Goal: Task Accomplishment & Management: Use online tool/utility

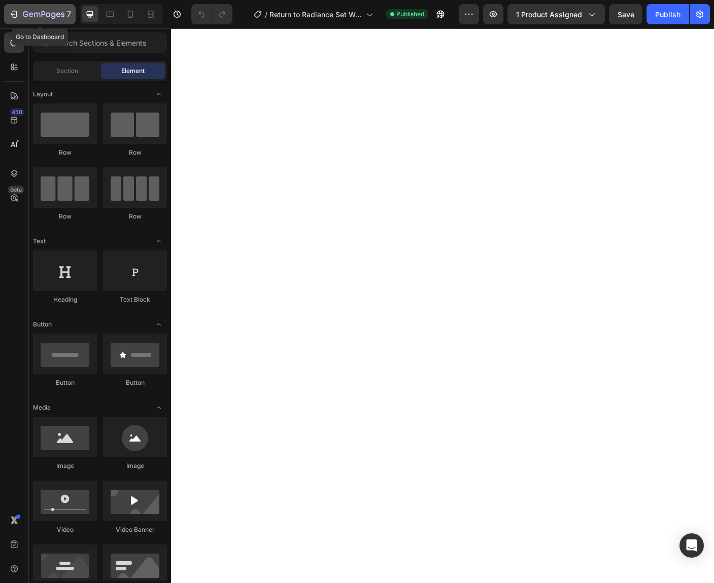
click at [43, 11] on icon "button" at bounding box center [44, 15] width 42 height 9
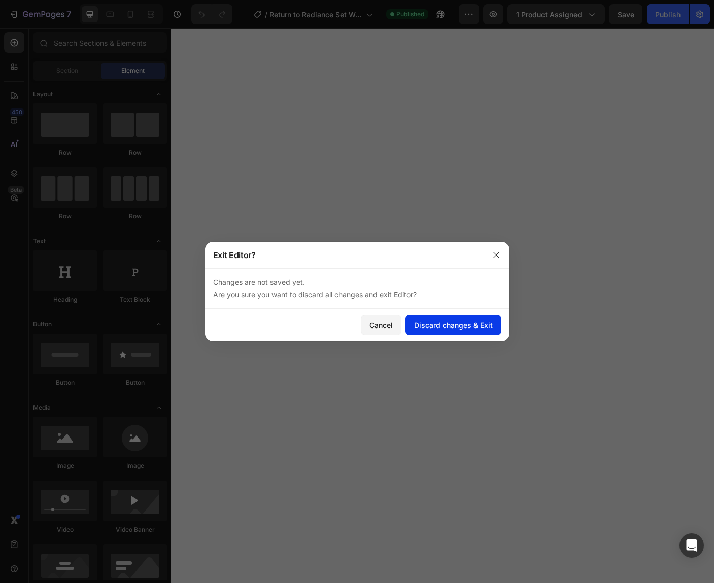
click at [481, 322] on div "Discard changes & Exit" at bounding box center [453, 325] width 79 height 11
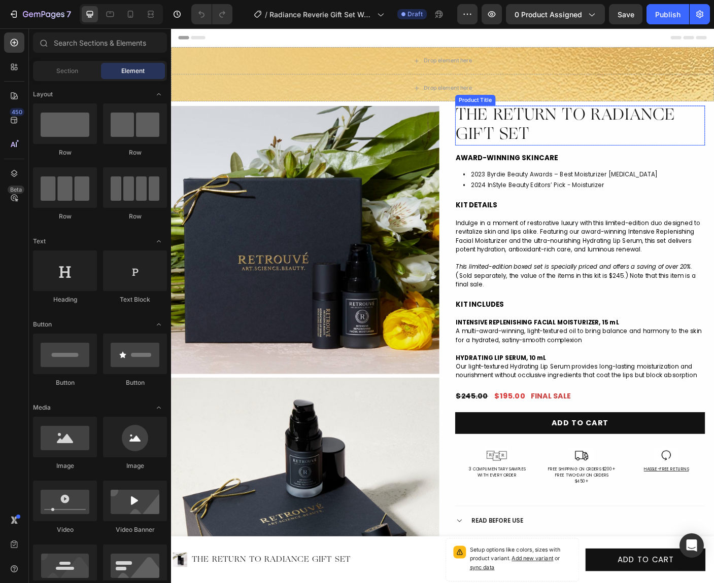
click at [507, 120] on h1 "THE RETURN TO RADIANCE GIFT SET" at bounding box center [629, 137] width 280 height 45
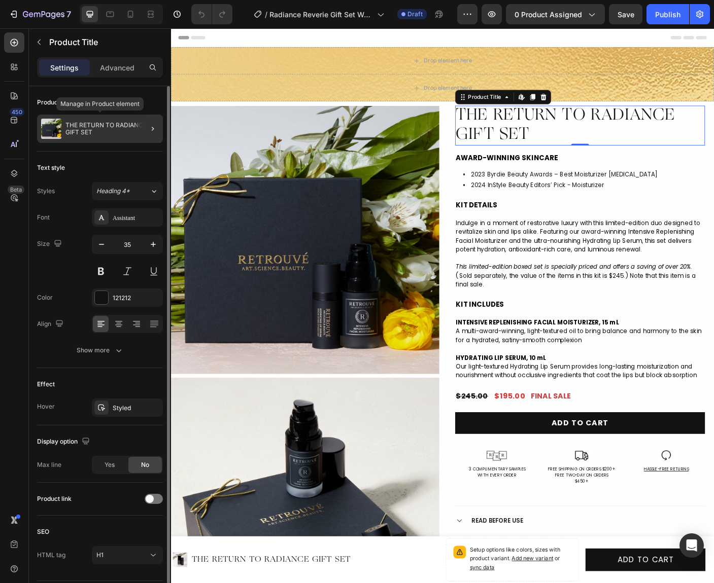
click at [73, 130] on p "THE RETURN TO RADIANCE GIFT SET" at bounding box center [111, 129] width 93 height 14
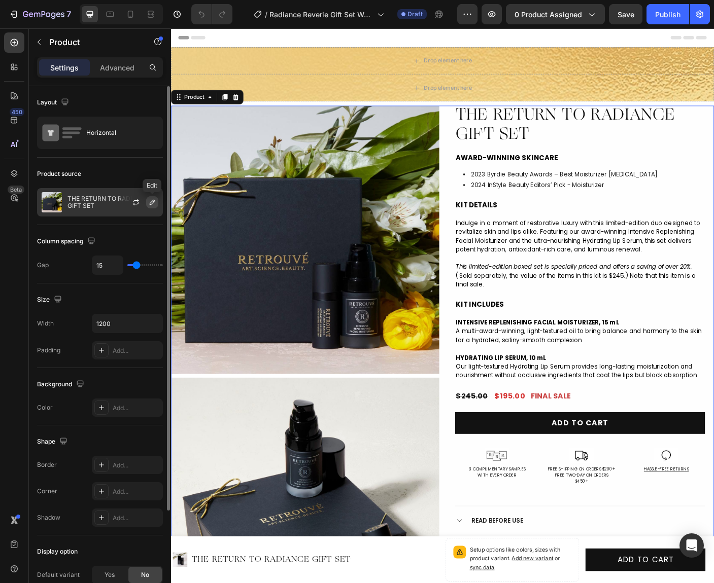
click at [151, 203] on icon "button" at bounding box center [152, 202] width 8 height 8
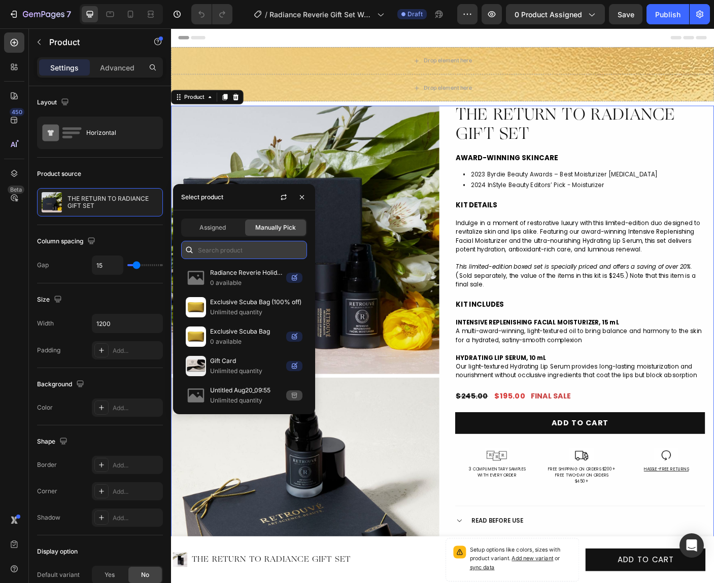
click at [218, 248] on input "text" at bounding box center [244, 250] width 126 height 18
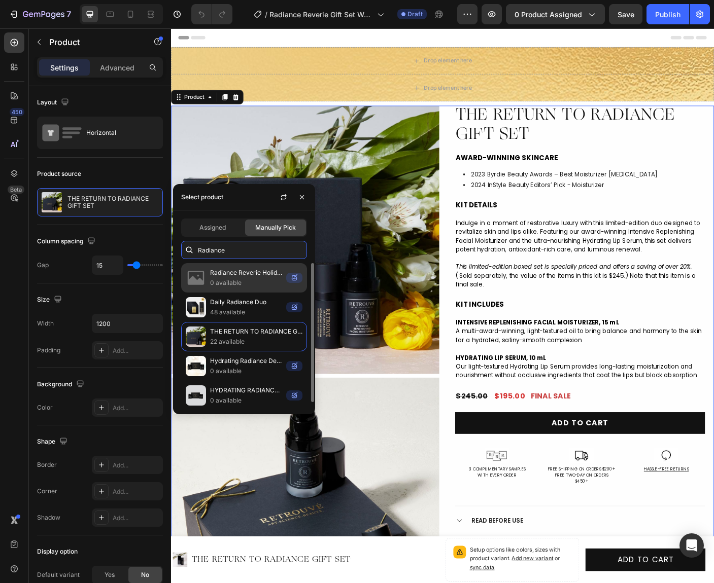
type input "Radiance"
click at [223, 280] on p "0 available" at bounding box center [246, 283] width 72 height 10
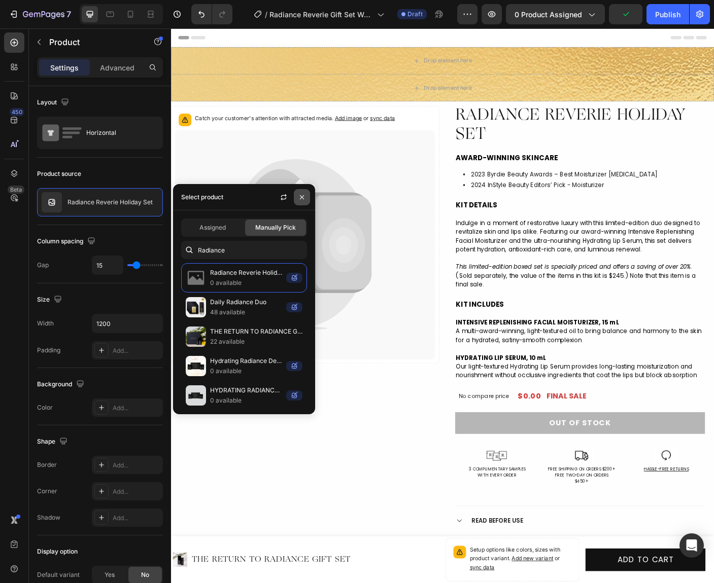
click at [301, 195] on icon "button" at bounding box center [302, 197] width 8 height 8
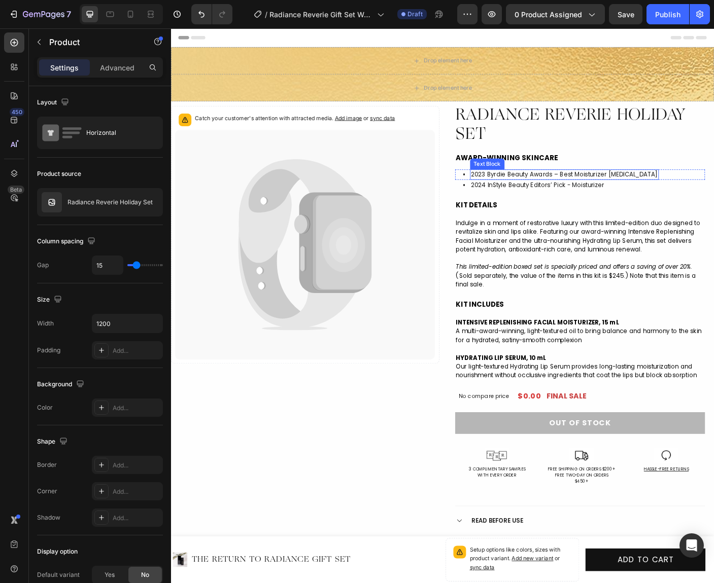
click at [643, 194] on span "2023 Byrdie Beauty Awards – Best Moisturizer [MEDICAL_DATA]" at bounding box center [611, 193] width 209 height 10
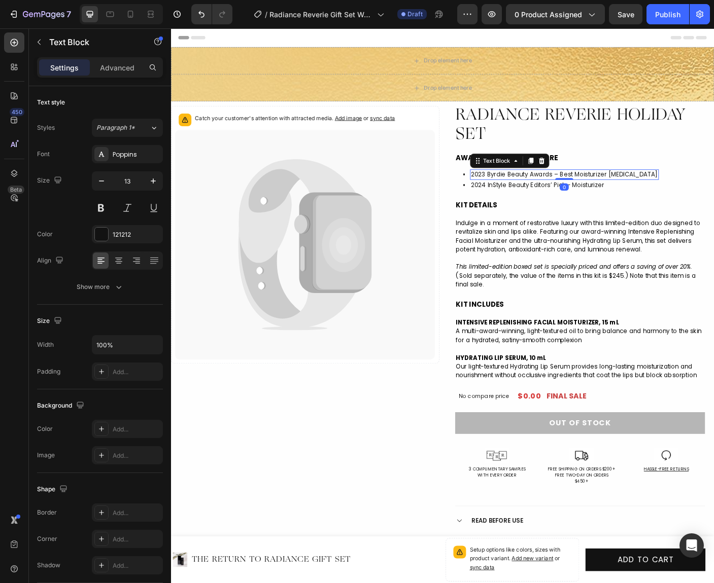
click at [643, 194] on span "2023 Byrdie Beauty Awards – Best Moisturizer [MEDICAL_DATA]" at bounding box center [611, 193] width 209 height 10
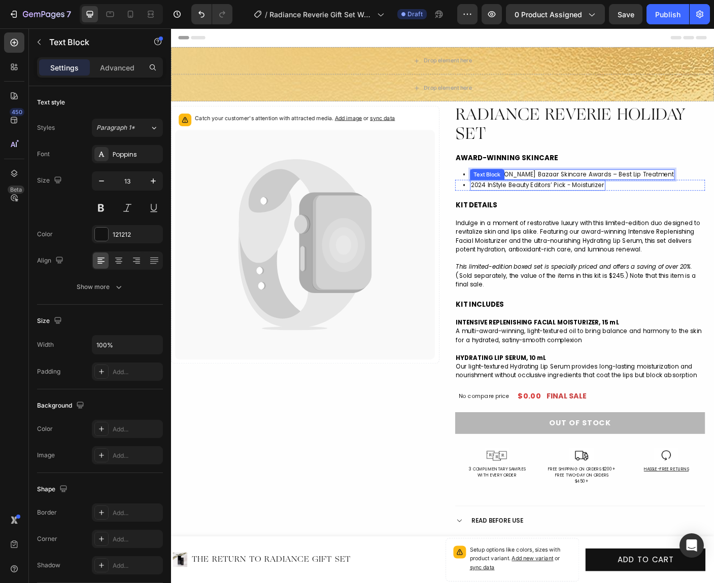
click at [538, 205] on span "2024 InStyle Beauty Editors’ Pick - Moisturizer" at bounding box center [582, 204] width 150 height 10
click at [539, 203] on span "2024 InStyle Beauty Editors’ Pick - Moisturizer" at bounding box center [582, 204] width 150 height 10
click at [490, 204] on div "• Text Block 2025 InStyle Best Beauty Buys Awards – Best Lip Serum Text Block 0…" at bounding box center [629, 204] width 280 height 12
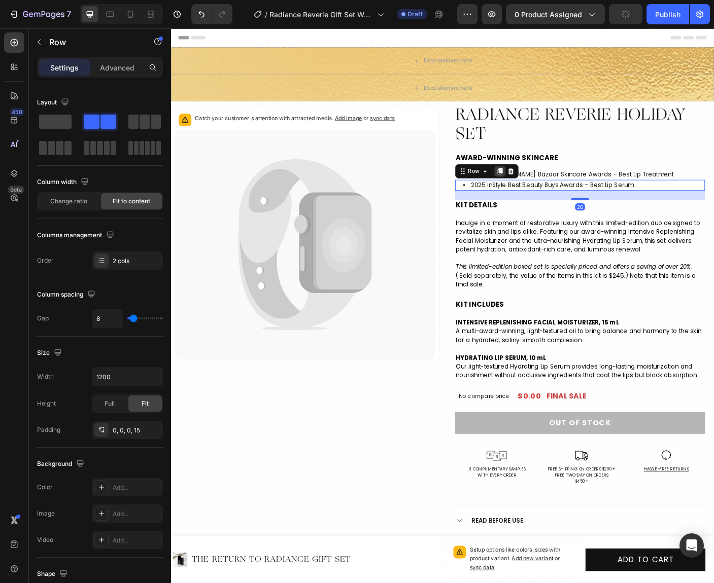
click at [539, 188] on icon at bounding box center [540, 188] width 6 height 7
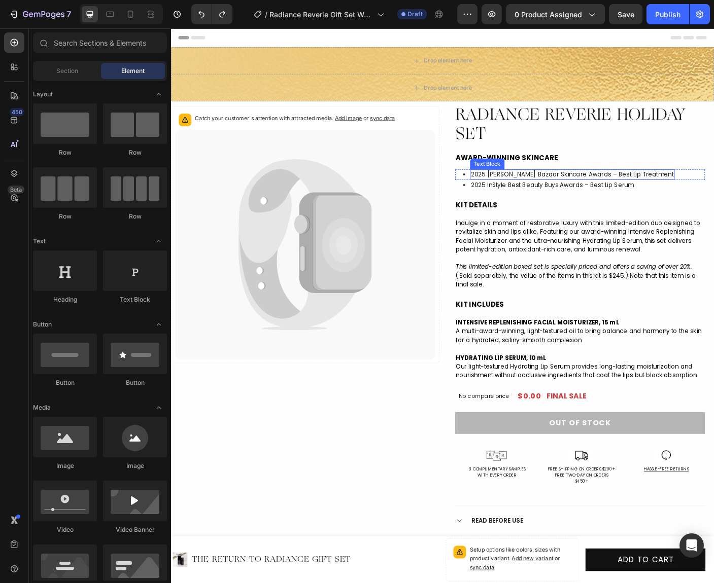
click at [547, 193] on span "2025 [PERSON_NAME] Bazaar Skincare Awards – Best Lip Treatment" at bounding box center [620, 193] width 227 height 10
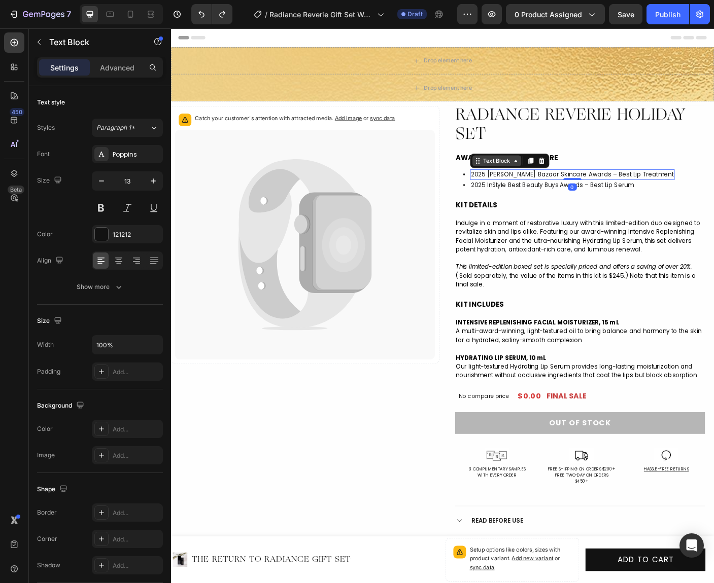
click at [517, 178] on icon at bounding box center [515, 177] width 8 height 8
click at [527, 160] on div "Row 2 cols" at bounding box center [528, 159] width 35 height 6
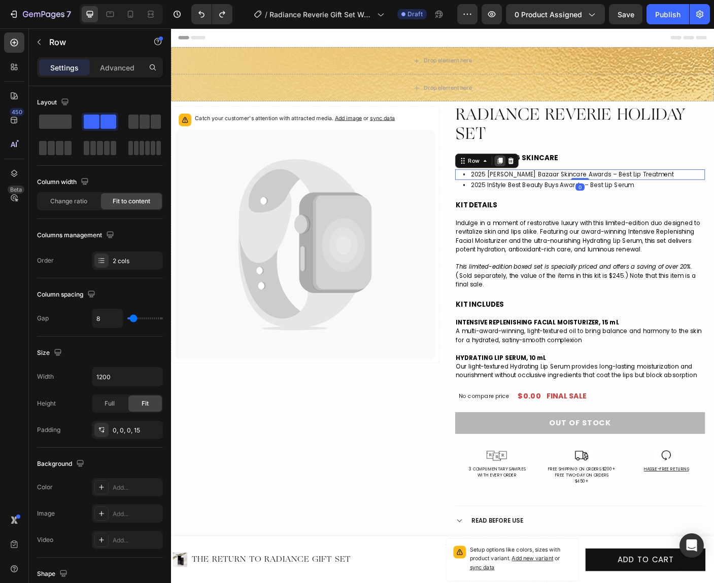
click at [536, 174] on icon at bounding box center [540, 177] width 8 height 8
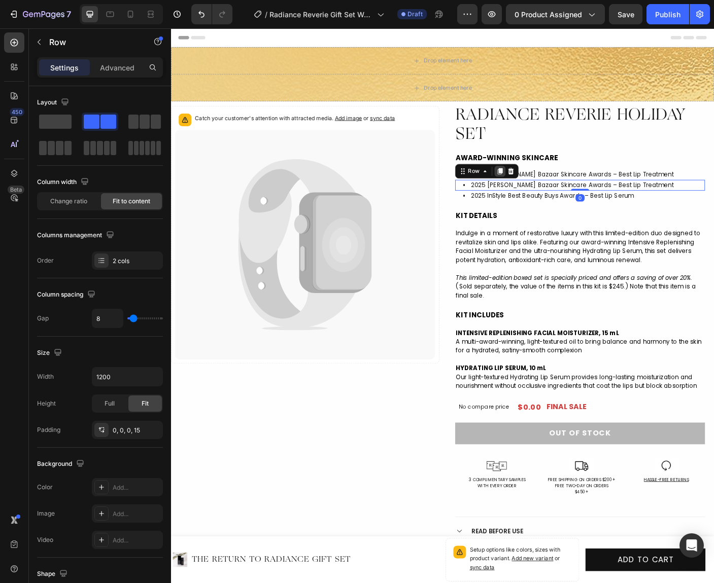
click at [537, 186] on icon at bounding box center [540, 189] width 8 height 8
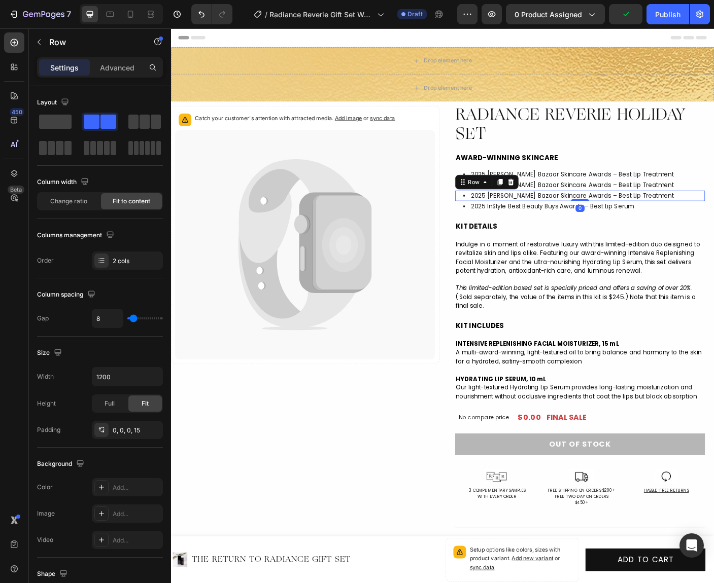
drag, startPoint x: 539, startPoint y: 199, endPoint x: 536, endPoint y: 207, distance: 8.9
click at [539, 199] on icon at bounding box center [540, 200] width 6 height 7
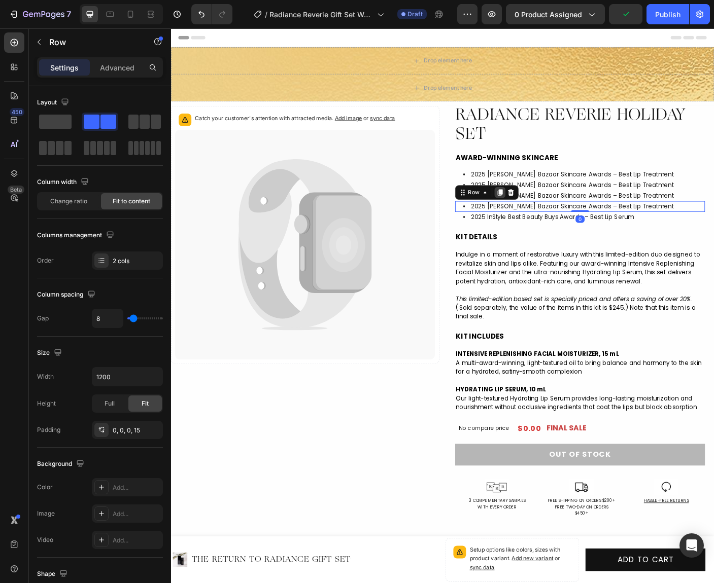
click at [540, 211] on icon at bounding box center [540, 212] width 6 height 7
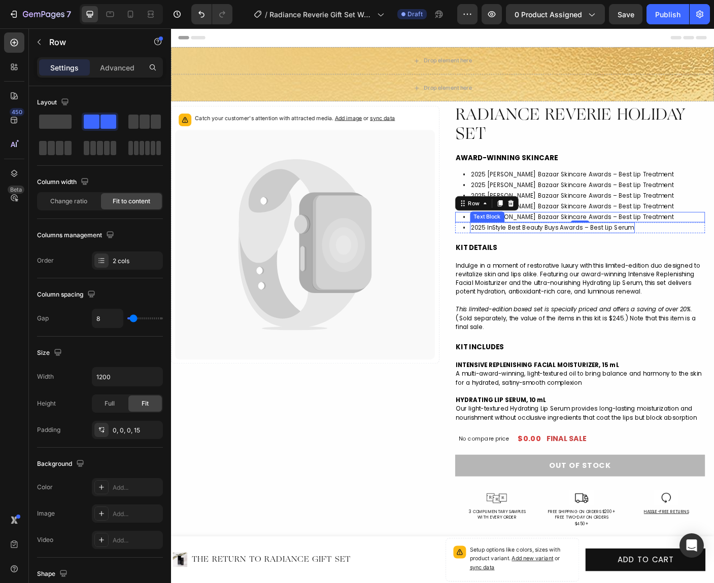
click at [673, 251] on span "2025 InStyle Best Beauty Buys Awards – Best Lip Serum" at bounding box center [598, 252] width 183 height 10
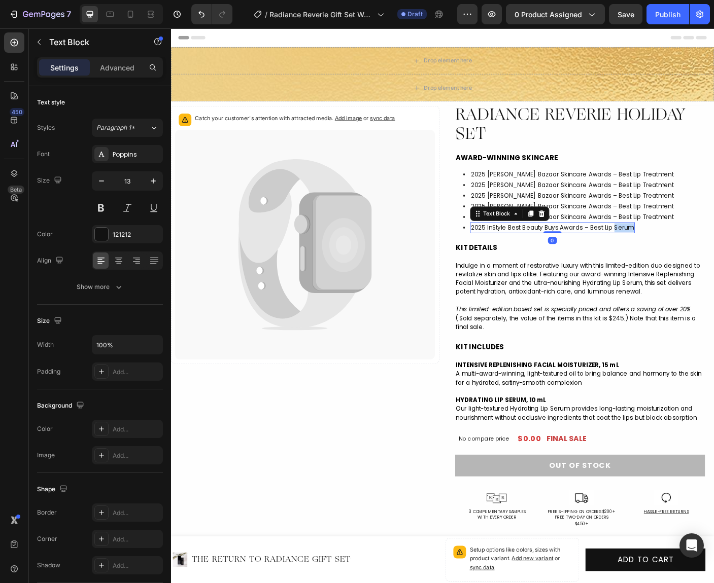
click at [668, 253] on span "2025 InStyle Best Beauty Buys Awards – Best Lip Serum" at bounding box center [598, 252] width 183 height 10
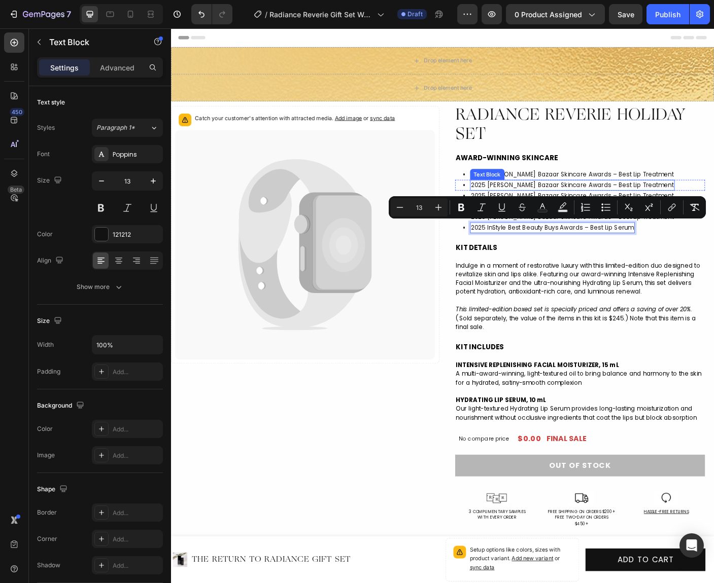
click at [662, 205] on span "2025 [PERSON_NAME] Bazaar Skincare Awards – Best Lip Treatment" at bounding box center [620, 204] width 227 height 10
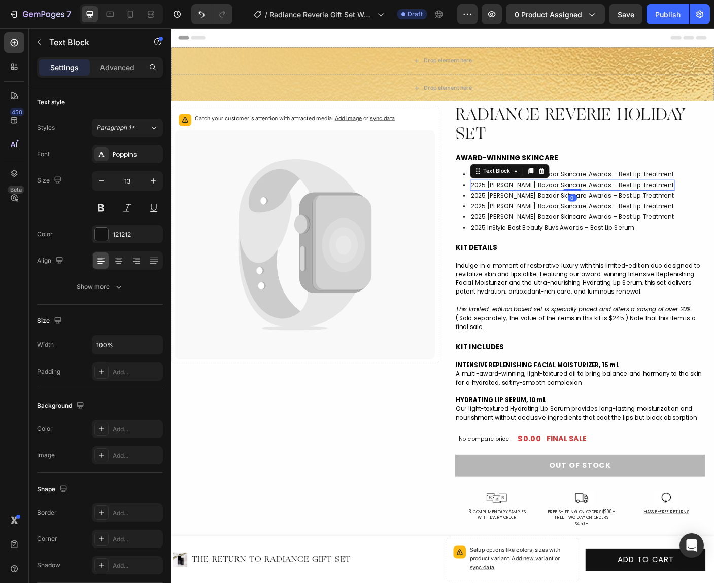
click at [662, 203] on span "2025 [PERSON_NAME] Bazaar Skincare Awards – Best Lip Treatment" at bounding box center [620, 204] width 227 height 10
click at [641, 216] on span "2025 [PERSON_NAME] Bazaar Skincare Awards – Best Lip Treatment" at bounding box center [620, 217] width 227 height 10
click at [635, 217] on span "2025 [PERSON_NAME] Bazaar Skincare Awards – Best Lip Treatment" at bounding box center [620, 217] width 227 height 10
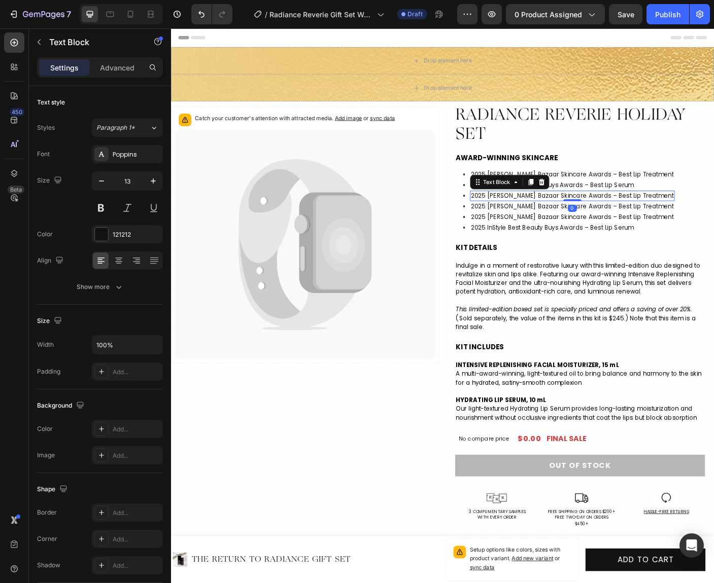
click at [635, 217] on span "2025 [PERSON_NAME] Bazaar Skincare Awards – Best Lip Treatment" at bounding box center [620, 217] width 227 height 10
click at [619, 228] on span "2025 [PERSON_NAME] Bazaar Skincare Awards – Best Lip Treatment" at bounding box center [620, 228] width 227 height 10
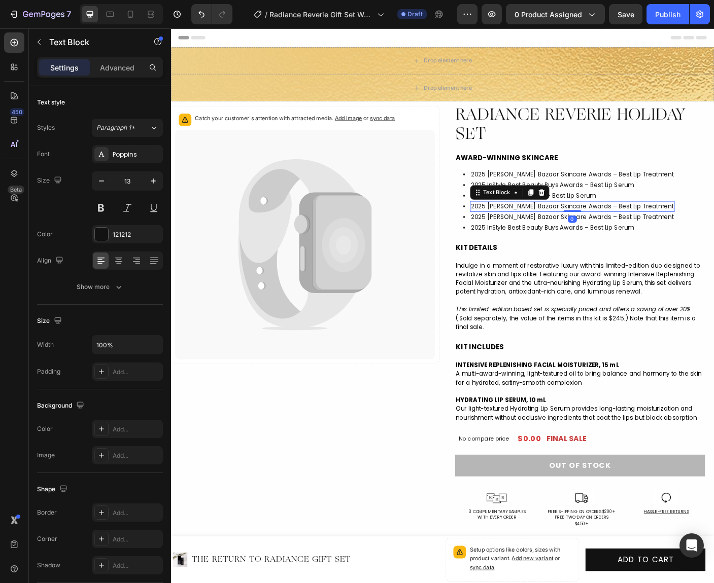
click at [619, 228] on span "2025 [PERSON_NAME] Bazaar Skincare Awards – Best Lip Treatment" at bounding box center [620, 228] width 227 height 10
click at [639, 240] on span "2025 [PERSON_NAME] Bazaar Skincare Awards – Best Lip Treatment" at bounding box center [620, 240] width 227 height 10
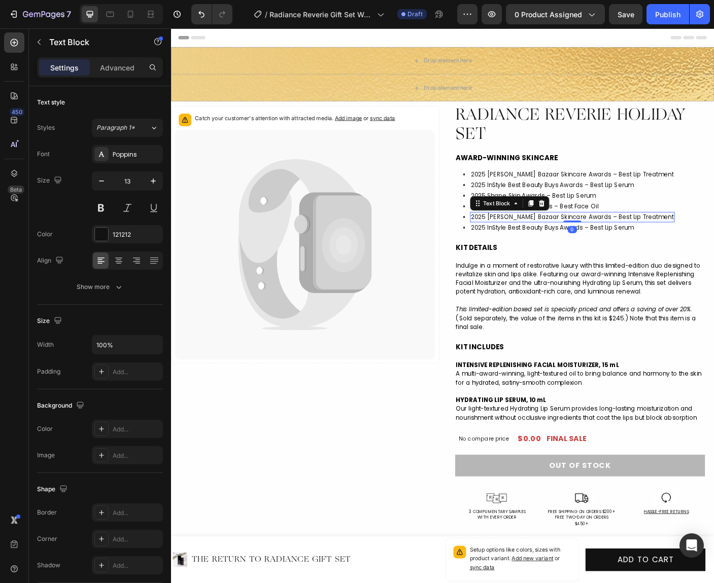
click at [639, 240] on span "2025 [PERSON_NAME] Bazaar Skincare Awards – Best Lip Treatment" at bounding box center [620, 240] width 227 height 10
click at [616, 253] on span "2025 InStyle Best Beauty Buys Awards – Best Lip Serum" at bounding box center [598, 252] width 183 height 10
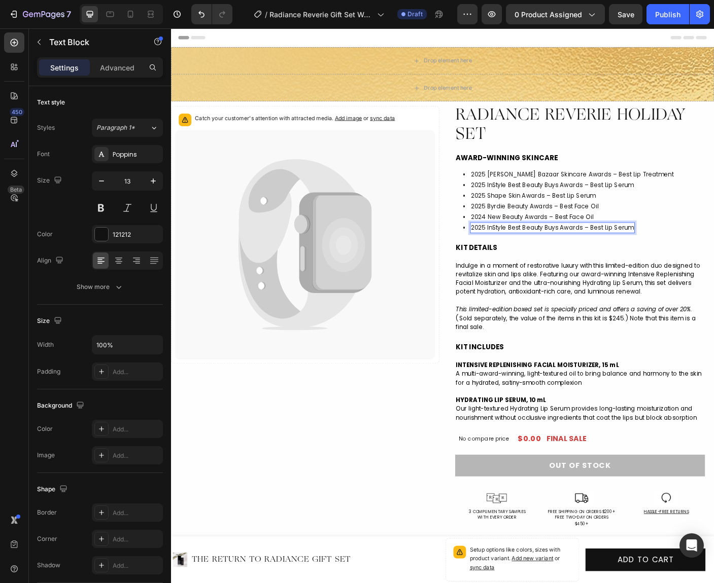
click at [614, 253] on span "2025 InStyle Best Beauty Buys Awards – Best Lip Serum" at bounding box center [598, 252] width 183 height 10
click at [631, 292] on p "Indulge in a moment of restorative luxury with this limited-edition duo designe…" at bounding box center [629, 310] width 278 height 40
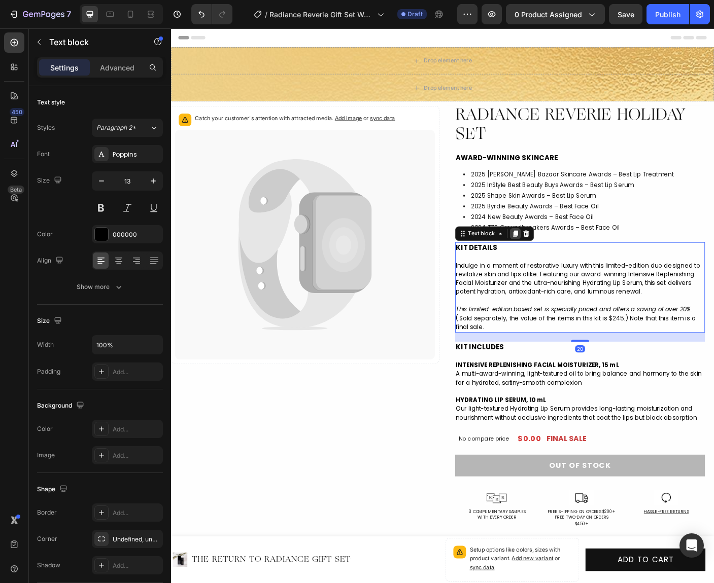
click at [556, 255] on icon at bounding box center [557, 258] width 6 height 7
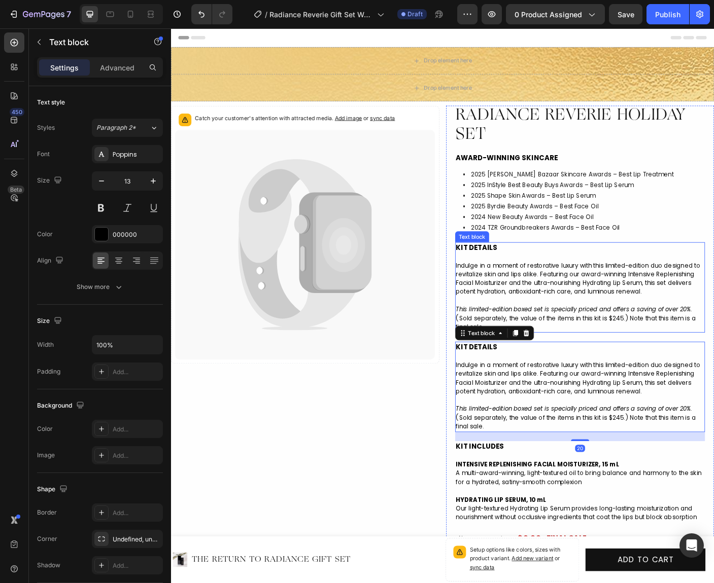
click at [527, 281] on p at bounding box center [629, 284] width 278 height 10
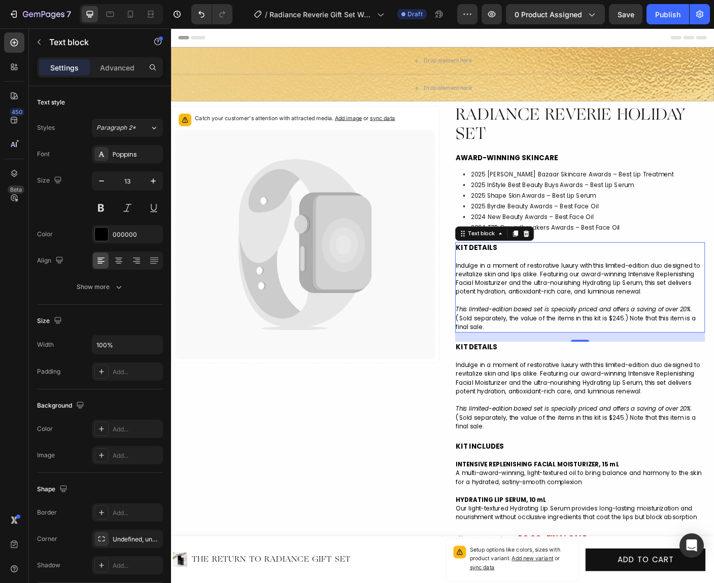
click at [528, 274] on strong "KIT DETAILS" at bounding box center [513, 274] width 47 height 11
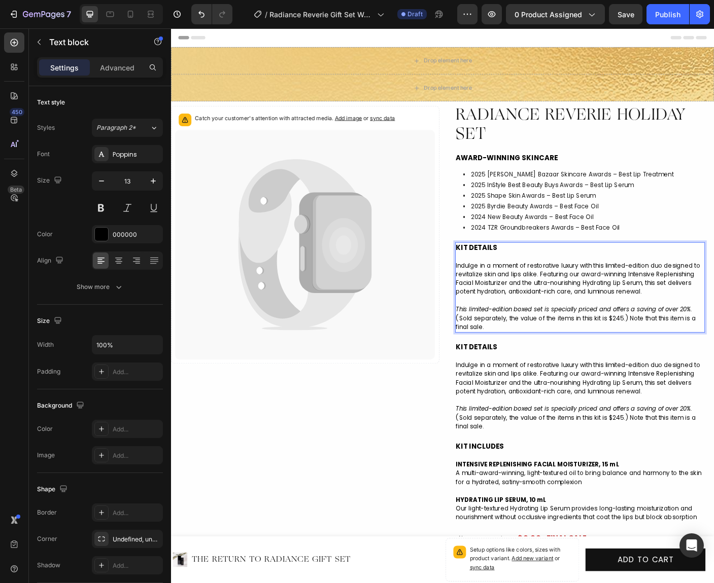
click at [533, 274] on strong "KIT DETAILS" at bounding box center [513, 274] width 47 height 11
drag, startPoint x: 538, startPoint y: 276, endPoint x: 464, endPoint y: 271, distance: 74.2
click at [489, 271] on div "KIT DETAILS Indulge in a moment of restorative luxury with this limited-edition…" at bounding box center [629, 318] width 280 height 101
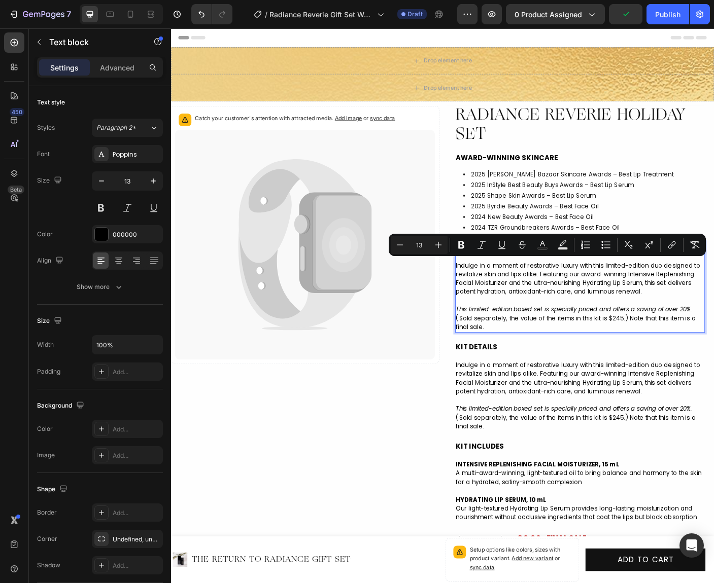
drag, startPoint x: 533, startPoint y: 365, endPoint x: 474, endPoint y: 298, distance: 89.1
click at [489, 298] on div "TARGET CONCERNS Indulge in a moment of restorative luxury with this limited-edi…" at bounding box center [629, 318] width 280 height 101
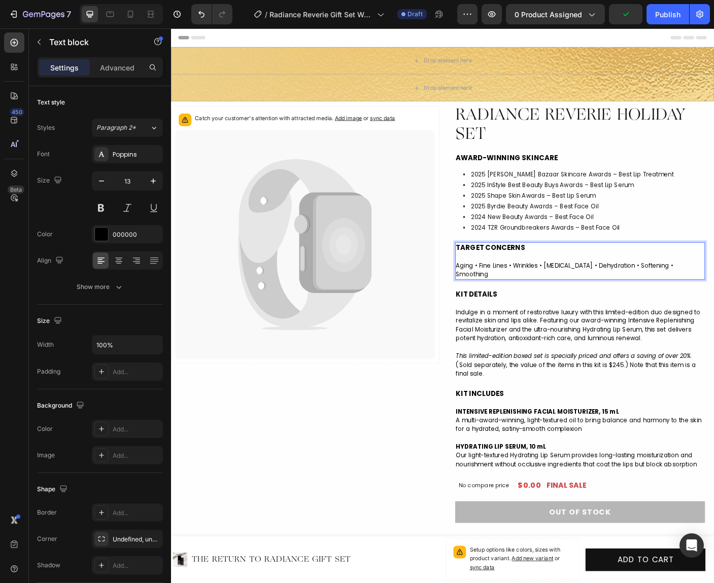
click at [502, 291] on p "Aging • Fine Lines • Wrinkles • [MEDICAL_DATA] • Dehydration • Softening • Smoo…" at bounding box center [629, 300] width 278 height 20
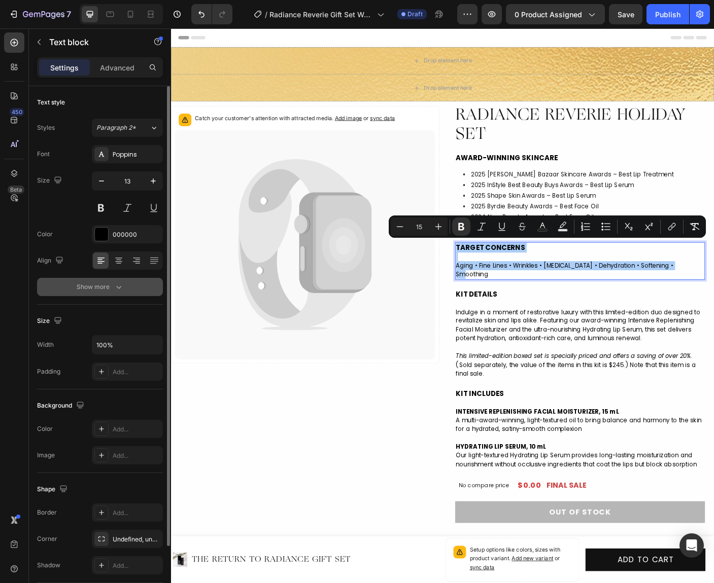
click at [126, 291] on button "Show more" at bounding box center [100, 287] width 126 height 18
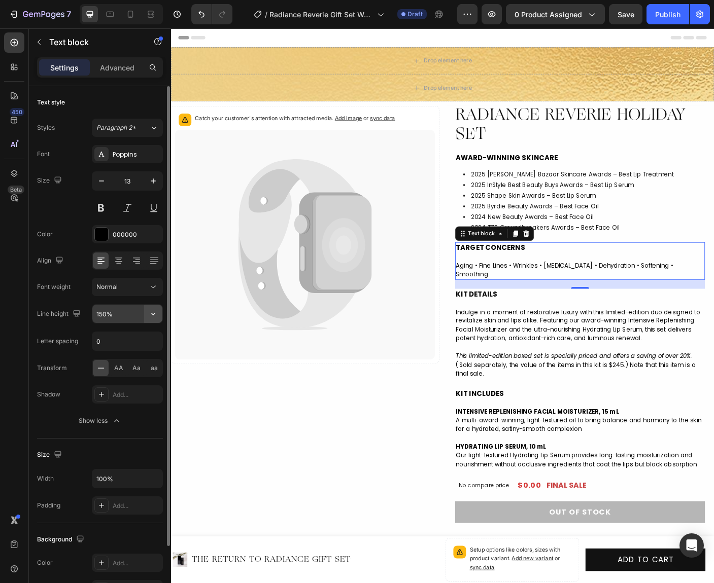
click at [149, 315] on icon "button" at bounding box center [153, 314] width 10 height 10
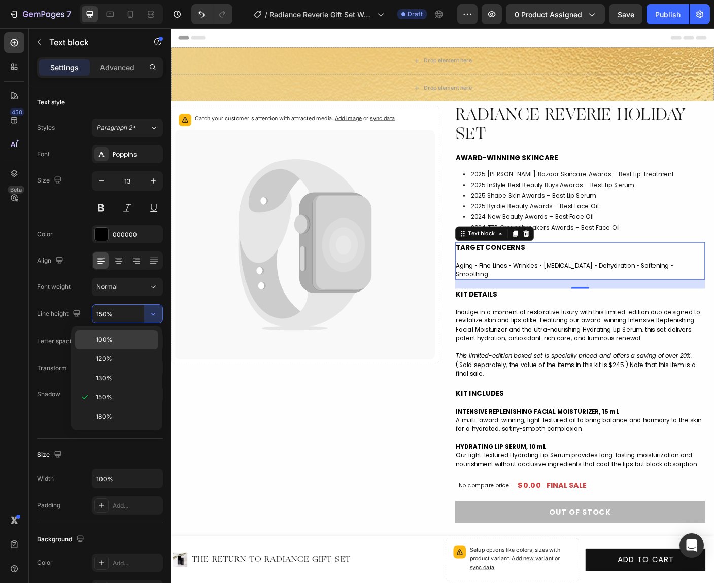
click at [134, 349] on div "100%" at bounding box center [116, 358] width 83 height 19
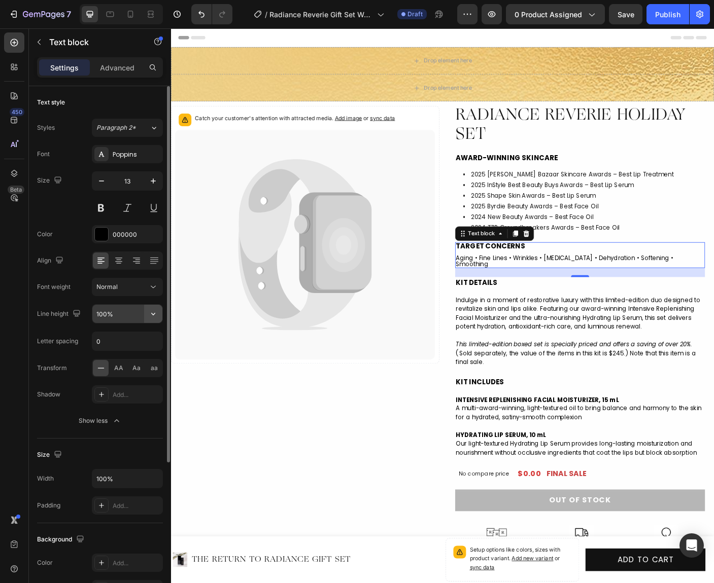
click at [152, 311] on icon "button" at bounding box center [153, 314] width 10 height 10
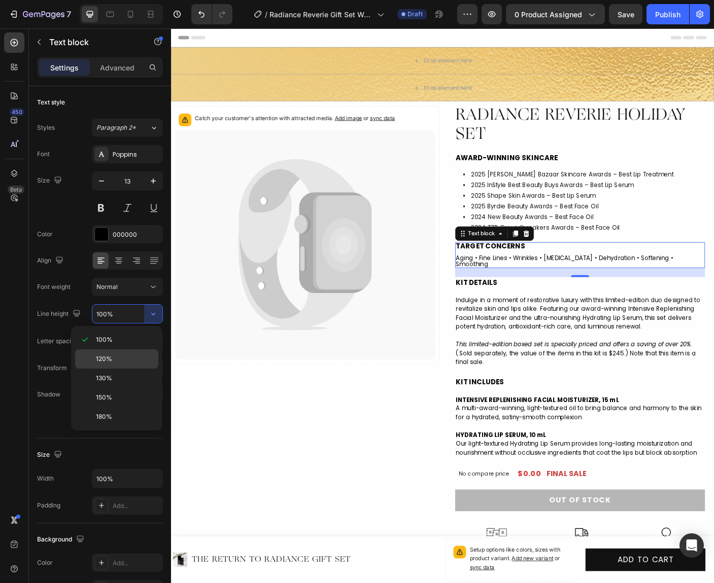
click at [121, 356] on p "120%" at bounding box center [125, 359] width 58 height 9
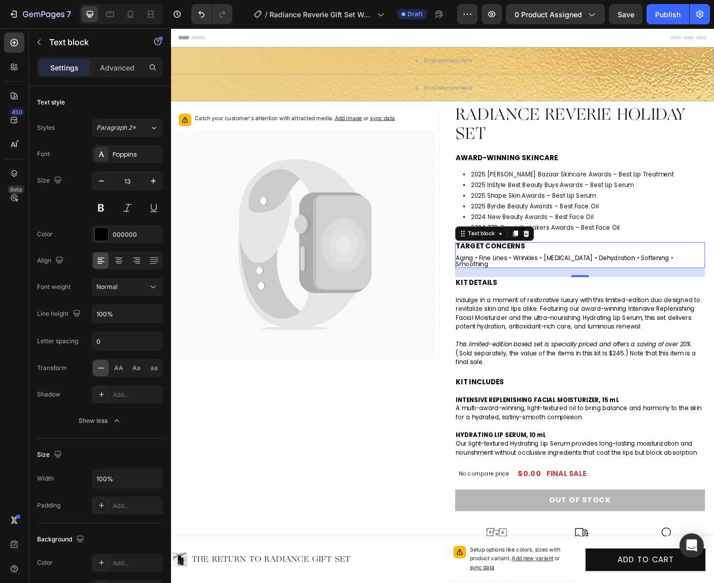
type input "120%"
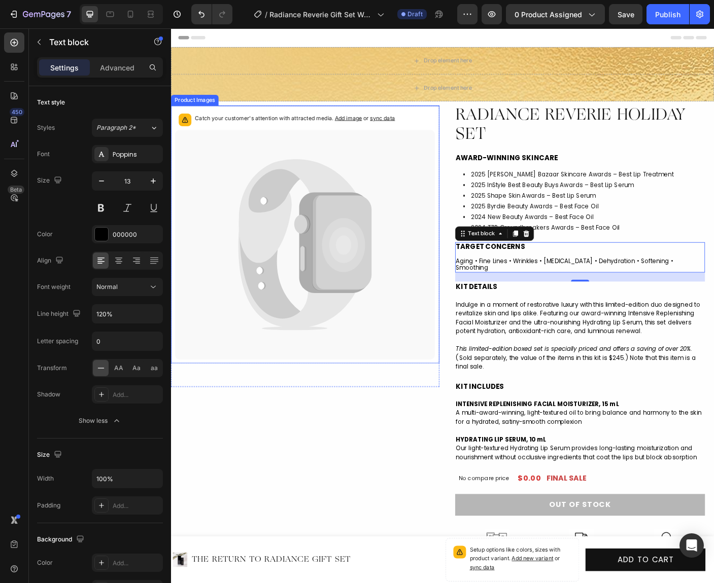
click at [400, 370] on icon at bounding box center [320, 271] width 291 height 258
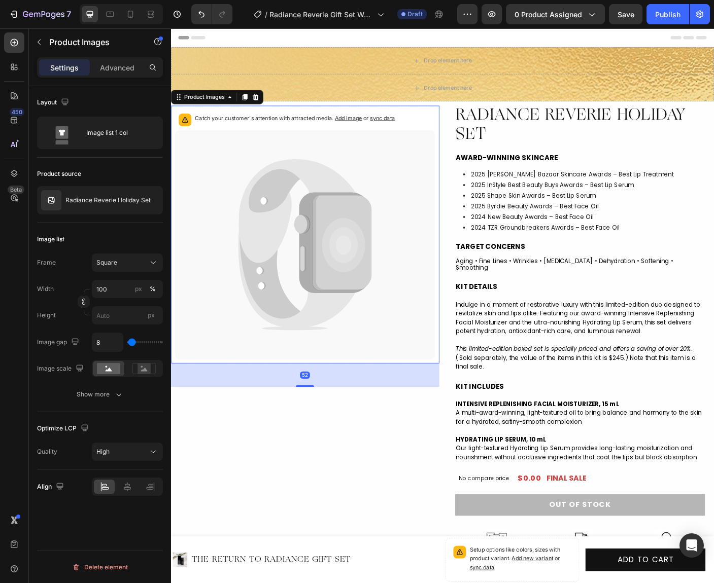
click at [713, 245] on div "• Text Block 2024 New Beauty Awards – Best Face Oil Text Block Row" at bounding box center [629, 240] width 280 height 12
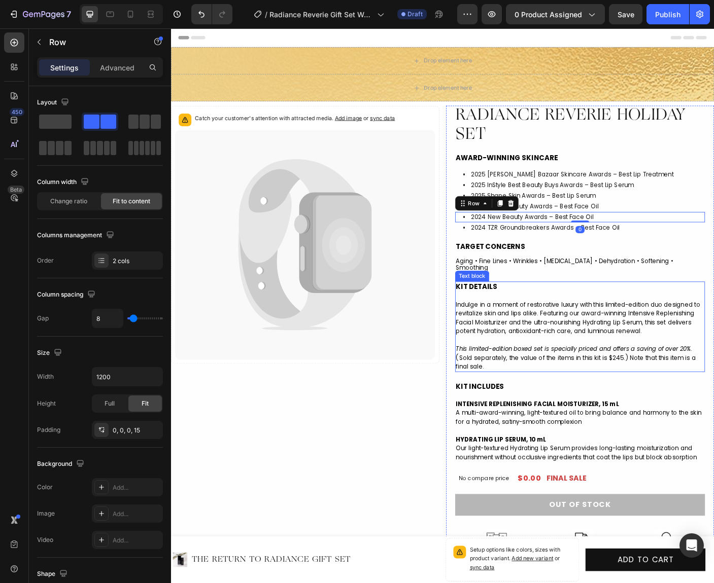
click at [537, 324] on p at bounding box center [629, 329] width 278 height 10
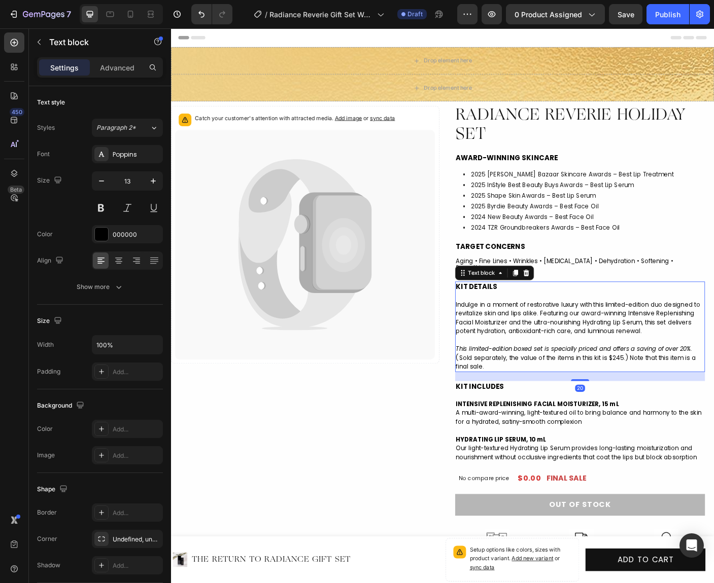
click at [537, 334] on p "Indulge in a moment of restorative luxury with this limited-edition duo designe…" at bounding box center [629, 354] width 278 height 40
click at [525, 315] on strong "KIT DETAILS" at bounding box center [513, 318] width 47 height 11
drag, startPoint x: 515, startPoint y: 312, endPoint x: 542, endPoint y: 331, distance: 32.7
click at [542, 331] on div "KIT DETAILS Indulge in a moment of restorative luxury with this limited-edition…" at bounding box center [629, 362] width 280 height 101
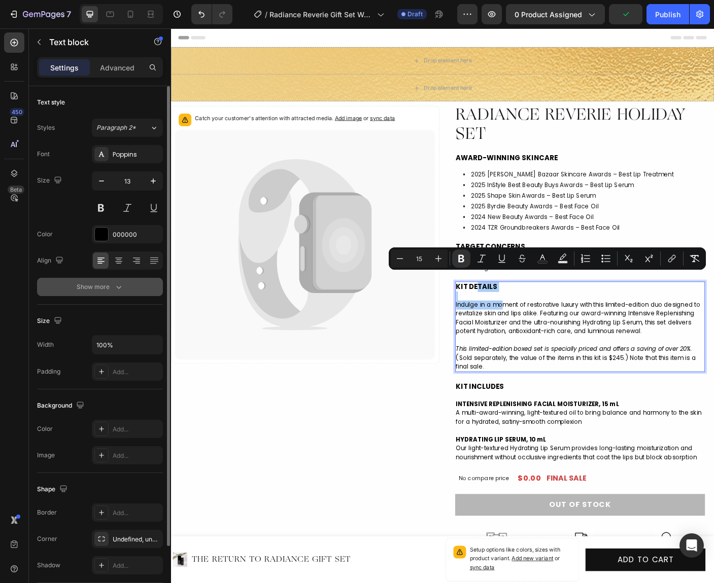
click at [120, 283] on icon "button" at bounding box center [119, 287] width 10 height 10
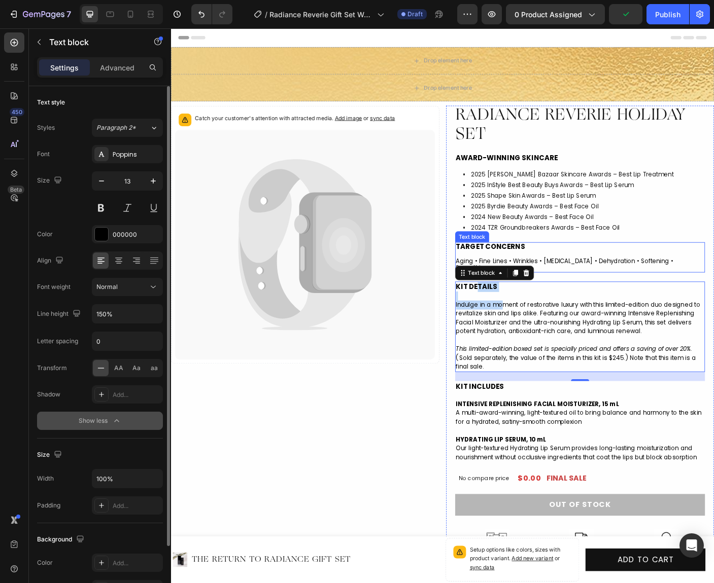
click at [649, 290] on p "Aging • Fine Lines • Wrinkles • [MEDICAL_DATA] • Dehydration • Softening • Smoo…" at bounding box center [629, 294] width 278 height 16
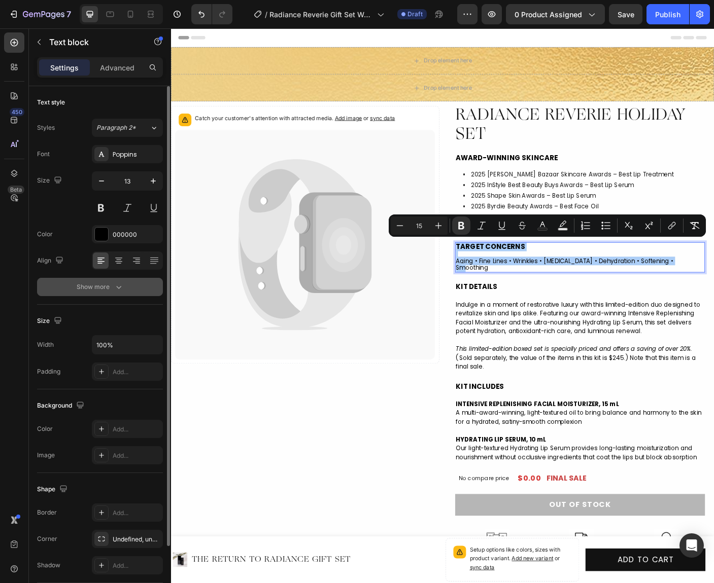
click at [136, 292] on button "Show more" at bounding box center [100, 287] width 126 height 18
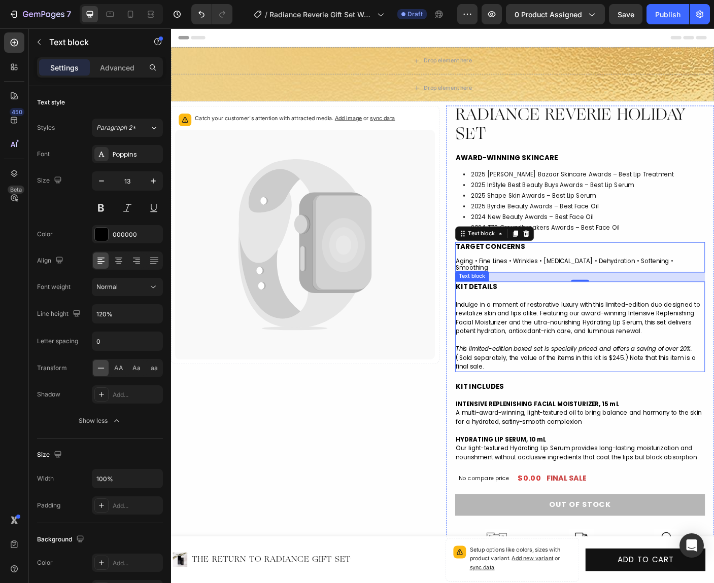
click at [591, 346] on p "Indulge in a moment of restorative luxury with this limited-edition duo designe…" at bounding box center [629, 354] width 278 height 40
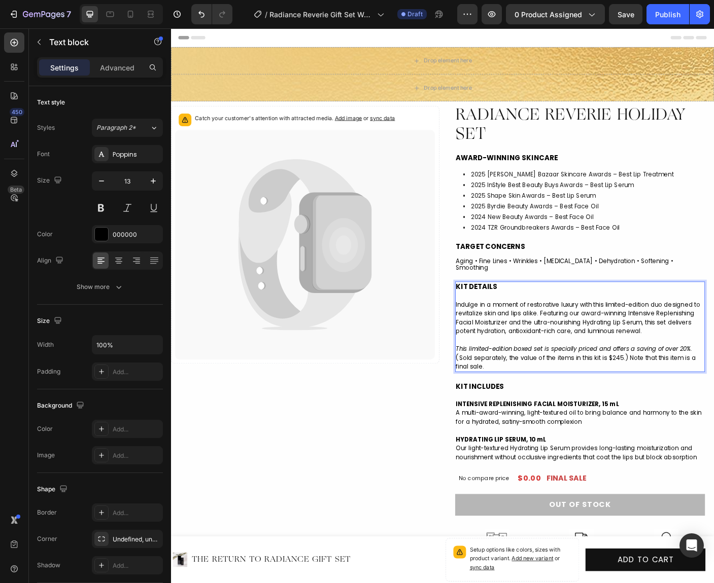
click at [535, 398] on p "This limited-edition boxed set is specially priced and offers a saving of over …" at bounding box center [629, 398] width 278 height 30
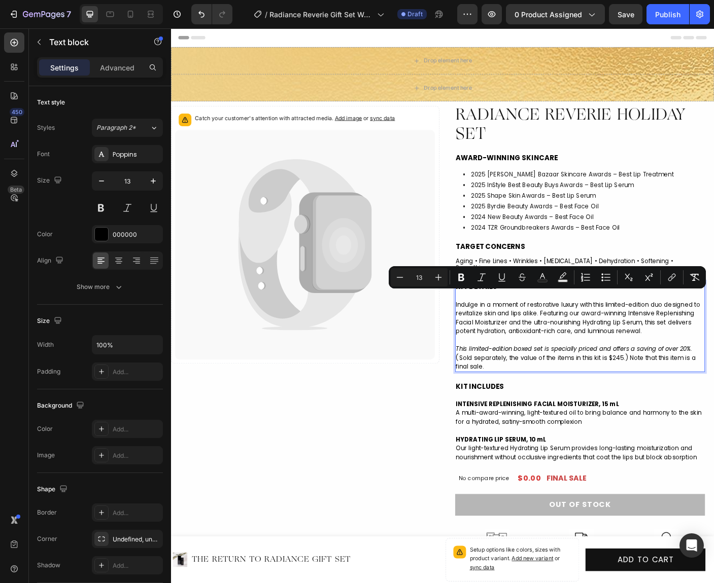
drag, startPoint x: 531, startPoint y: 400, endPoint x: 477, endPoint y: 333, distance: 85.9
click at [489, 333] on div "KIT DETAILS Indulge in a moment of restorative luxury with this limited-edition…" at bounding box center [629, 362] width 280 height 101
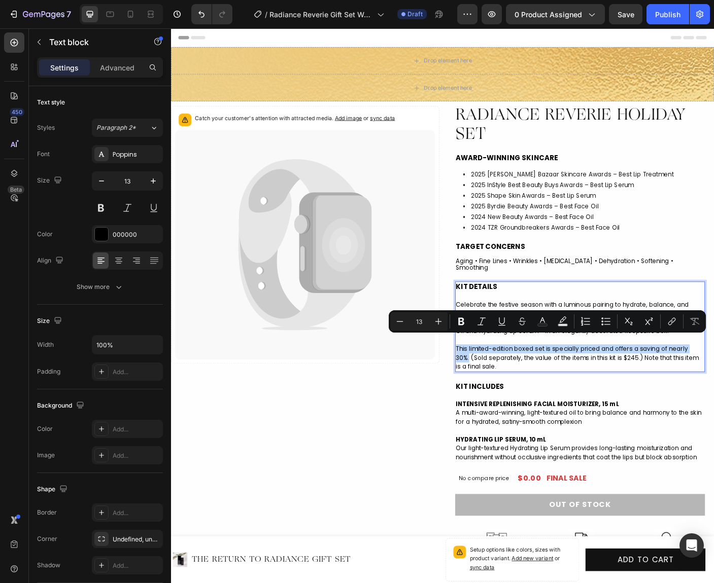
drag, startPoint x: 505, startPoint y: 389, endPoint x: 484, endPoint y: 380, distance: 22.5
click at [489, 380] on div "KIT DETAILS Celebrate the festive season with a luminous pairing to hydrate, ba…" at bounding box center [629, 362] width 280 height 101
click at [484, 323] on icon "Editor contextual toolbar" at bounding box center [481, 321] width 10 height 10
click at [556, 445] on strong "INTENSIVE REPLENISHING FACIAL MOISTURIZER, 15 mL" at bounding box center [581, 450] width 183 height 10
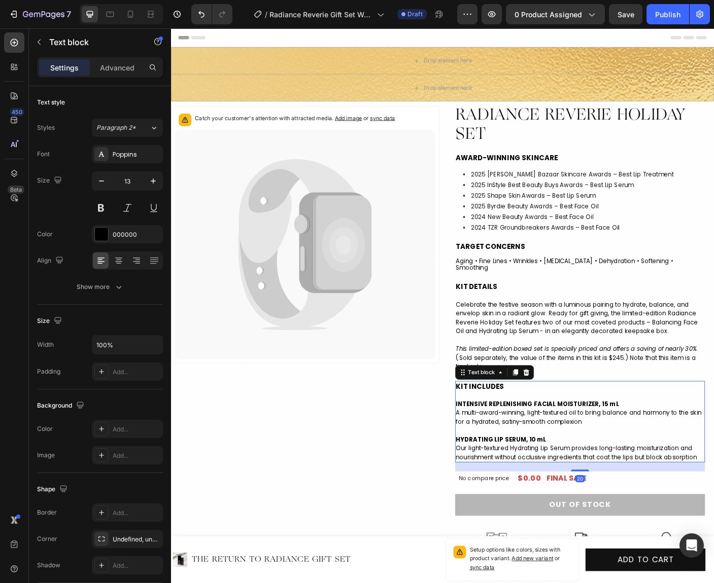
click at [556, 445] on strong "INTENSIVE REPLENISHING FACIAL MOISTURIZER, 15 mL" at bounding box center [581, 450] width 183 height 10
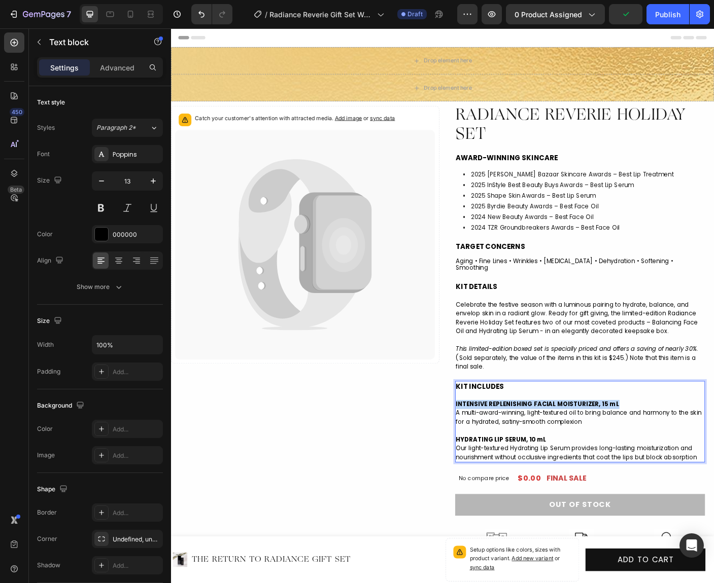
drag, startPoint x: 663, startPoint y: 443, endPoint x: 486, endPoint y: 443, distance: 177.5
click at [489, 443] on div "KIT INCLUDES INTENSIVE REPLENISHING FACIAL MOISTURIZER, 15 mL A multi-award-win…" at bounding box center [629, 470] width 280 height 92
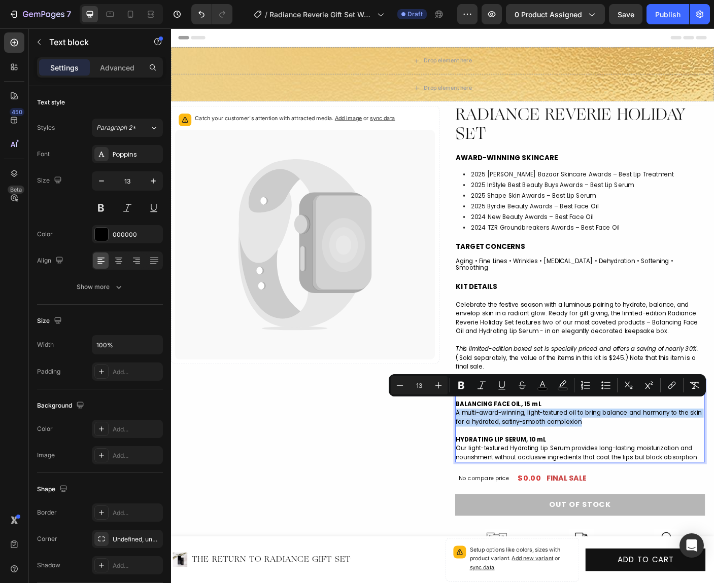
drag, startPoint x: 630, startPoint y: 462, endPoint x: 483, endPoint y: 453, distance: 146.8
click at [489, 453] on div "KIT INCLUDES BALANCING FACE OIL, 15 mL A multi-award-winning, light-textured oi…" at bounding box center [629, 470] width 280 height 92
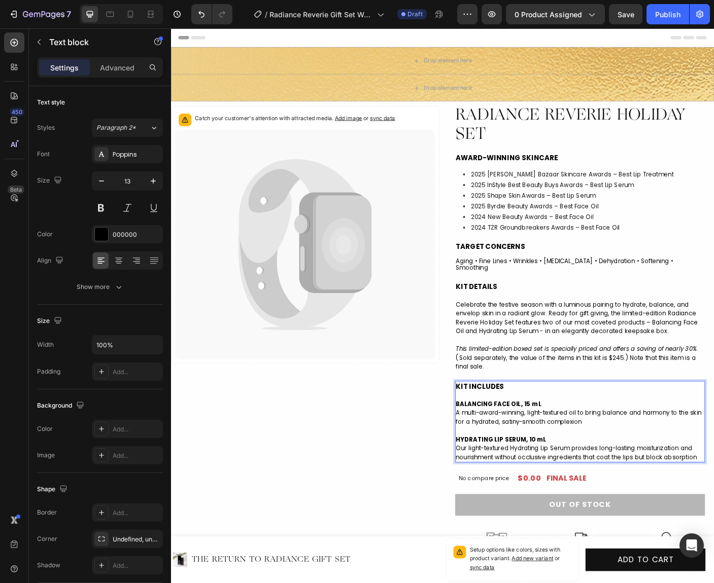
click at [583, 485] on strong "HYDRATING LIP SERUM, 10 mL" at bounding box center [540, 490] width 101 height 10
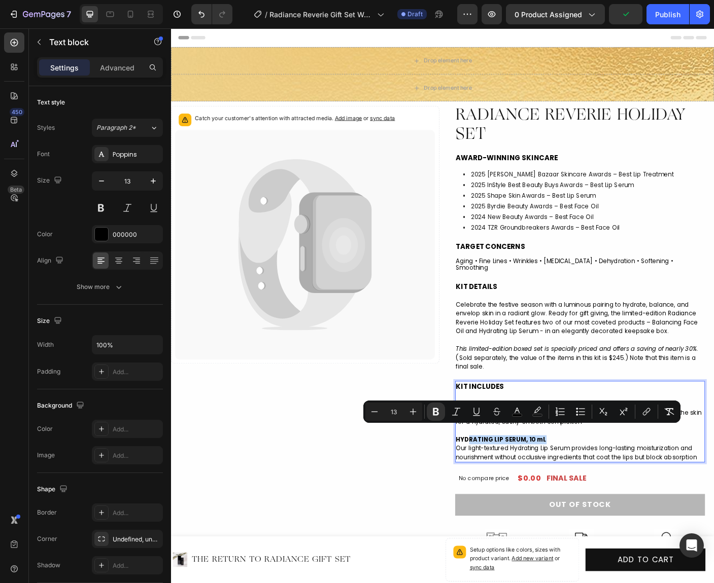
drag, startPoint x: 589, startPoint y: 482, endPoint x: 503, endPoint y: 481, distance: 86.7
click at [503, 485] on p "HYDRATING LIP SERUM, 10 mL" at bounding box center [629, 490] width 278 height 10
click at [606, 495] on span "Our light-textured Hydrating Lip Serum provides long-lasting moisturization and…" at bounding box center [625, 505] width 270 height 20
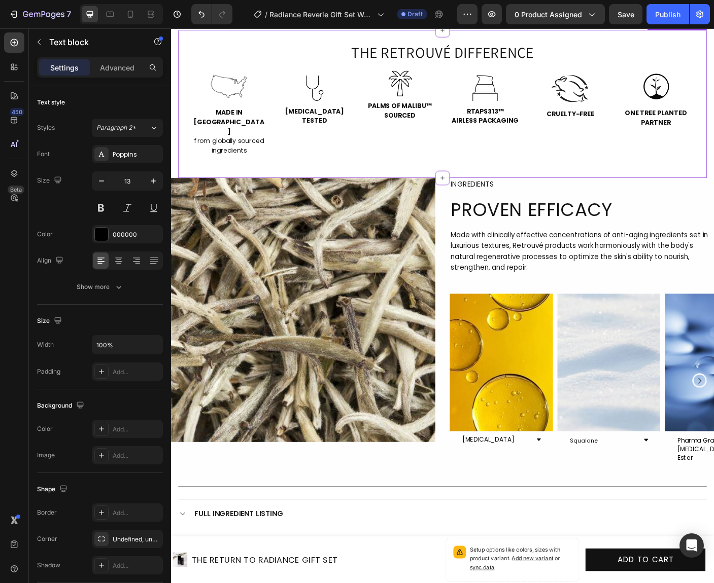
scroll to position [692, 0]
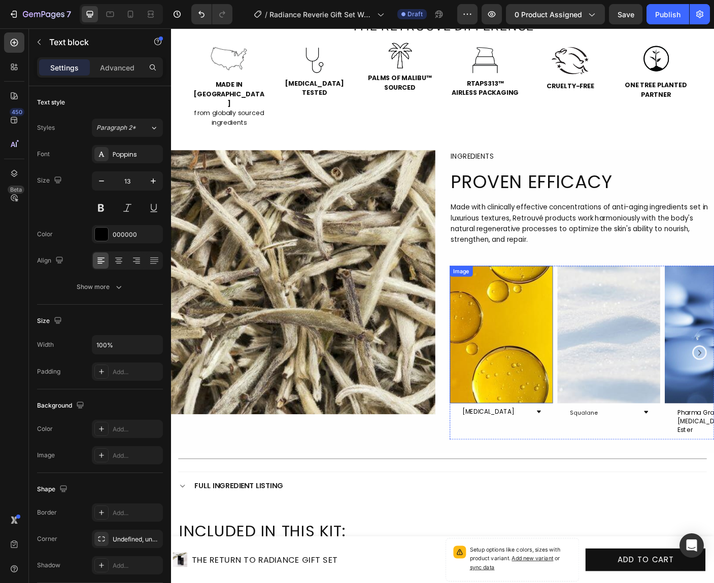
click at [560, 337] on img at bounding box center [541, 372] width 116 height 154
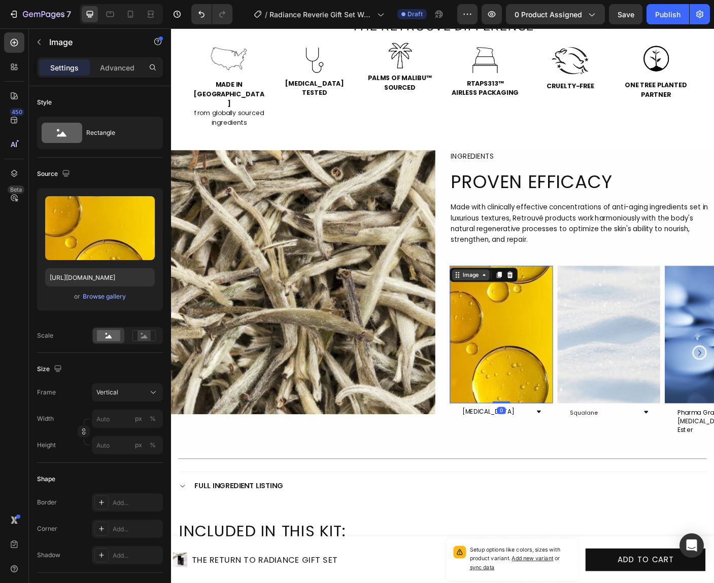
click at [500, 300] on div "Image" at bounding box center [507, 304] width 22 height 9
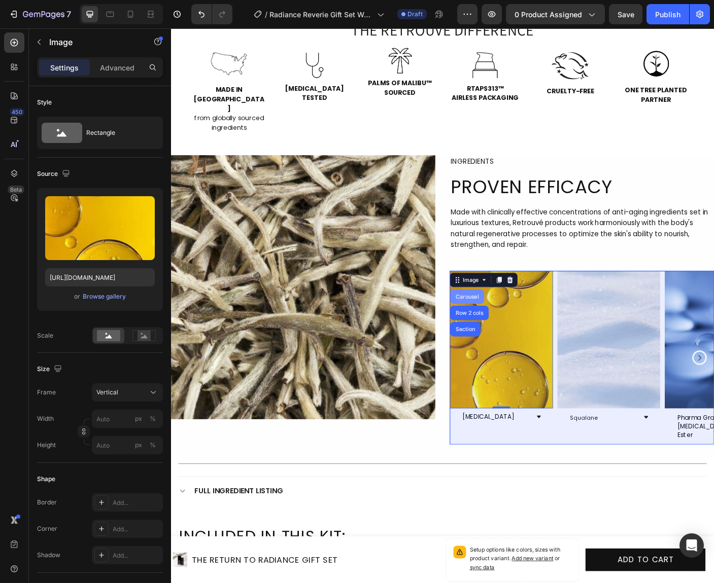
scroll to position [685, 0]
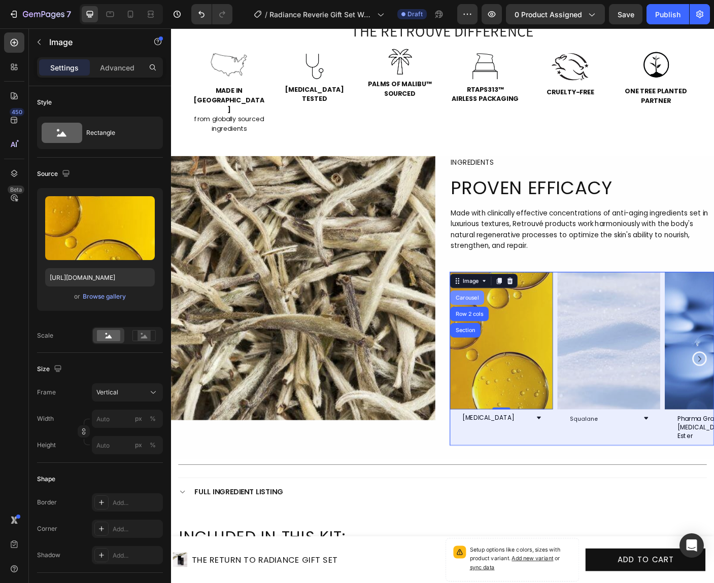
click at [498, 322] on div "Carousel" at bounding box center [503, 330] width 38 height 16
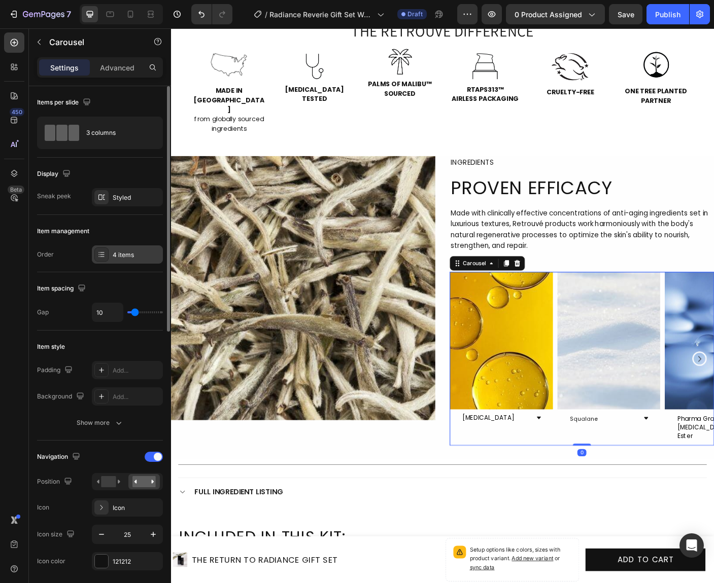
click at [138, 257] on div "4 items" at bounding box center [137, 255] width 48 height 9
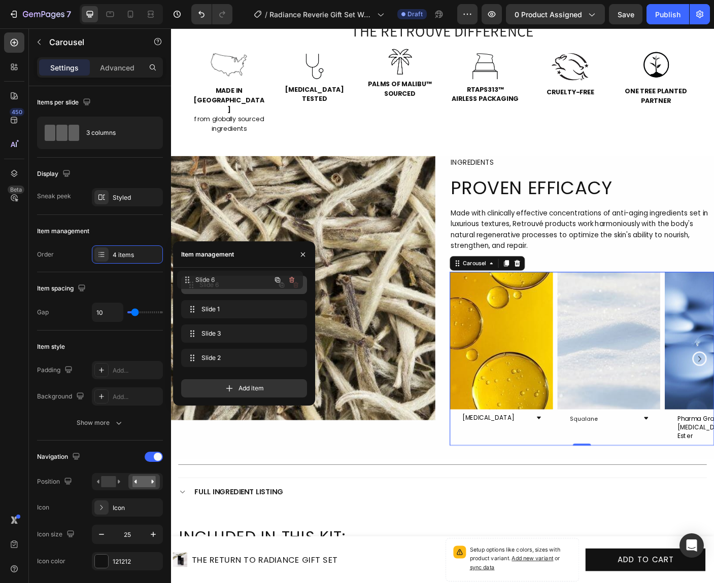
drag, startPoint x: 223, startPoint y: 310, endPoint x: 219, endPoint y: 281, distance: 29.7
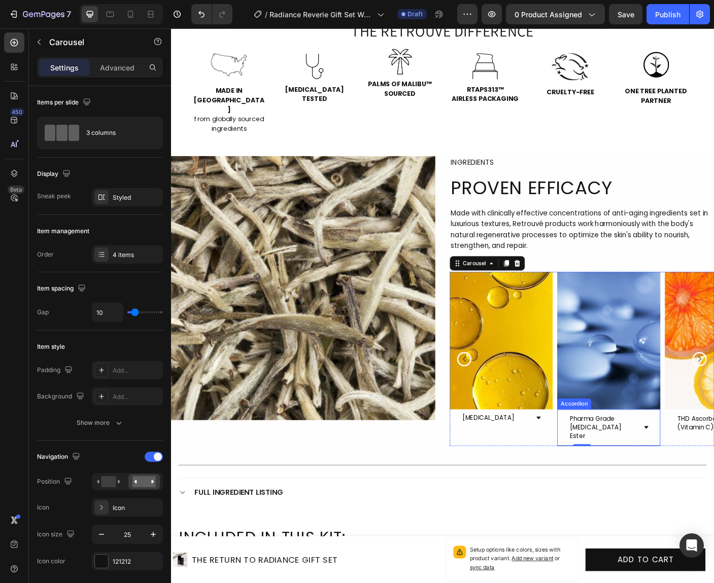
click at [648, 461] on span "Pharma Grade [MEDICAL_DATA] Ester" at bounding box center [647, 475] width 58 height 29
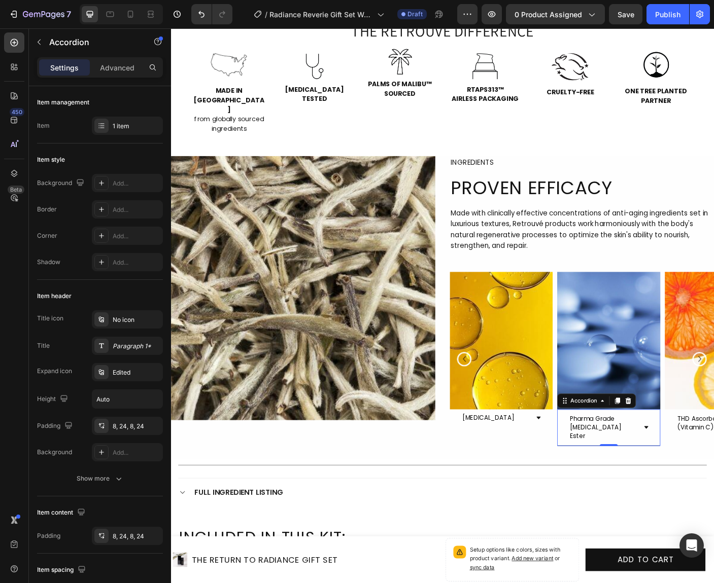
click at [664, 461] on span "Pharma Grade [MEDICAL_DATA] Ester" at bounding box center [647, 475] width 58 height 29
drag, startPoint x: 676, startPoint y: 456, endPoint x: 603, endPoint y: 442, distance: 74.4
click at [617, 460] on div "Pharma Grade [MEDICAL_DATA] Ester" at bounding box center [655, 476] width 76 height 33
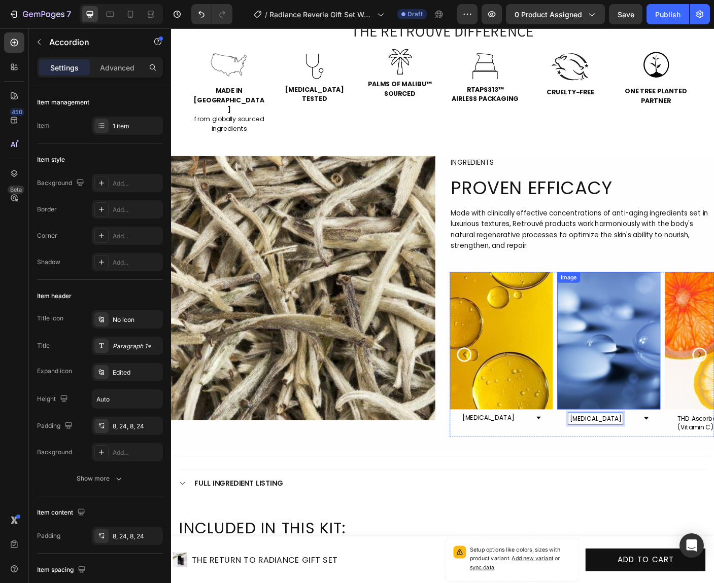
click at [665, 379] on img at bounding box center [662, 378] width 116 height 154
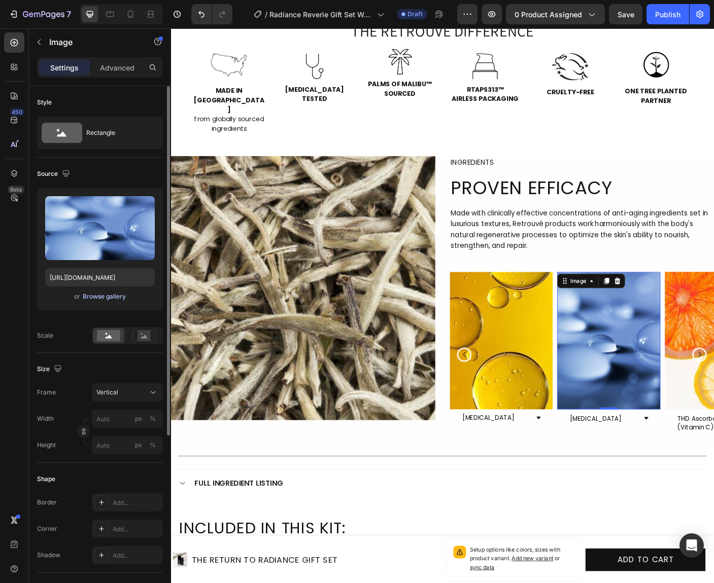
click at [118, 298] on div "Browse gallery" at bounding box center [104, 296] width 43 height 9
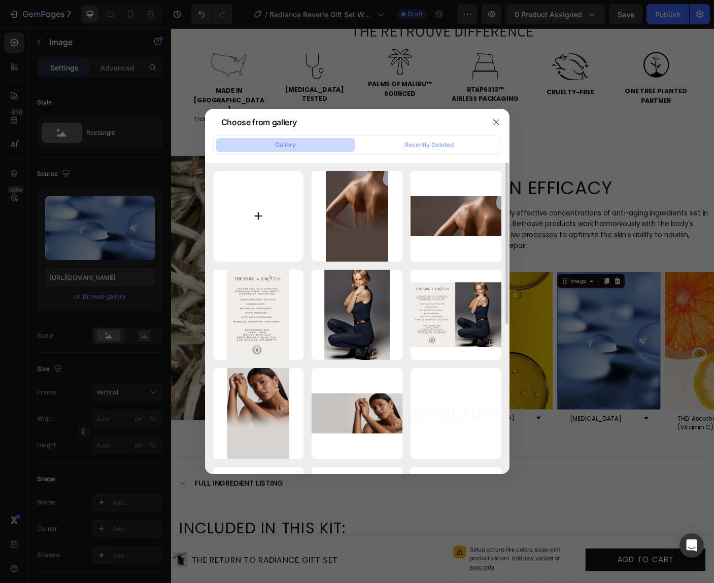
click at [259, 217] on input "file" at bounding box center [258, 216] width 91 height 91
type input "C:\fakepath\_[MEDICAL_DATA]_.jpg"
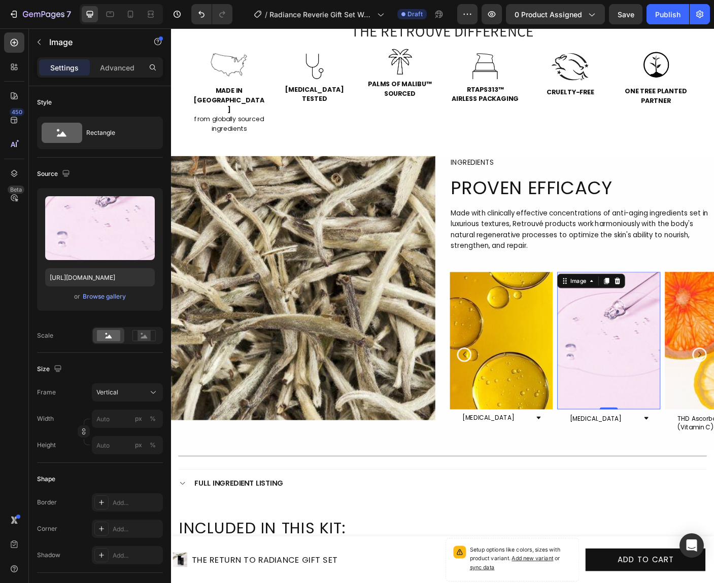
type input "[URL][DOMAIN_NAME]"
click at [700, 455] on div "[MEDICAL_DATA]" at bounding box center [662, 466] width 115 height 22
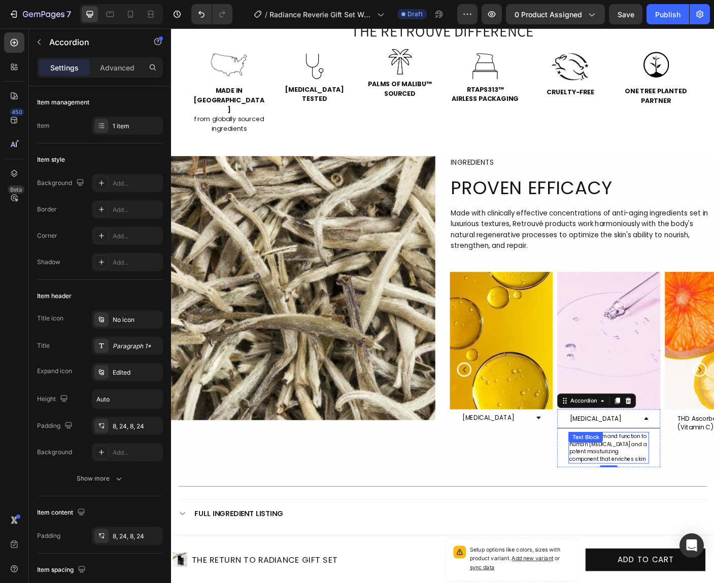
drag, startPoint x: 659, startPoint y: 478, endPoint x: 653, endPoint y: 479, distance: 6.1
click at [659, 482] on span "Similar in form and function to human [MEDICAL_DATA] and a potent moisturizing …" at bounding box center [661, 498] width 87 height 33
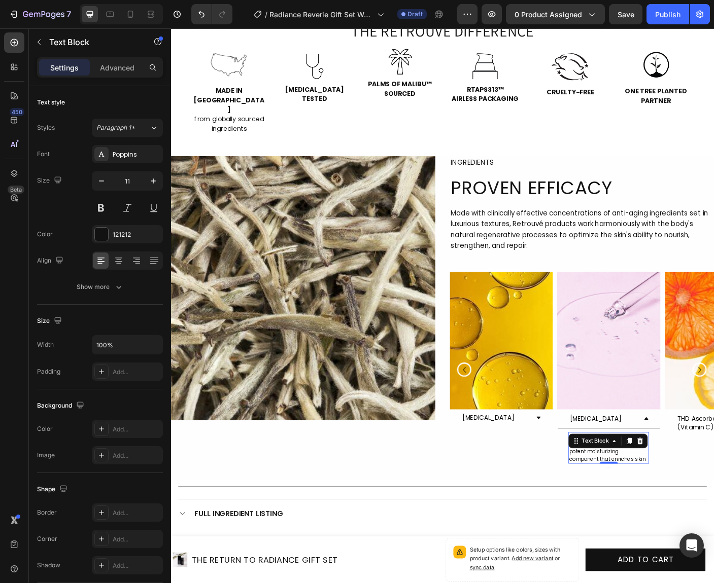
click at [651, 482] on span "Similar in form and function to human [MEDICAL_DATA] and a potent moisturizing …" at bounding box center [661, 498] width 87 height 33
click at [651, 484] on span "Similar in form and function to human [MEDICAL_DATA] and a potent moisturizing …" at bounding box center [661, 498] width 87 height 33
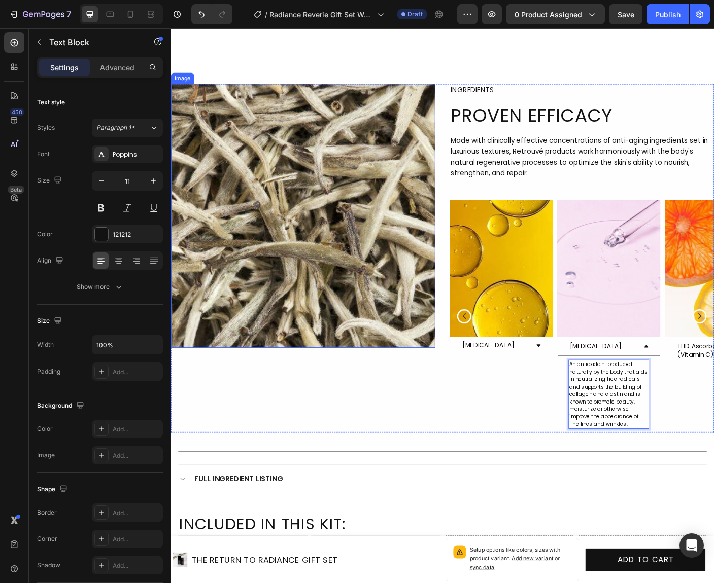
scroll to position [930, 0]
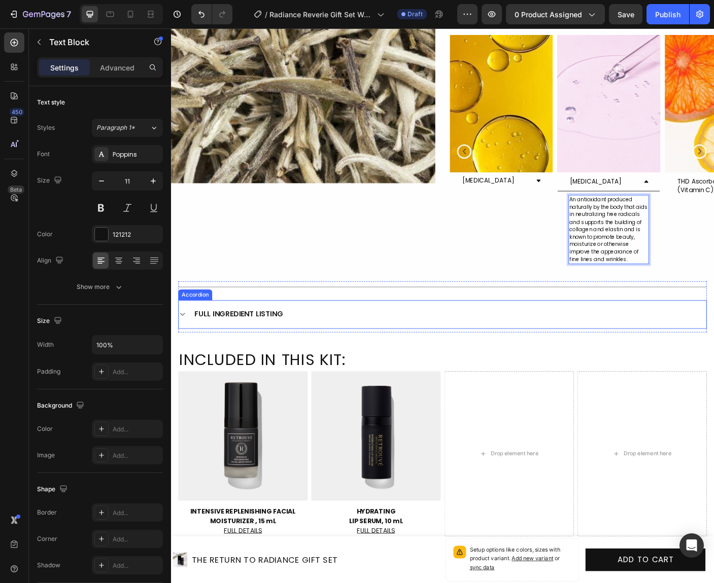
click at [186, 348] on icon at bounding box center [184, 349] width 8 height 8
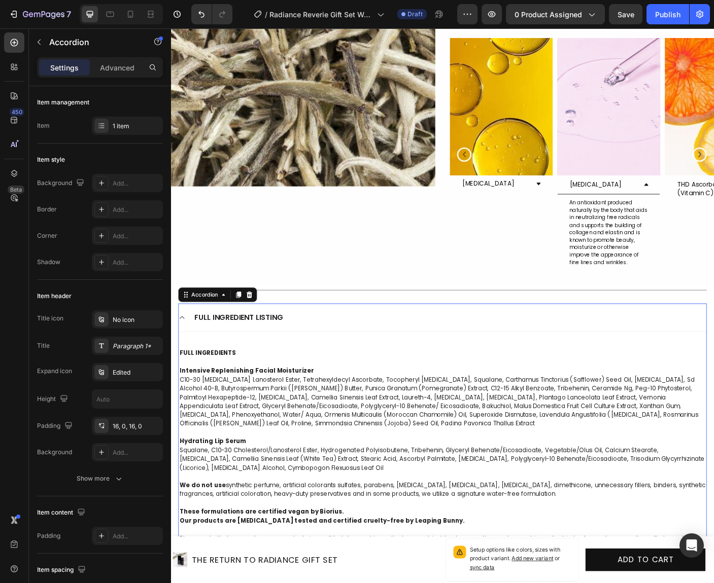
scroll to position [928, 0]
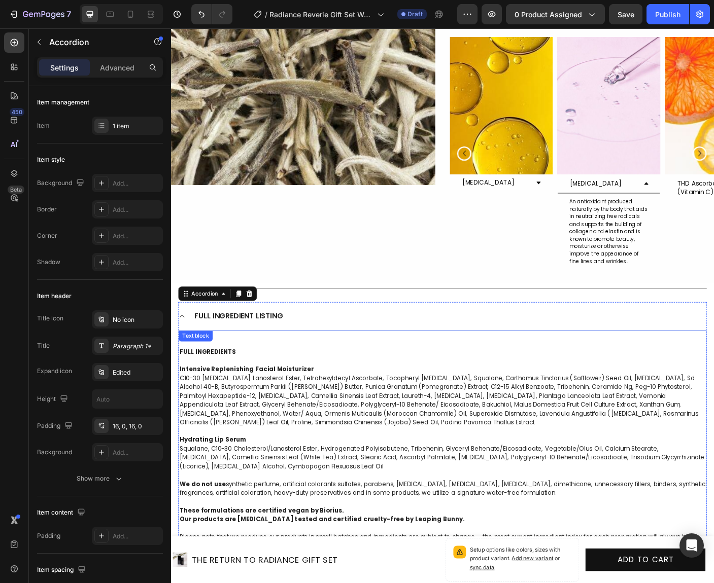
click at [230, 412] on strong "Intensive Replenishing Facial Moisturizer" at bounding box center [256, 411] width 151 height 10
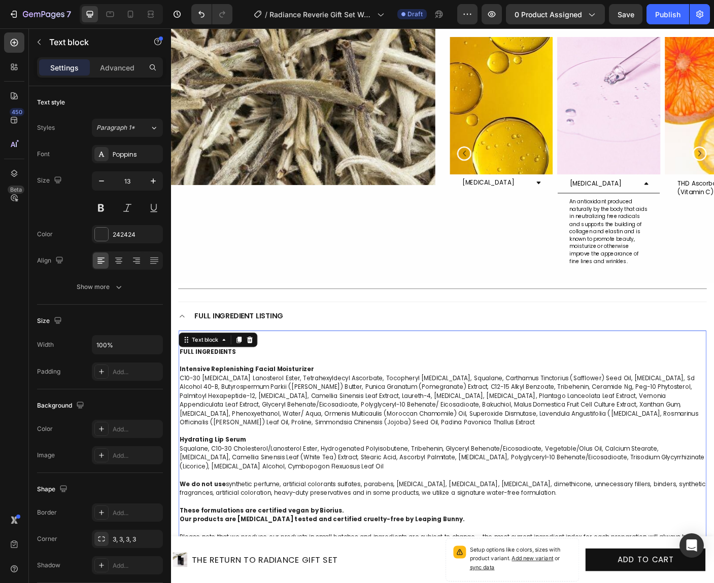
click at [292, 411] on strong "Intensive Replenishing Facial Moisturizer" at bounding box center [256, 411] width 151 height 10
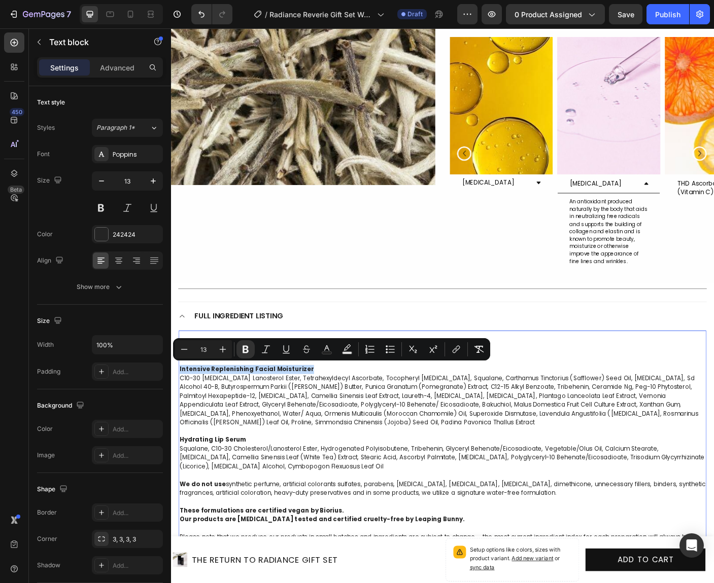
drag, startPoint x: 321, startPoint y: 409, endPoint x: 180, endPoint y: 409, distance: 141.5
click at [180, 409] on div "FULL INGREDIENTS Intensive Replenishing Facial Moisturizer C10-30 [MEDICAL_DATA…" at bounding box center [475, 519] width 591 height 289
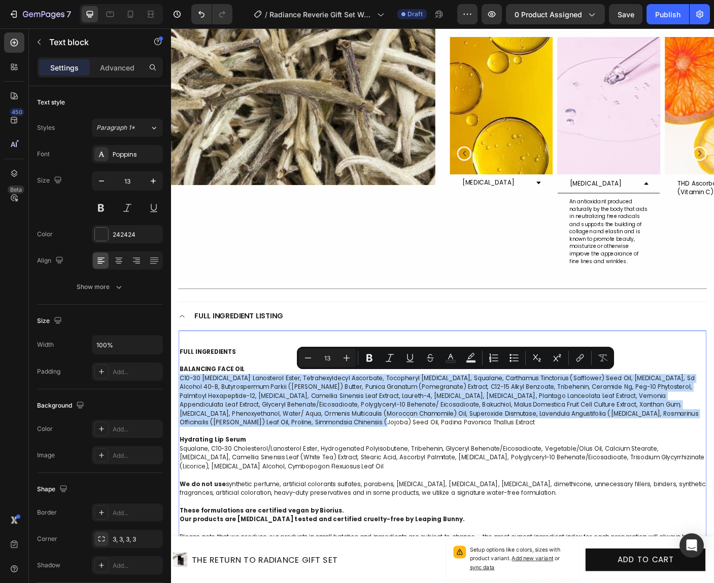
drag, startPoint x: 287, startPoint y: 465, endPoint x: 163, endPoint y: 425, distance: 129.8
click at [180, 425] on div "FULL INGREDIENTS BALANCING FACE OIL C10-30 [MEDICAL_DATA] Lanosterol Ester, Tet…" at bounding box center [475, 519] width 591 height 289
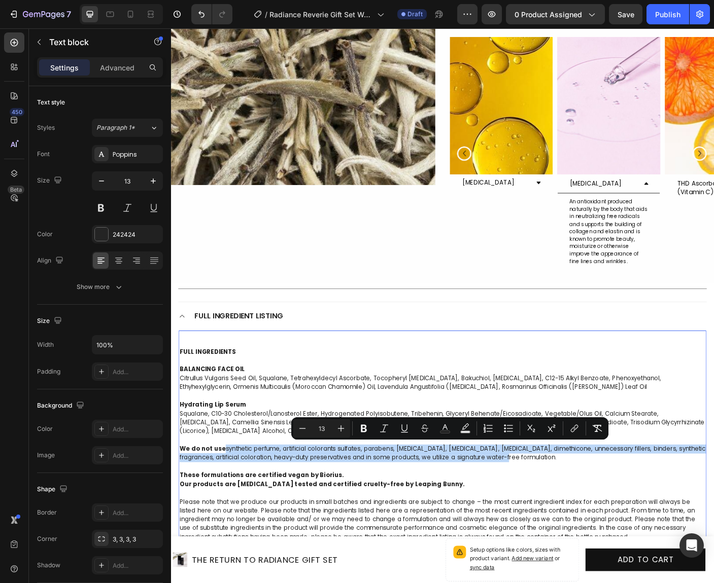
drag, startPoint x: 517, startPoint y: 510, endPoint x: 230, endPoint y: 501, distance: 286.7
click at [230, 501] on p "We do not use synthetic perfume, artificial colorants sulfates, parabens, [MEDI…" at bounding box center [475, 515] width 589 height 40
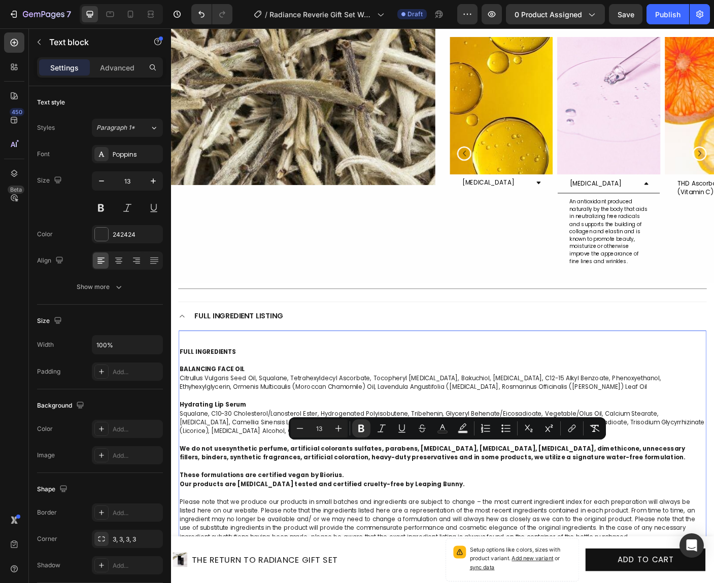
drag, startPoint x: 230, startPoint y: 498, endPoint x: 573, endPoint y: 515, distance: 343.8
click at [573, 515] on p "We do not use synthetic perfume, artificial colorants sulfates, parabens, [MEDI…" at bounding box center [475, 515] width 589 height 40
click at [360, 431] on icon "Editor contextual toolbar" at bounding box center [361, 429] width 6 height 8
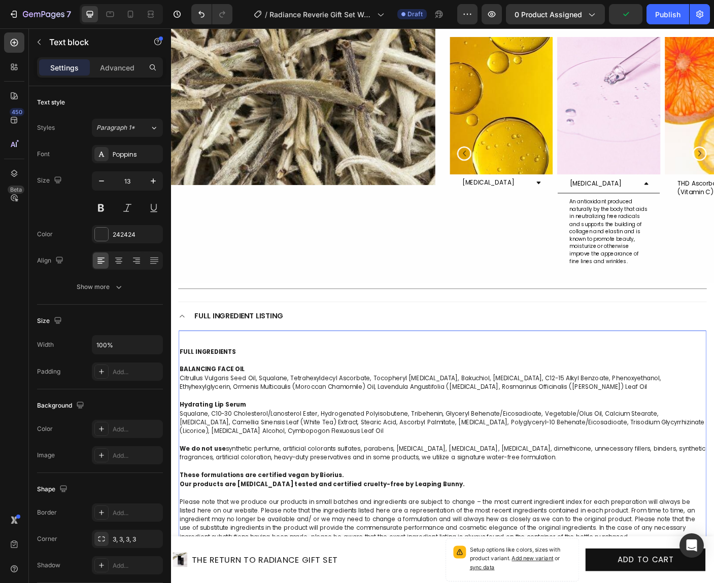
click at [276, 531] on strong "These formulations are certified vegan by Biorius." at bounding box center [273, 529] width 184 height 10
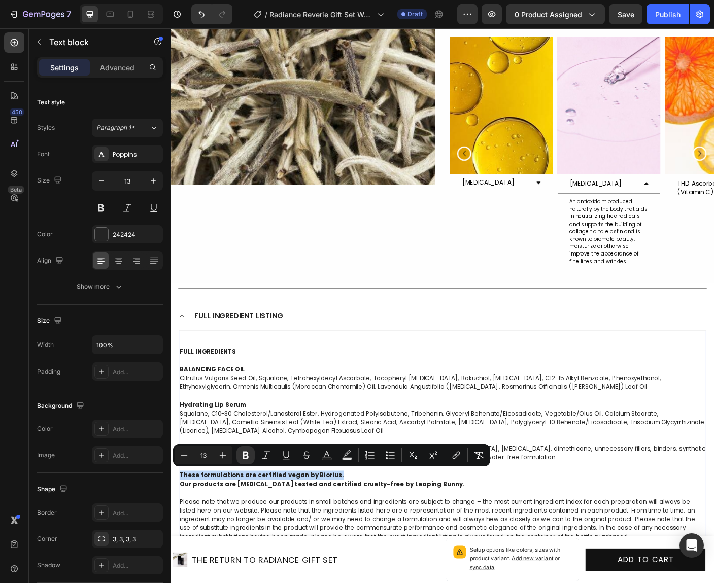
drag, startPoint x: 340, startPoint y: 531, endPoint x: 181, endPoint y: 530, distance: 159.8
click at [181, 530] on p "We do not use synthetic perfume, artificial colorants sulfates, parabens, [MEDI…" at bounding box center [475, 515] width 589 height 40
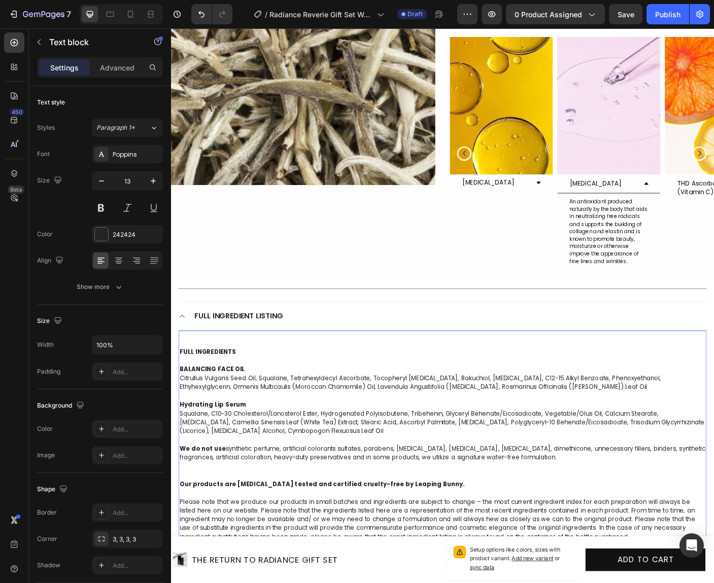
click at [181, 538] on strong "Our products are [MEDICAL_DATA] tested and certified cruelty-free by Leaping Bu…" at bounding box center [341, 540] width 320 height 10
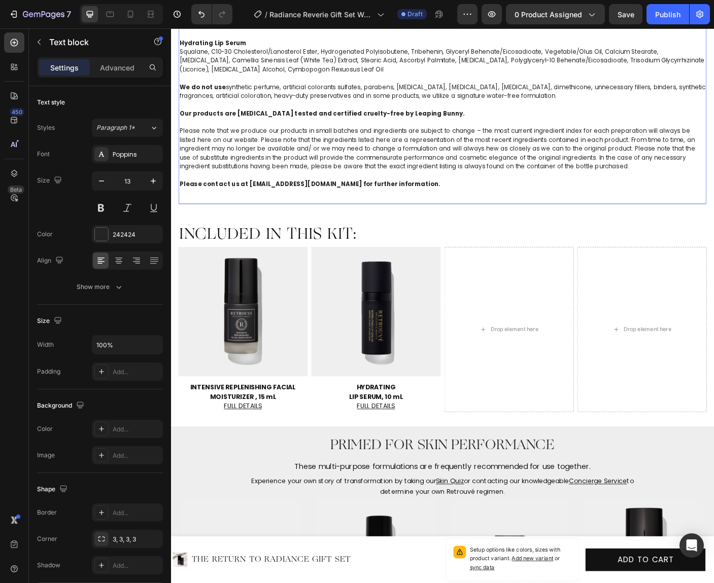
scroll to position [1359, 0]
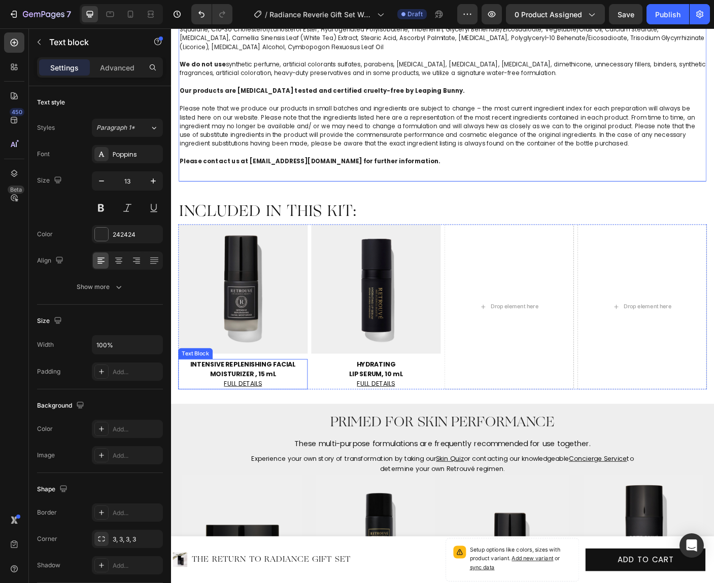
click at [263, 408] on strong "INTENSIVE REPLENISHING FACIAL MOISTURIZER , 15 mL" at bounding box center [252, 410] width 118 height 21
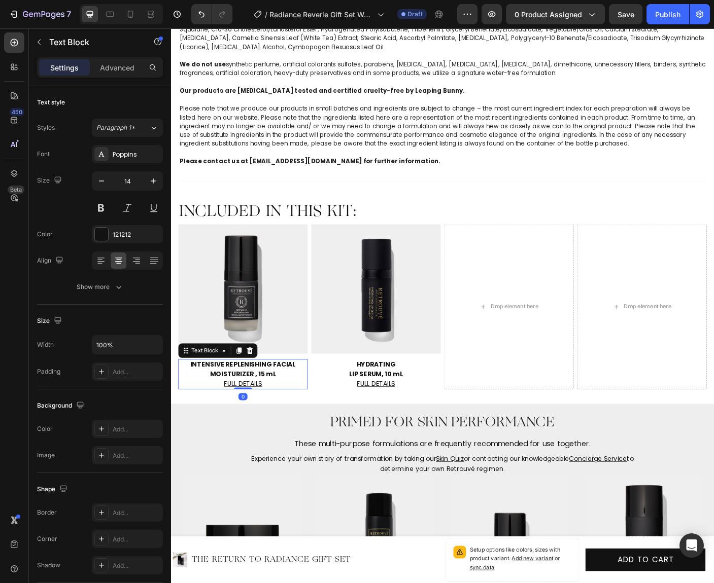
click at [256, 416] on strong "INTENSIVE REPLENISHING FACIAL MOISTURIZER , 15 mL" at bounding box center [252, 410] width 118 height 21
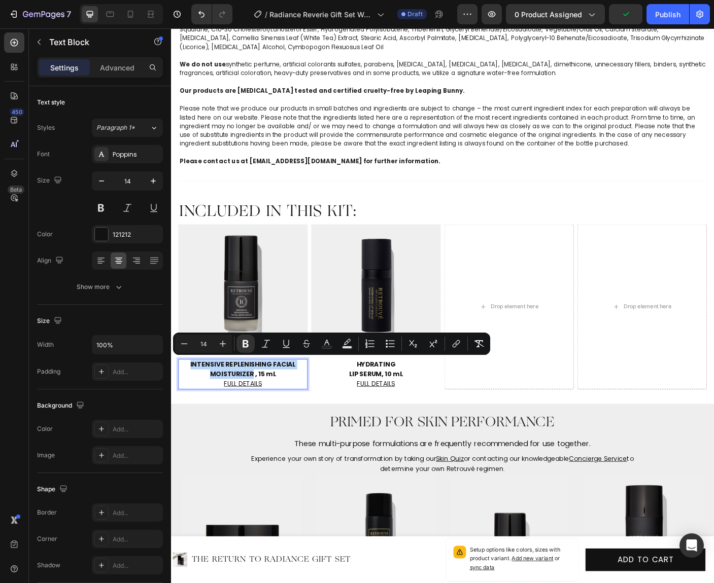
drag, startPoint x: 260, startPoint y: 416, endPoint x: 188, endPoint y: 405, distance: 72.9
click at [188, 405] on p "INTENSIVE REPLENISHING FACIAL MOISTURIZER , 15 mL" at bounding box center [251, 410] width 143 height 21
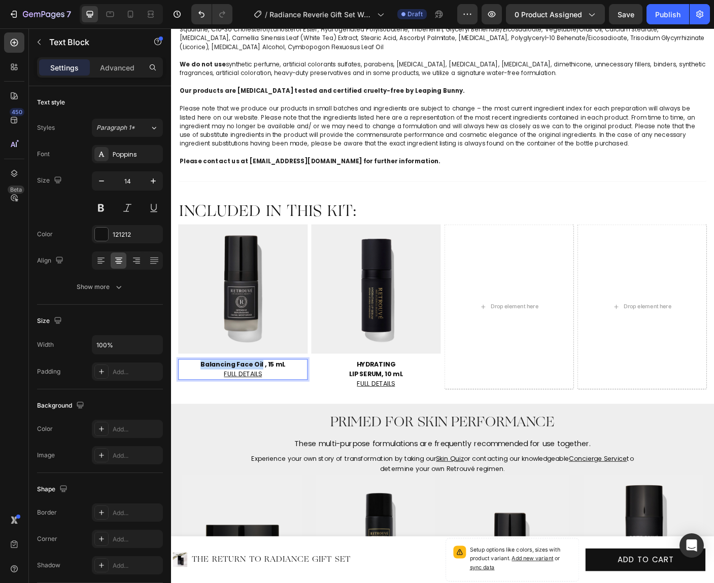
drag, startPoint x: 273, startPoint y: 407, endPoint x: 195, endPoint y: 398, distance: 79.1
click at [192, 406] on p "Balancing Face Oil , 15 mL" at bounding box center [251, 405] width 143 height 11
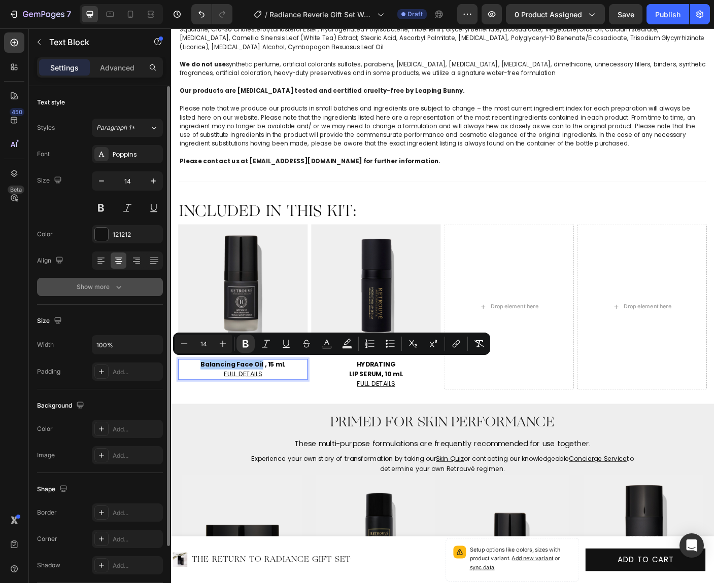
click at [133, 286] on button "Show more" at bounding box center [100, 287] width 126 height 18
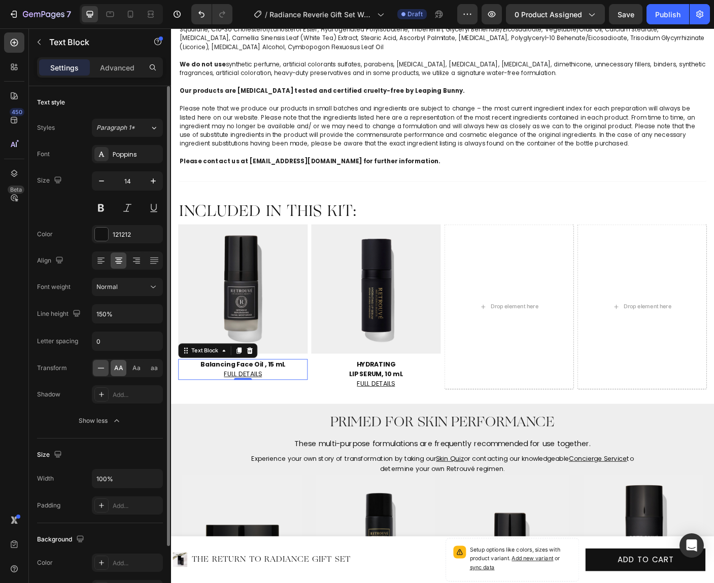
click at [116, 372] on span "AA" at bounding box center [118, 368] width 9 height 9
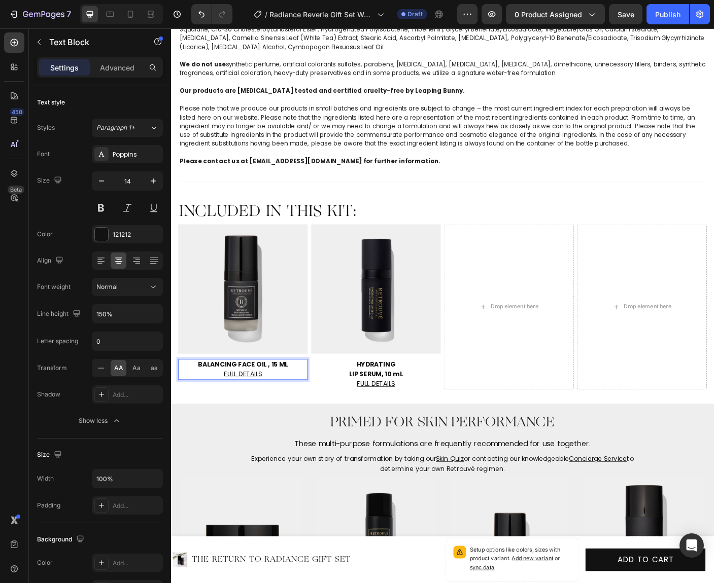
click at [246, 404] on strong "Balancing Face Oil , 15 mL" at bounding box center [251, 405] width 101 height 10
click at [264, 356] on img at bounding box center [251, 320] width 145 height 145
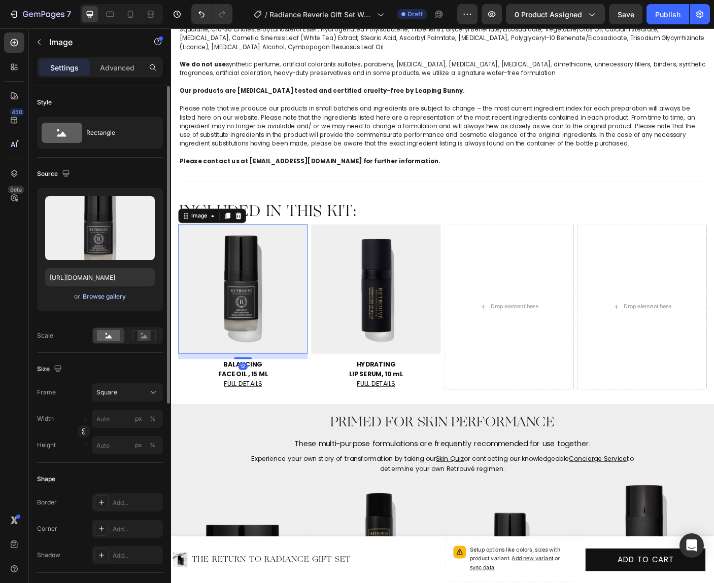
click at [121, 295] on div "Browse gallery" at bounding box center [104, 296] width 43 height 9
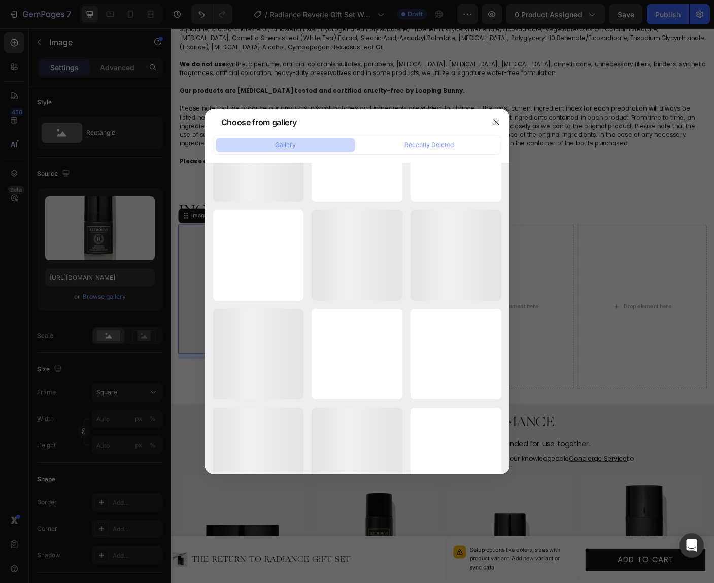
scroll to position [28232, 0]
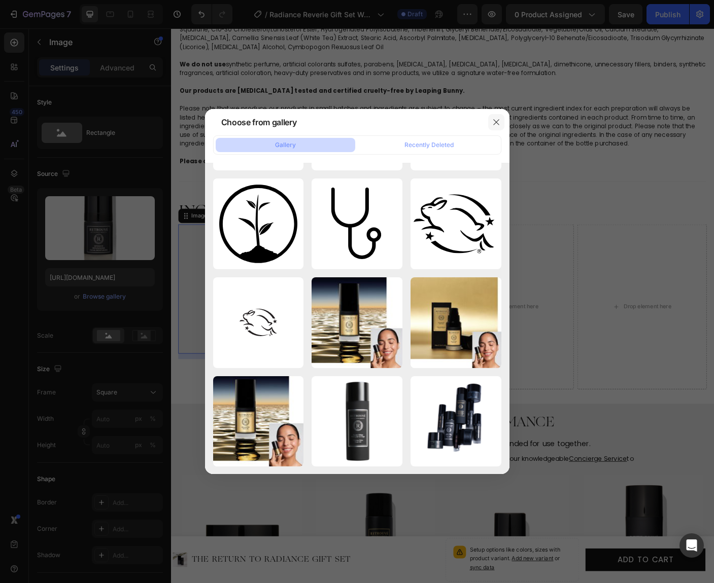
drag, startPoint x: 493, startPoint y: 120, endPoint x: 488, endPoint y: 121, distance: 5.1
click at [493, 120] on icon "button" at bounding box center [496, 122] width 8 height 8
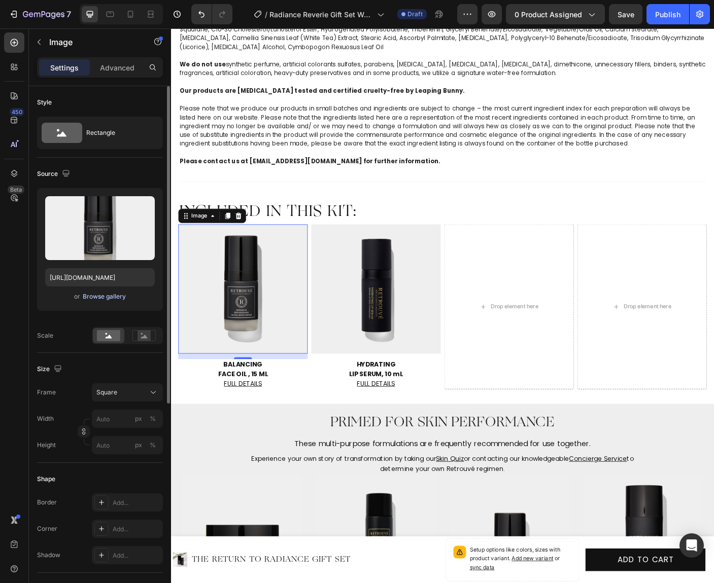
click at [118, 299] on div "Browse gallery" at bounding box center [104, 296] width 43 height 9
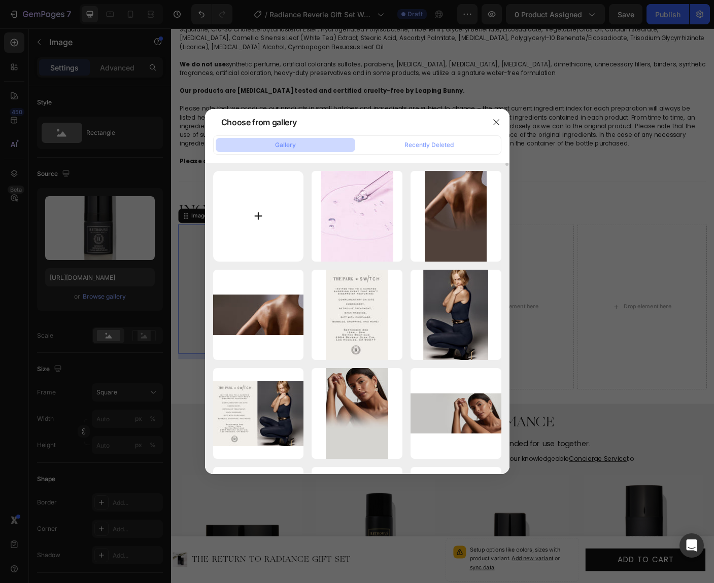
click at [257, 219] on input "file" at bounding box center [258, 216] width 91 height 91
click at [257, 215] on input "file" at bounding box center [258, 216] width 91 height 91
click at [258, 214] on input "file" at bounding box center [258, 216] width 91 height 91
click at [259, 215] on input "file" at bounding box center [258, 216] width 91 height 91
click at [491, 122] on button "button" at bounding box center [496, 122] width 16 height 16
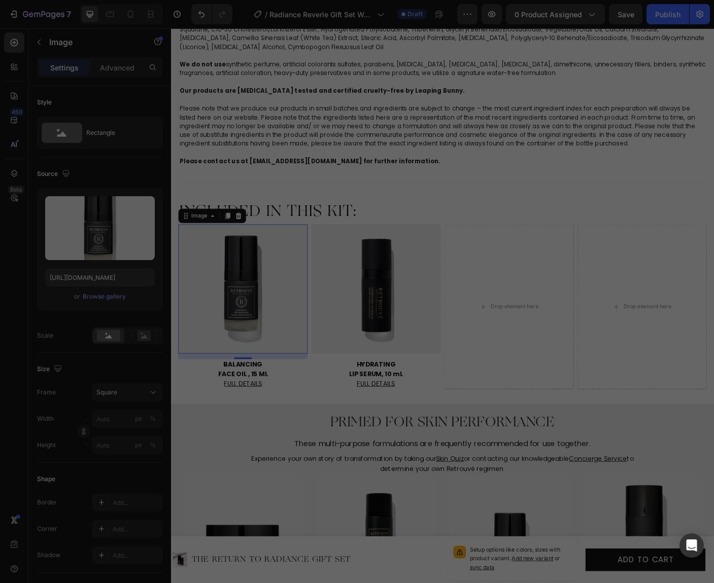
click at [494, 199] on div "_Body Oil BIS Mobile.jpg 55.79 kb" at bounding box center [455, 216] width 91 height 91
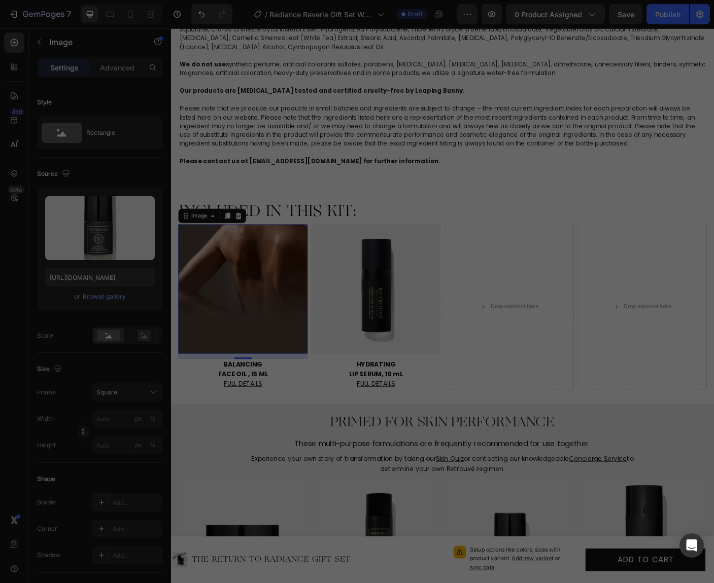
type input "[URL][DOMAIN_NAME]"
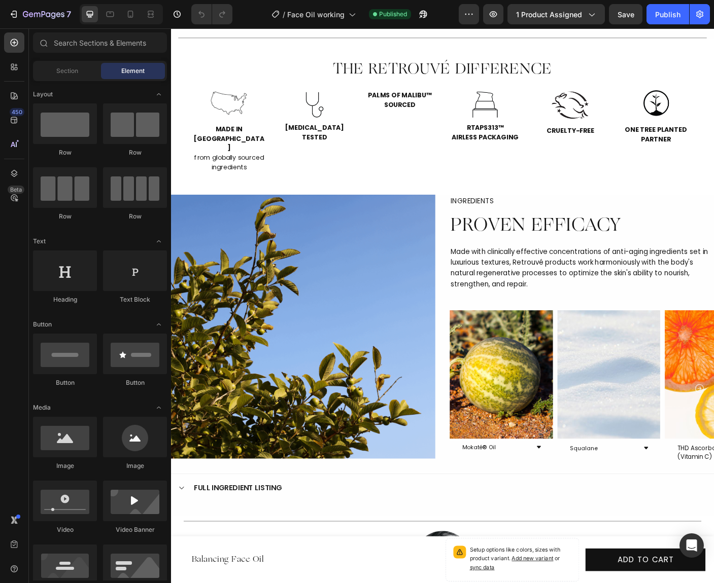
scroll to position [2847, 0]
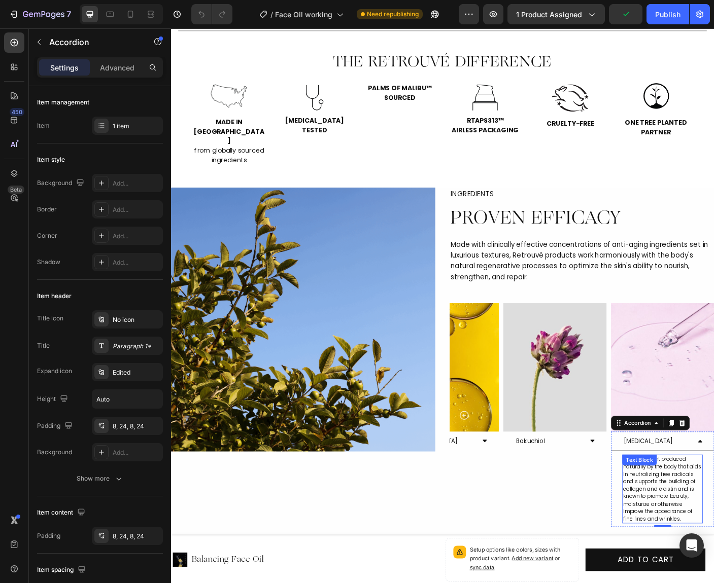
click at [713, 507] on p "An antioxidant produced naturally by the body that aids in neutralizing free ra…" at bounding box center [722, 545] width 88 height 76
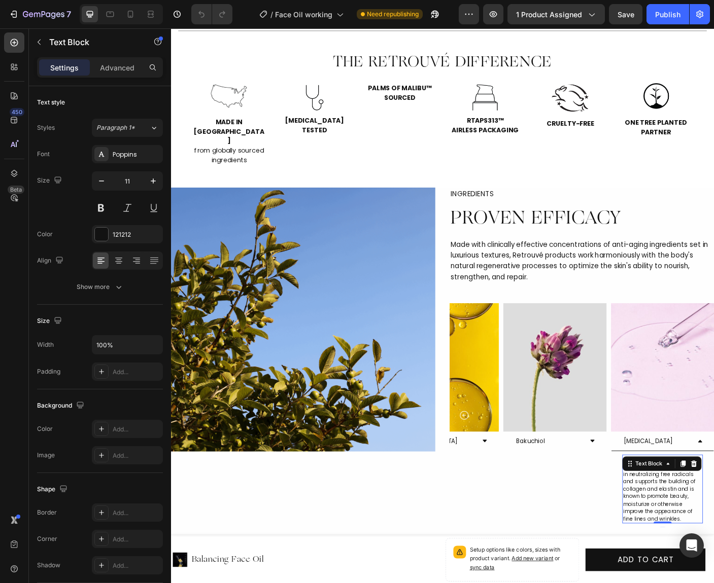
click at [713, 523] on p "An antioxidant produced naturally by the body that aids in neutralizing free ra…" at bounding box center [722, 545] width 88 height 76
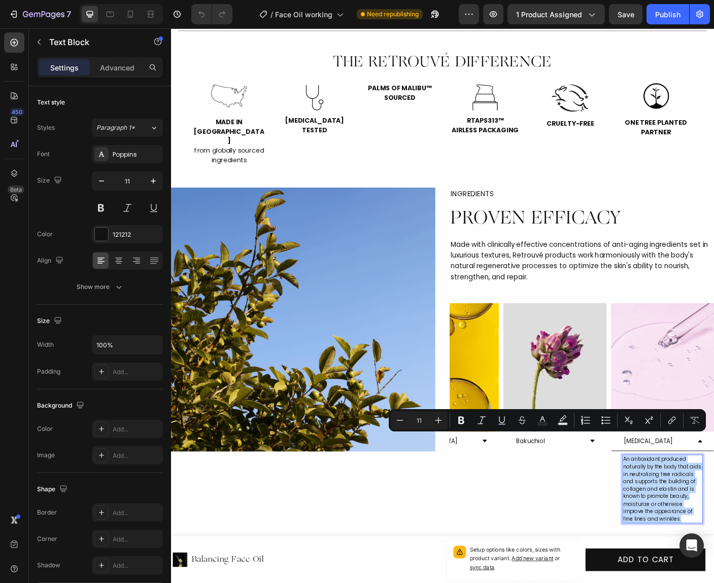
copy p "An antioxidant produced naturally by the body that aids in neutralizing free ra…"
drag, startPoint x: 665, startPoint y: 13, endPoint x: 647, endPoint y: 14, distance: 18.3
click at [665, 13] on div "Publish" at bounding box center [667, 14] width 25 height 11
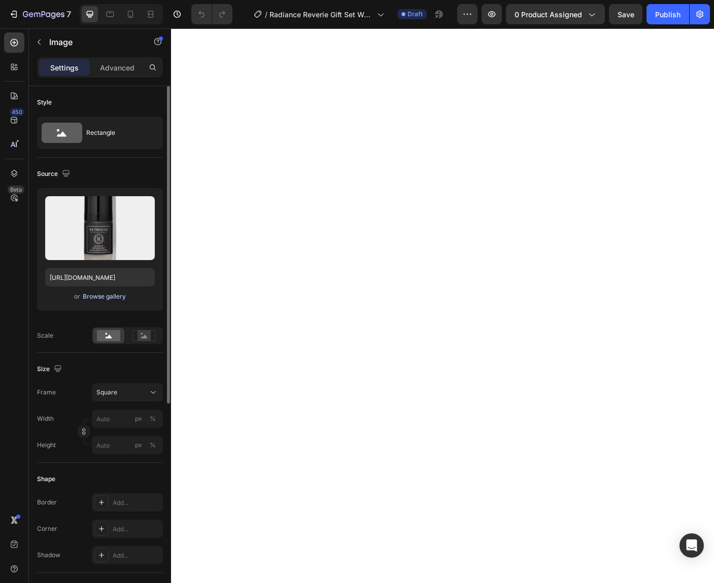
click at [108, 301] on div "Browse gallery" at bounding box center [104, 296] width 43 height 9
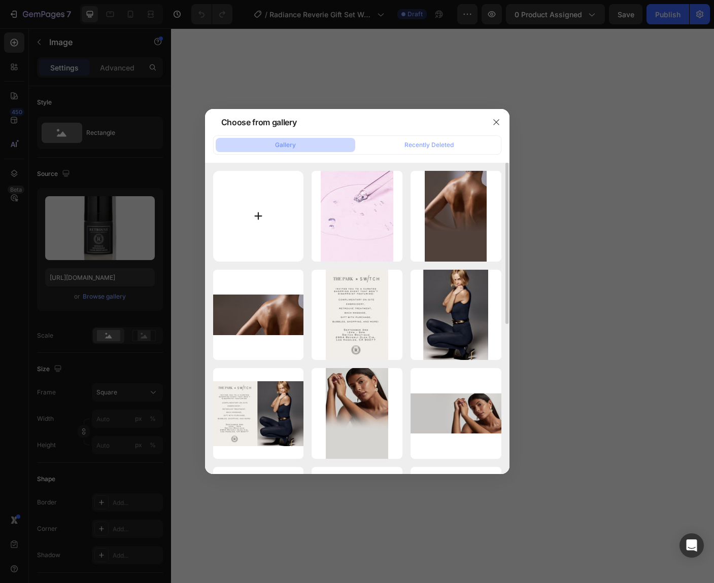
click at [262, 216] on input "file" at bounding box center [258, 216] width 91 height 91
type input "C:\fakepath\BFO included.jpg"
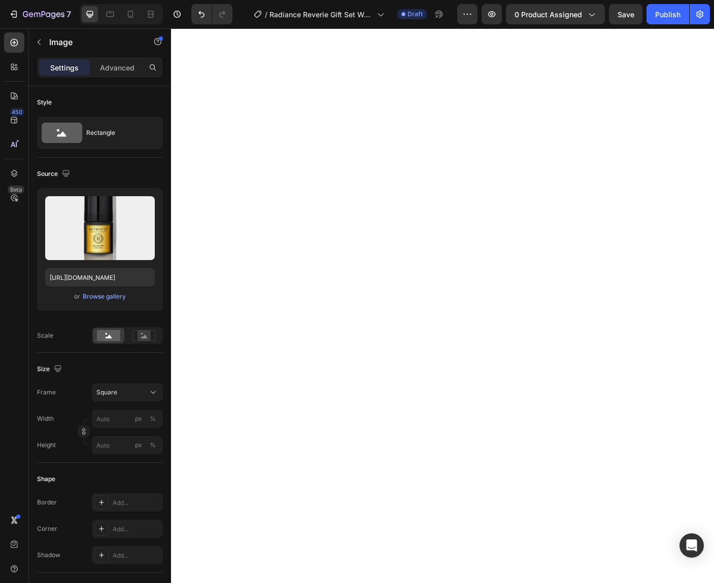
type input "https://cdn.shopify.com/s/files/1/0835/4260/6126/files/gempages_479927666422580…"
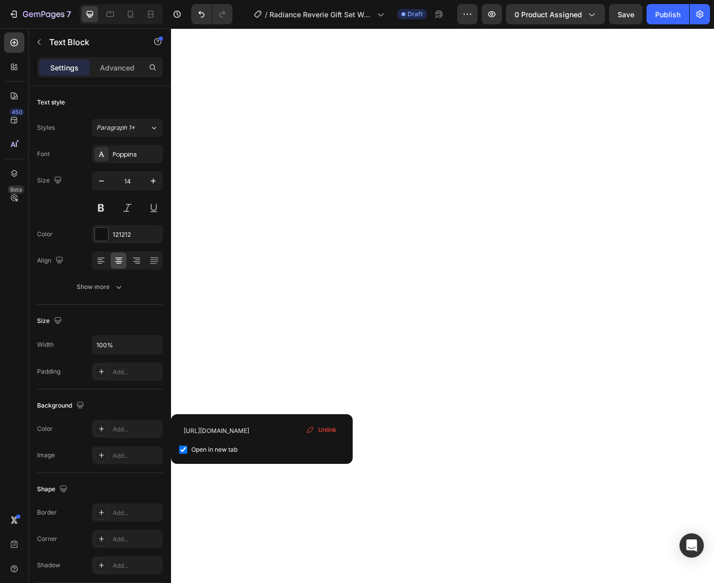
click at [324, 430] on span "Unlink" at bounding box center [327, 430] width 18 height 9
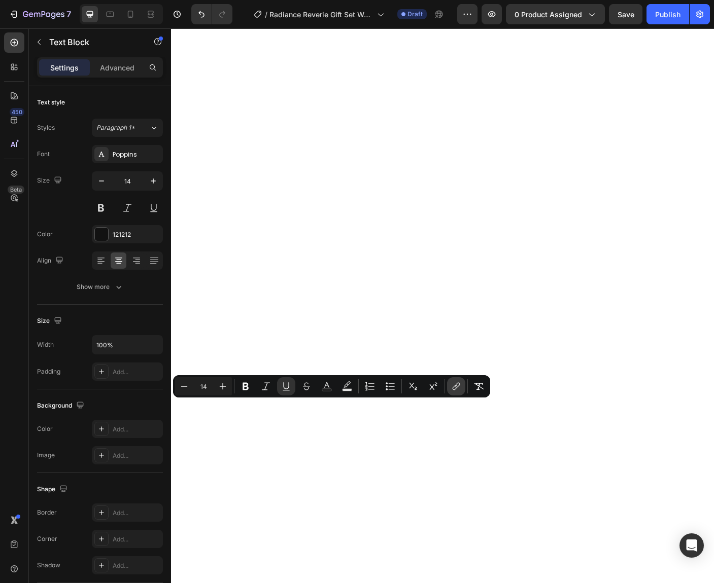
click at [461, 389] on icon "Editor contextual toolbar" at bounding box center [456, 386] width 10 height 10
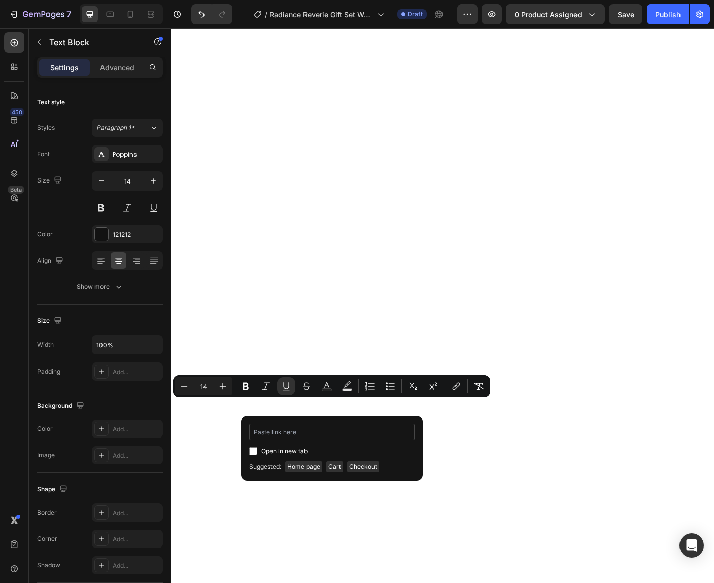
type input "https://retrouve.com/products/face-oil"
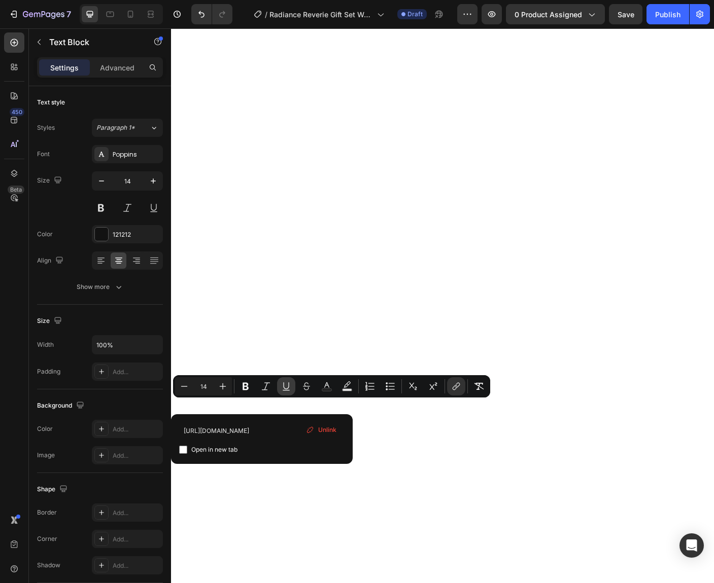
click at [287, 391] on icon "Editor contextual toolbar" at bounding box center [286, 390] width 7 height 1
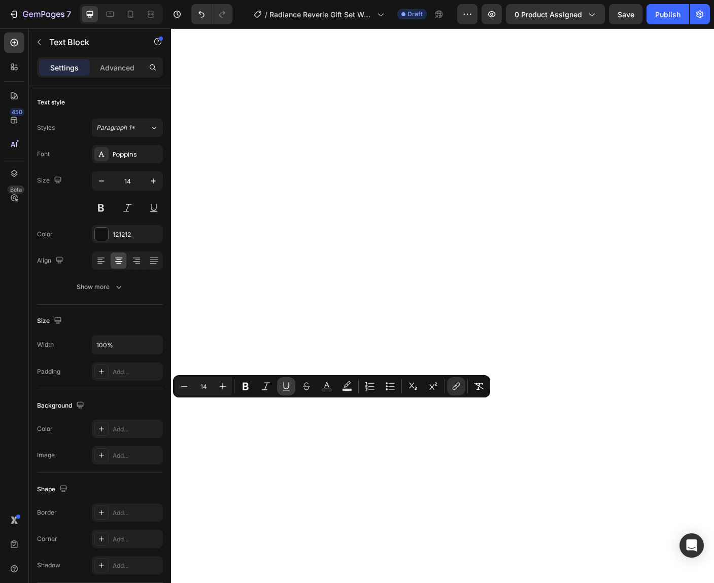
click at [287, 391] on icon "Editor contextual toolbar" at bounding box center [286, 390] width 7 height 1
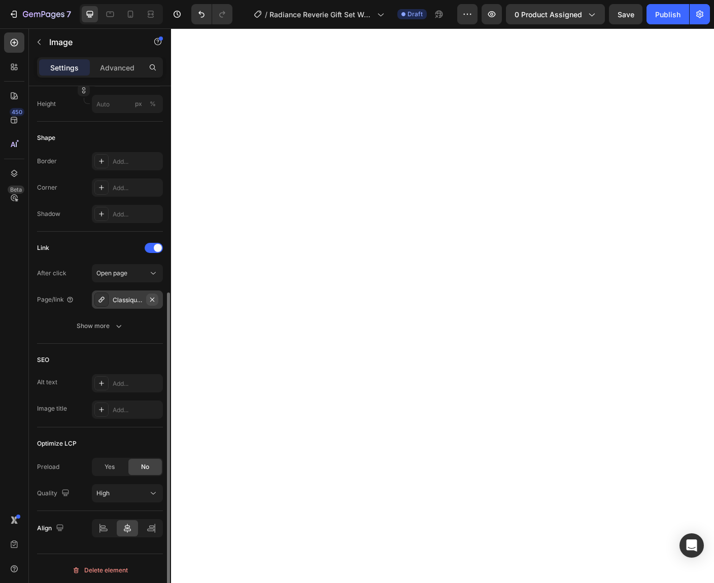
click at [148, 297] on icon "button" at bounding box center [152, 300] width 8 height 8
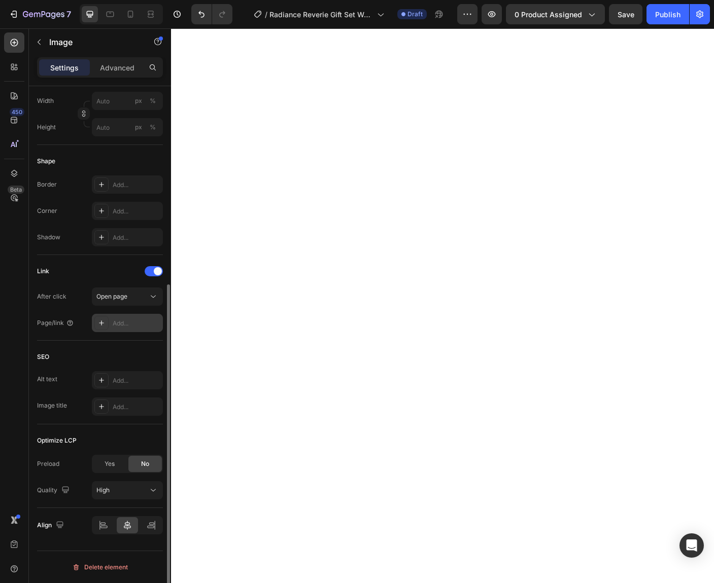
scroll to position [318, 0]
click at [128, 320] on div "Add..." at bounding box center [137, 323] width 48 height 9
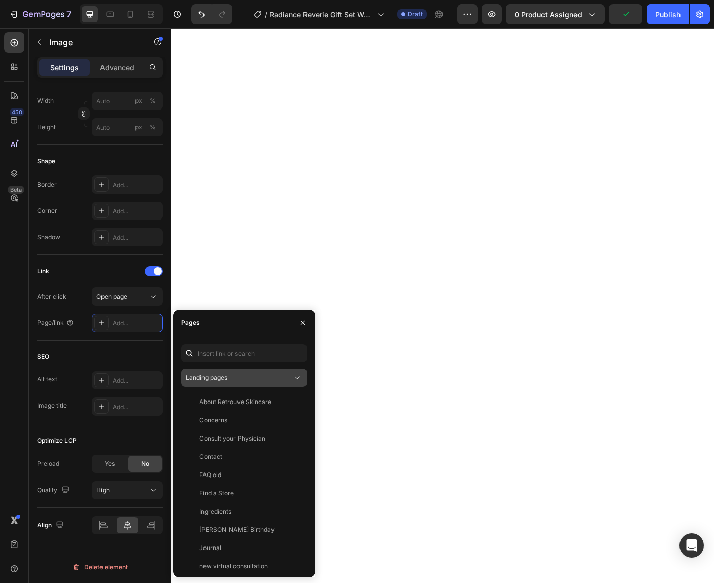
click at [214, 378] on span "Landing pages" at bounding box center [207, 378] width 42 height 8
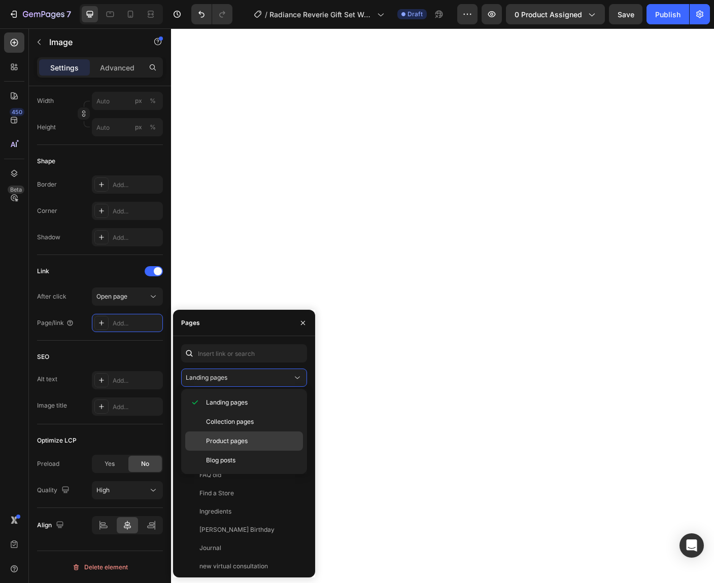
click at [218, 437] on span "Product pages" at bounding box center [227, 441] width 42 height 9
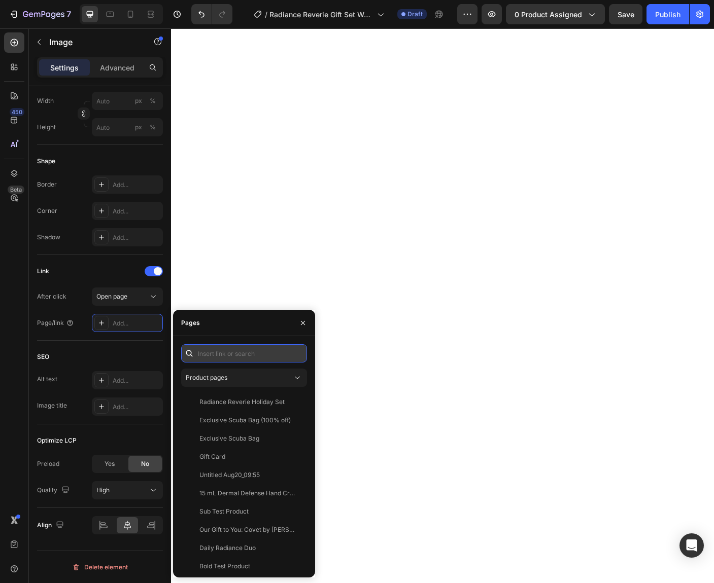
click at [216, 357] on input "text" at bounding box center [244, 353] width 126 height 18
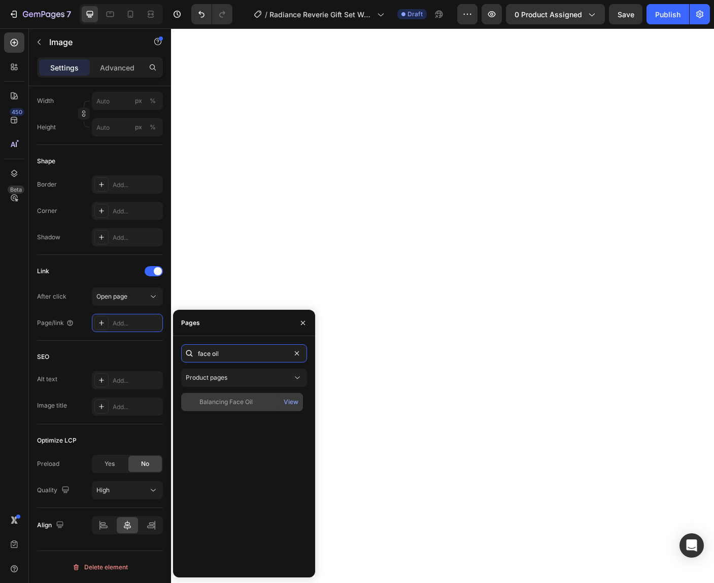
type input "face oil"
click at [235, 406] on div "Balancing Face Oil" at bounding box center [225, 402] width 53 height 9
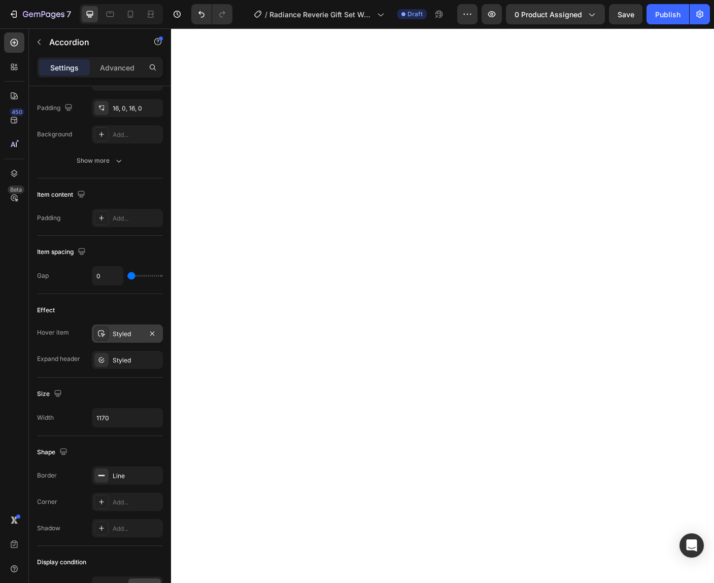
scroll to position [0, 0]
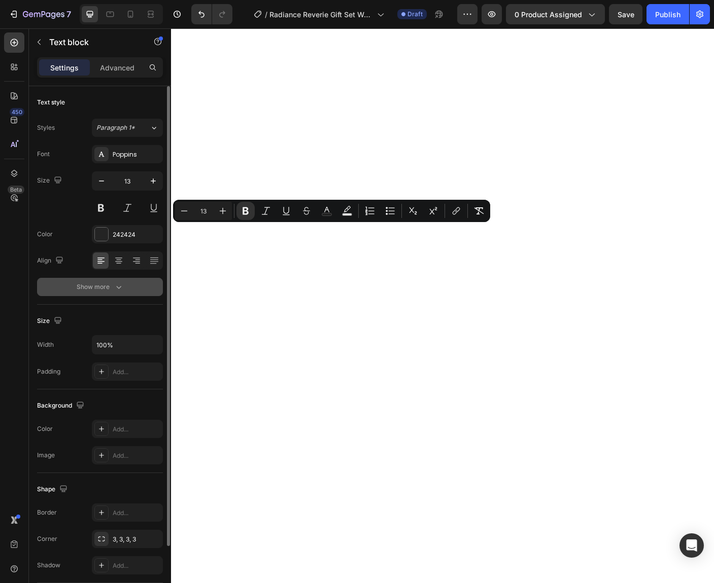
click at [136, 283] on button "Show more" at bounding box center [100, 287] width 126 height 18
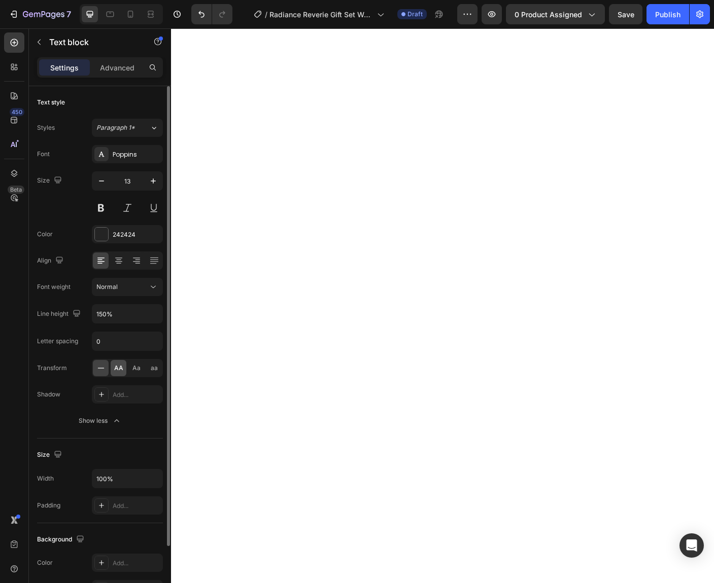
click at [118, 366] on span "AA" at bounding box center [118, 368] width 9 height 9
click at [117, 373] on div "AA" at bounding box center [119, 368] width 16 height 16
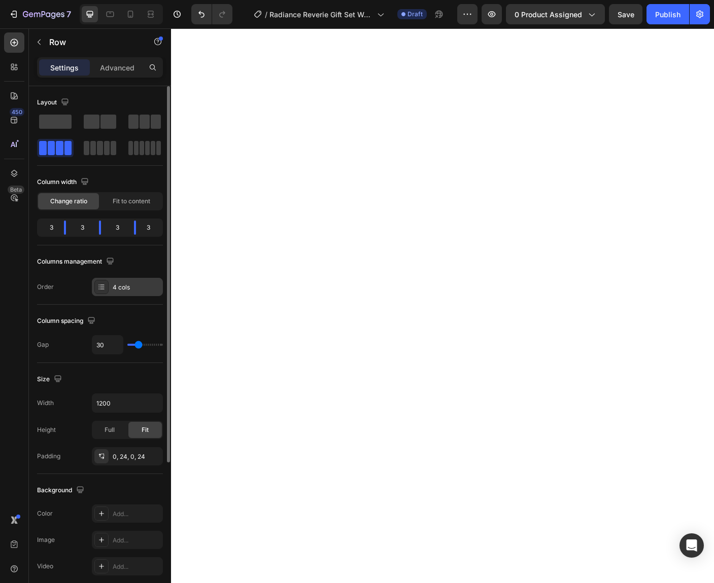
click at [134, 291] on div "4 cols" at bounding box center [137, 287] width 48 height 9
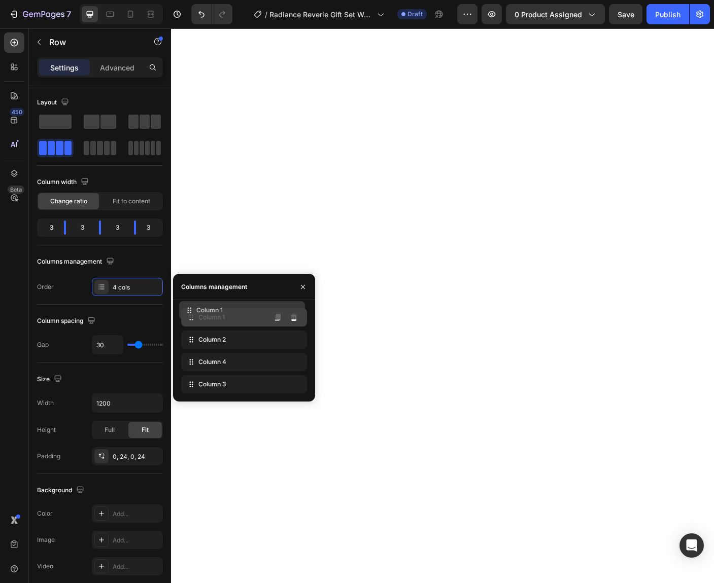
drag, startPoint x: 216, startPoint y: 366, endPoint x: 214, endPoint y: 314, distance: 51.8
click at [214, 314] on span "Column 1" at bounding box center [211, 317] width 26 height 9
click at [299, 283] on icon "button" at bounding box center [303, 287] width 8 height 8
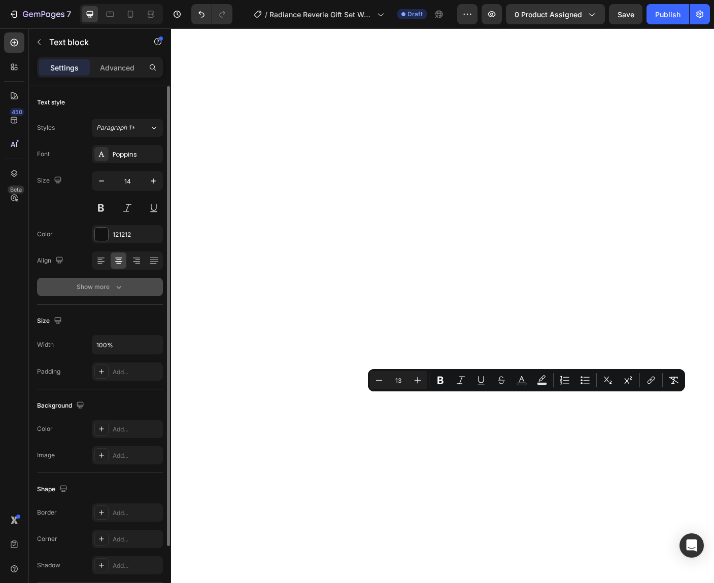
click at [127, 285] on button "Show more" at bounding box center [100, 287] width 126 height 18
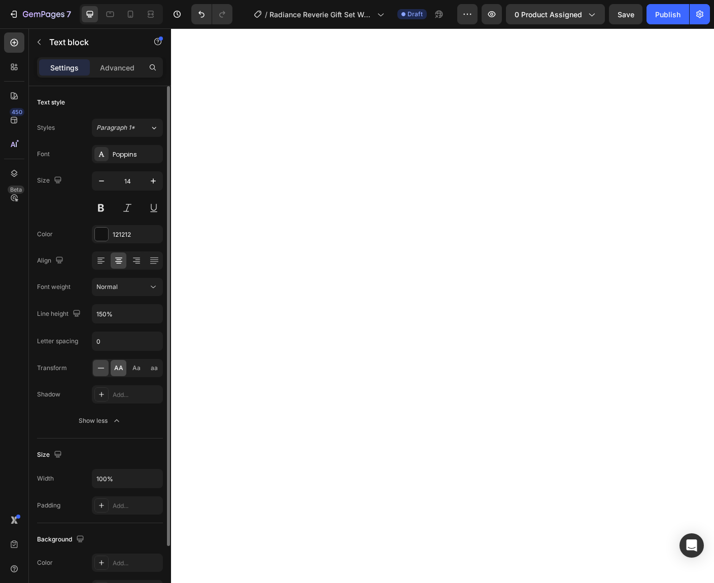
click at [113, 368] on div "AA" at bounding box center [119, 368] width 16 height 16
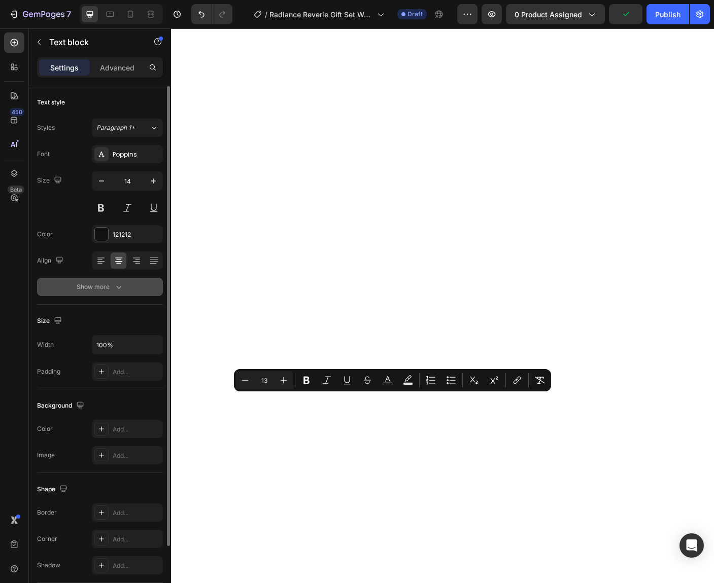
click at [133, 288] on button "Show more" at bounding box center [100, 287] width 126 height 18
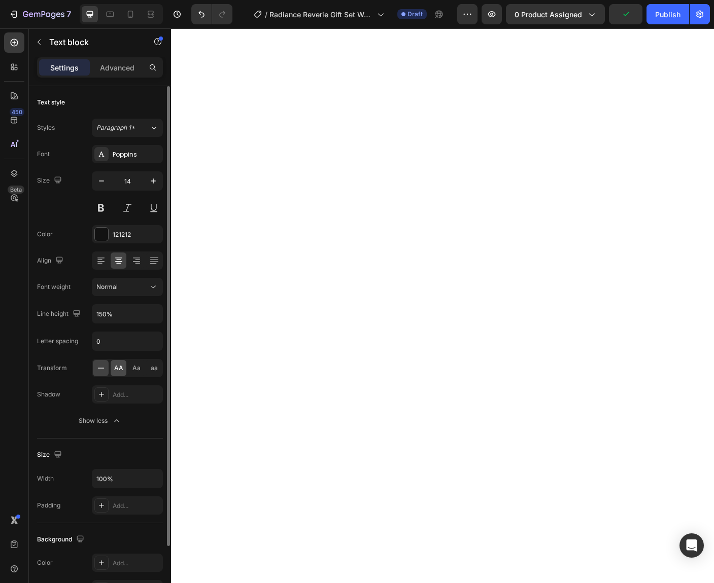
click at [117, 370] on span "AA" at bounding box center [118, 368] width 9 height 9
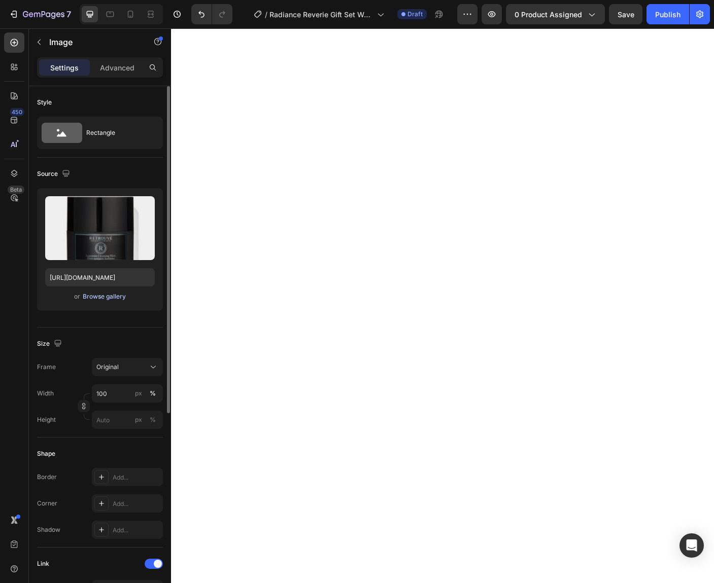
click at [92, 298] on div "Browse gallery" at bounding box center [104, 296] width 43 height 9
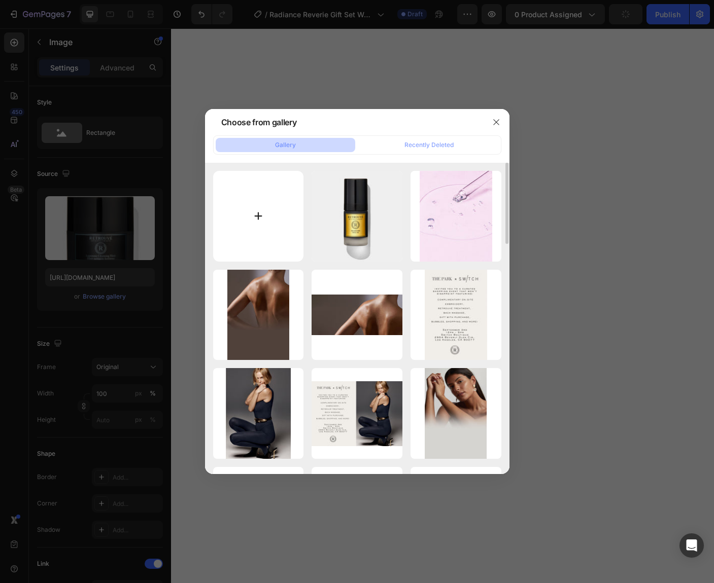
click at [261, 215] on input "file" at bounding box center [258, 216] width 91 height 91
type input "C:\fakepath\_Dyn 30 Primed.jpg"
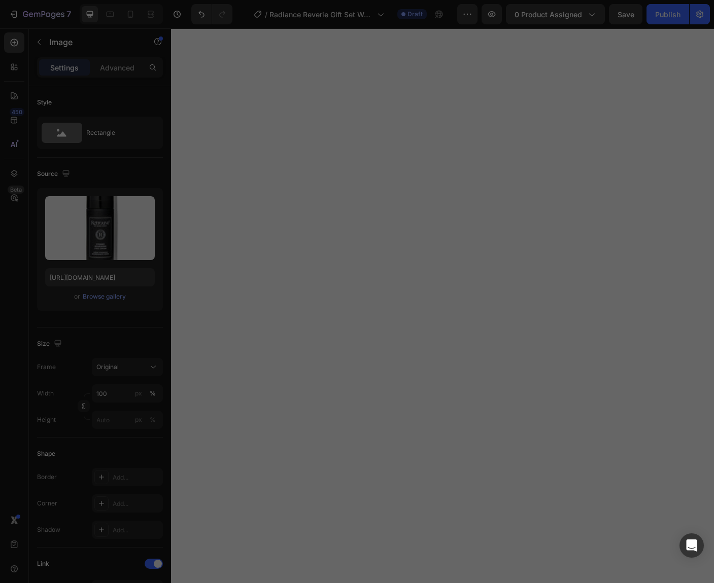
type input "https://cdn.shopify.com/s/files/1/0835/4260/6126/files/gempages_479927666422580…"
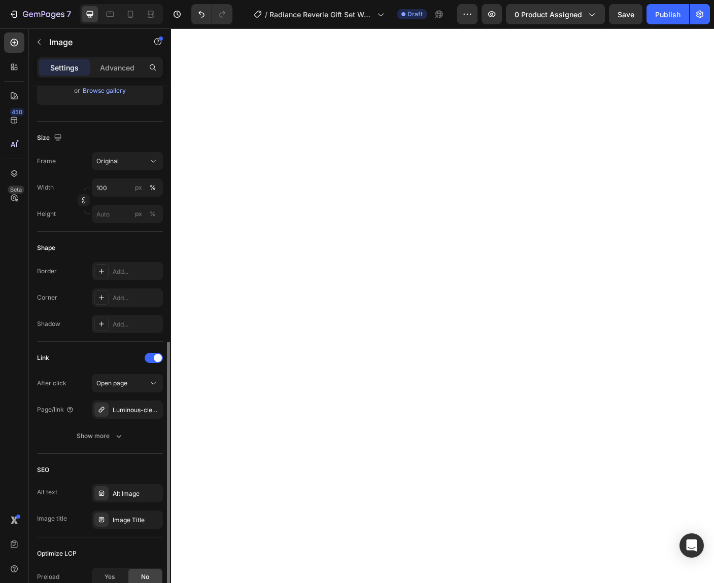
scroll to position [319, 0]
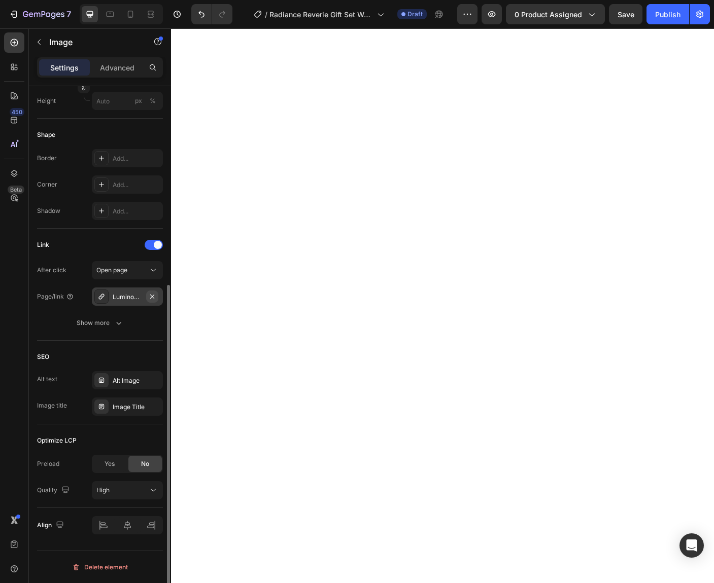
click at [151, 296] on icon "button" at bounding box center [152, 297] width 8 height 8
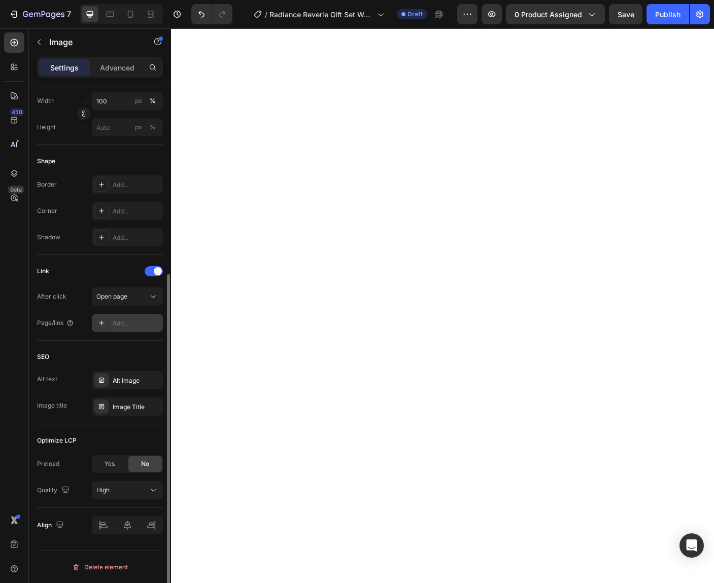
scroll to position [293, 0]
click at [122, 324] on div "Add..." at bounding box center [137, 323] width 48 height 9
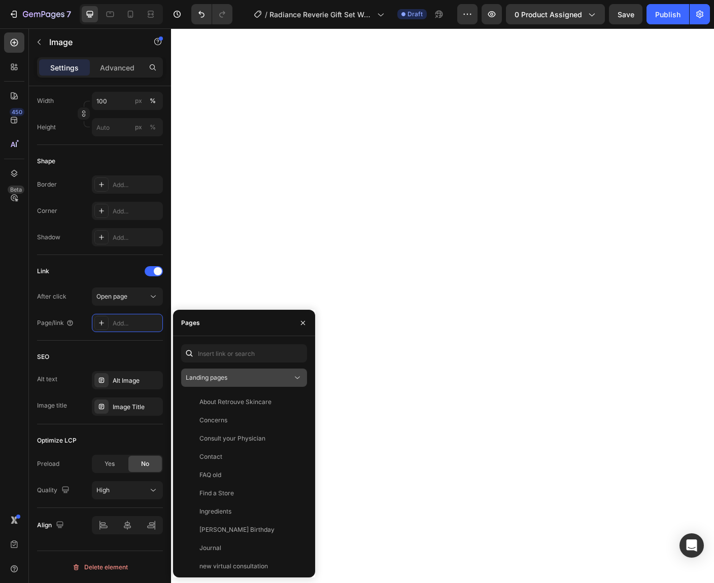
click at [235, 378] on div "Landing pages" at bounding box center [239, 377] width 107 height 9
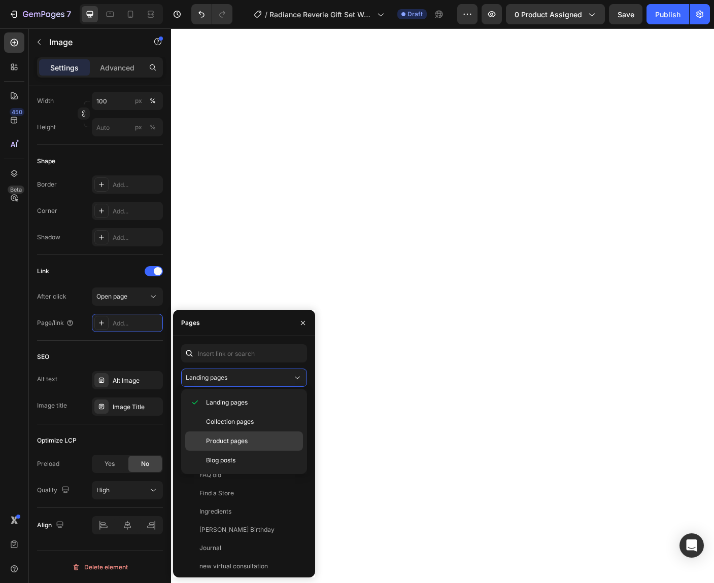
click at [227, 439] on span "Product pages" at bounding box center [227, 441] width 42 height 9
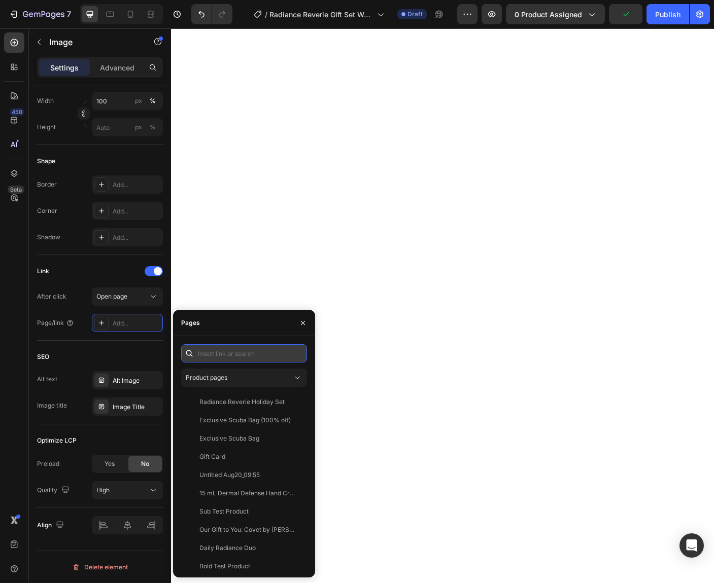
click at [222, 356] on input "text" at bounding box center [244, 353] width 126 height 18
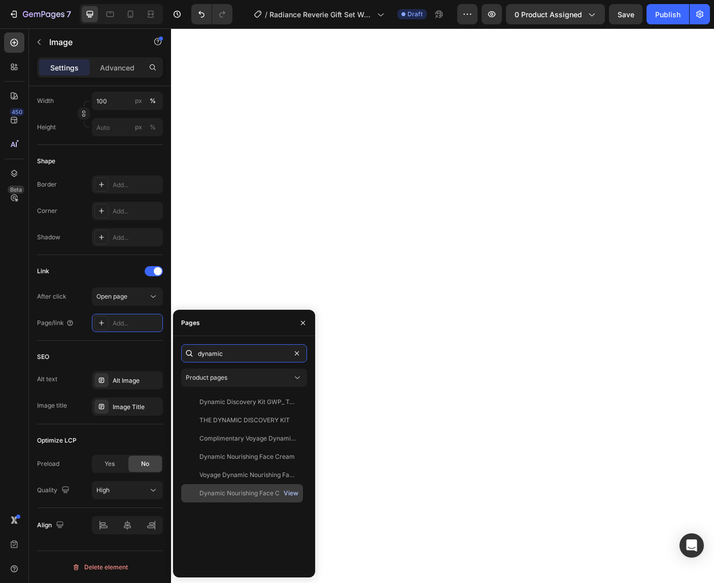
type input "dynamic"
click at [288, 495] on div "View" at bounding box center [291, 493] width 15 height 9
click at [291, 493] on div "View" at bounding box center [291, 493] width 15 height 9
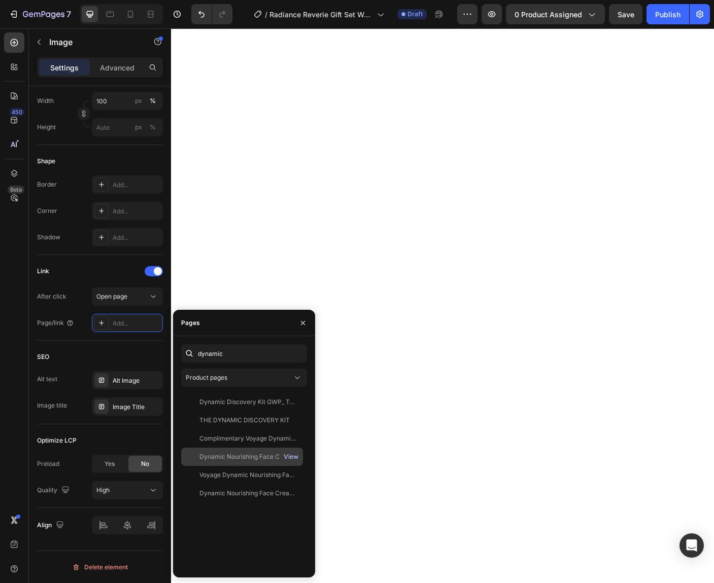
click at [291, 459] on div "View" at bounding box center [291, 456] width 15 height 9
click at [260, 458] on div "Dynamic Nourishing Face Cream" at bounding box center [246, 456] width 95 height 9
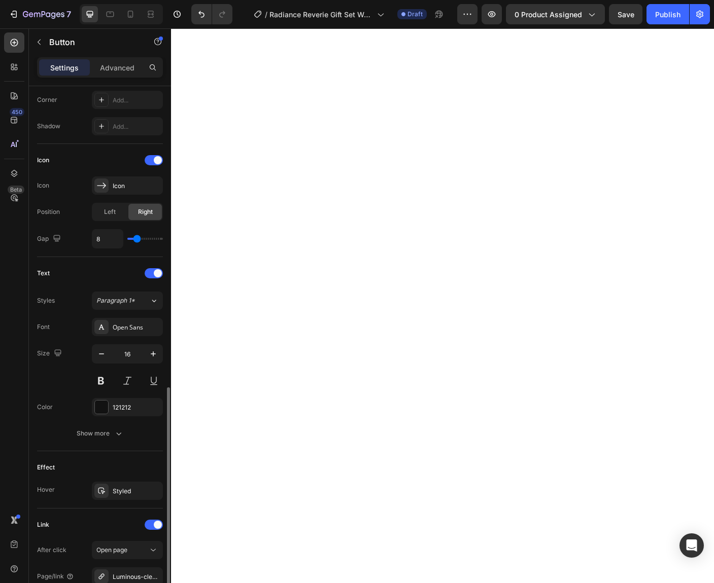
scroll to position [357, 0]
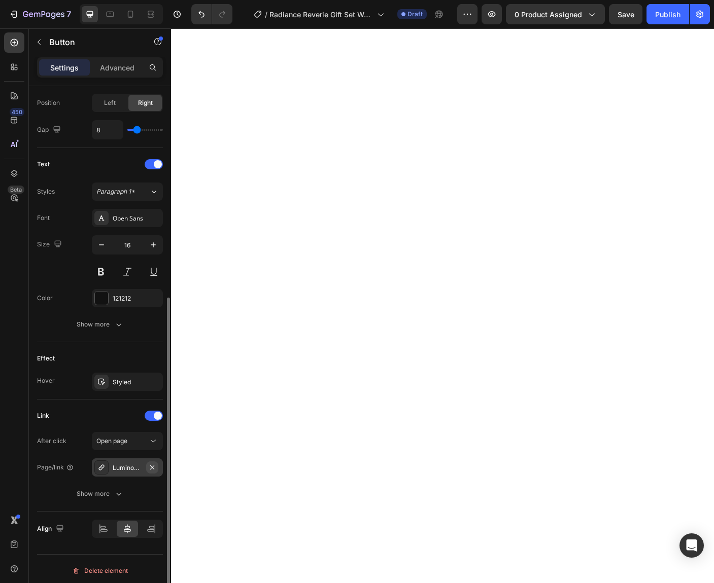
click at [154, 467] on icon "button" at bounding box center [152, 468] width 8 height 8
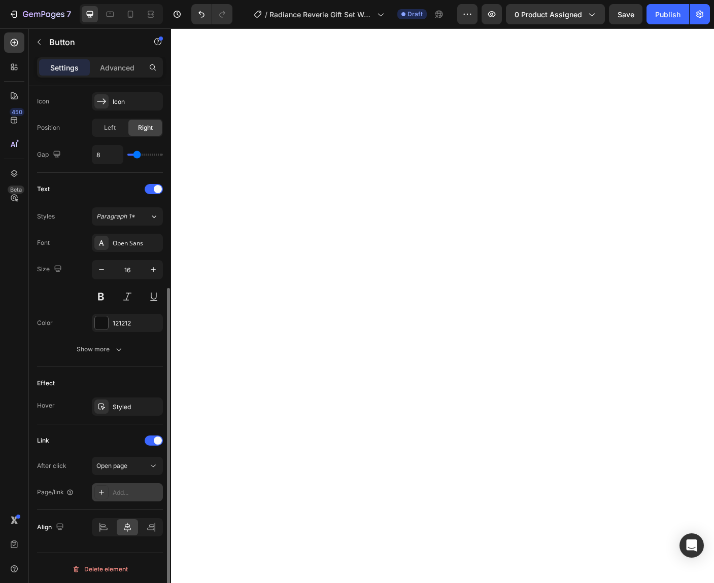
click at [135, 486] on div "Add..." at bounding box center [127, 492] width 71 height 18
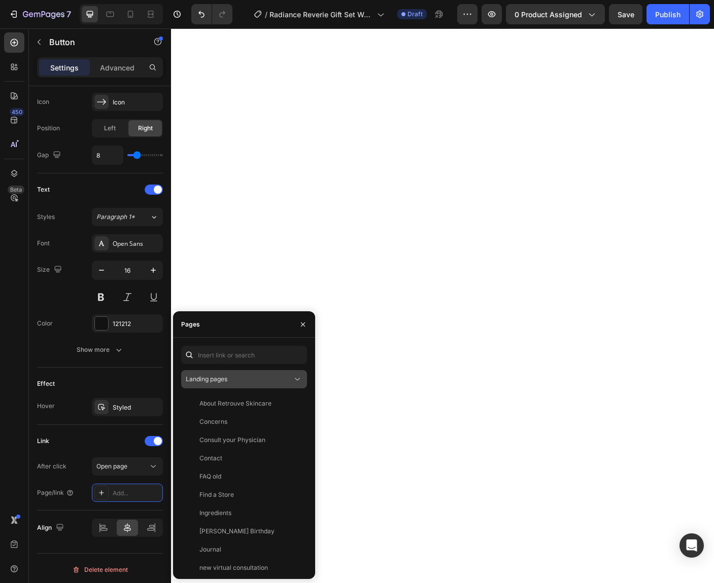
click at [230, 376] on div "Landing pages" at bounding box center [239, 379] width 107 height 9
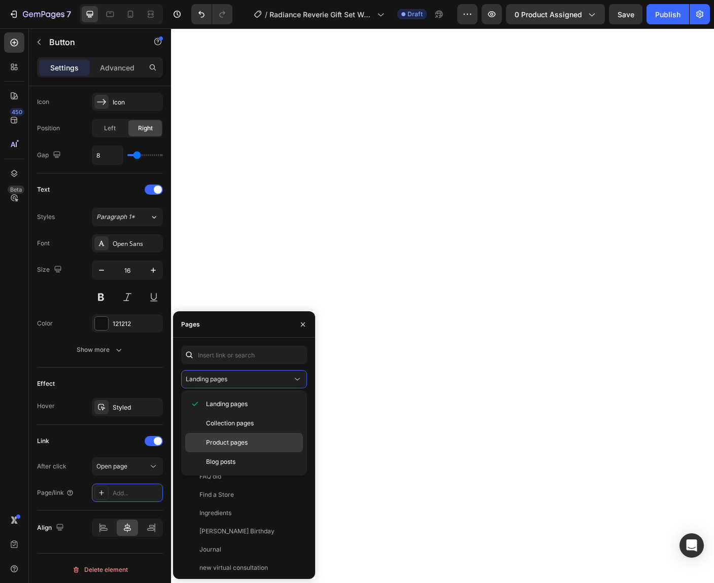
click at [228, 440] on span "Product pages" at bounding box center [227, 442] width 42 height 9
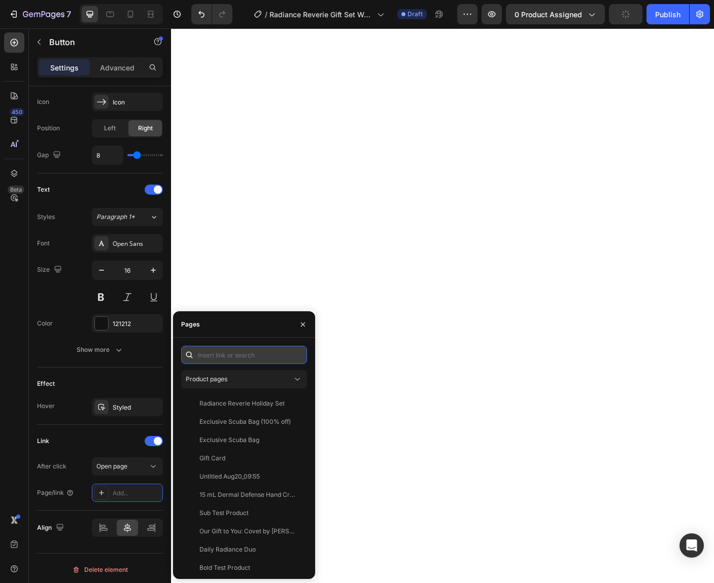
click at [213, 356] on input "text" at bounding box center [244, 355] width 126 height 18
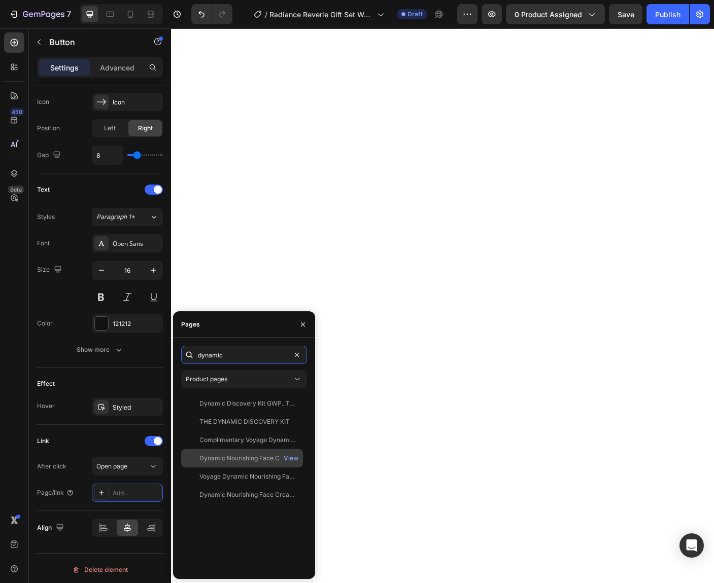
type input "dynamic"
click at [265, 459] on div "Dynamic Nourishing Face Cream" at bounding box center [246, 458] width 95 height 9
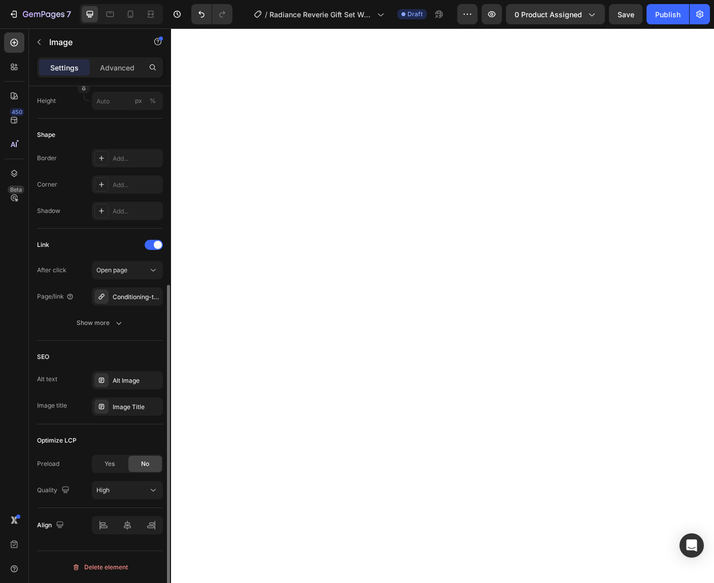
scroll to position [0, 0]
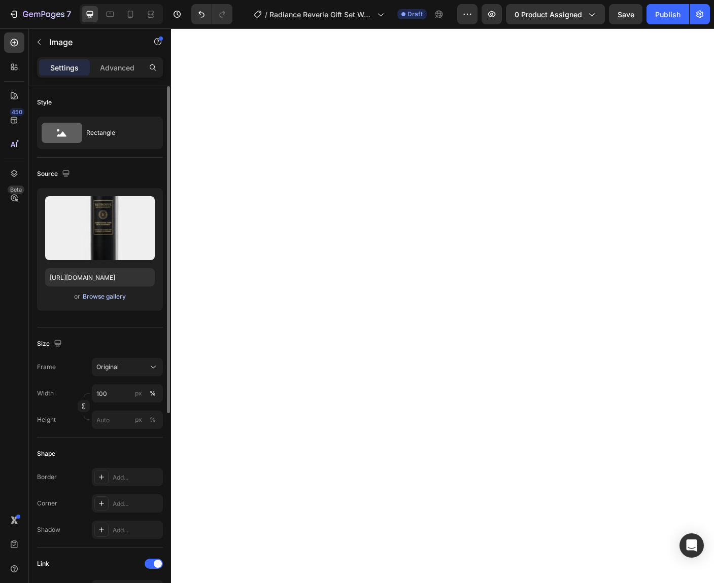
click at [109, 298] on div "Browse gallery" at bounding box center [104, 296] width 43 height 9
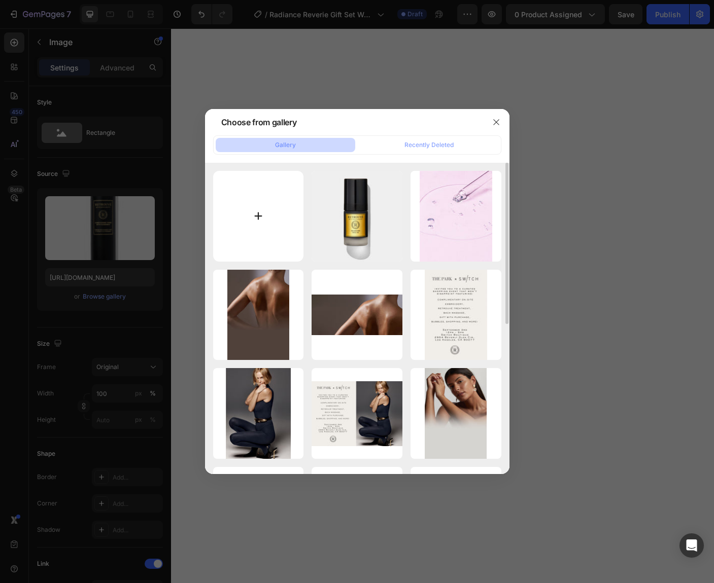
click at [253, 215] on input "file" at bounding box center [258, 216] width 91 height 91
type input "C:\fakepath\_Face Oil Primed.jpg"
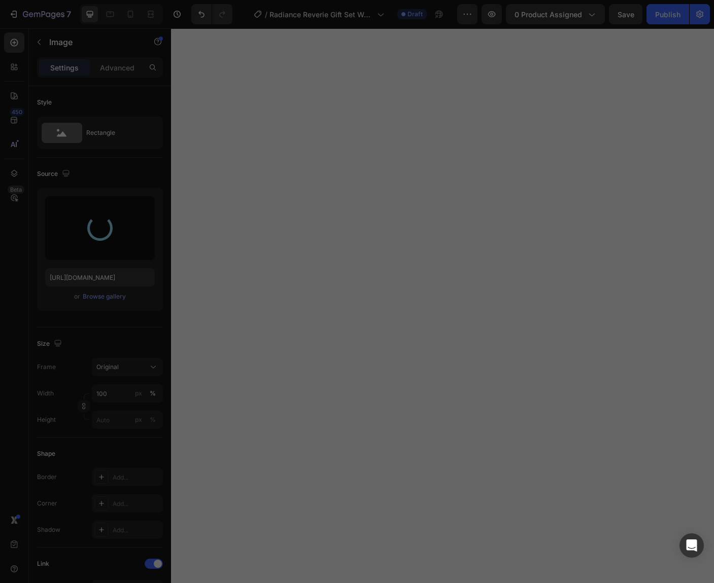
type input "https://cdn.shopify.com/s/files/1/0835/4260/6126/files/gempages_479927666422580…"
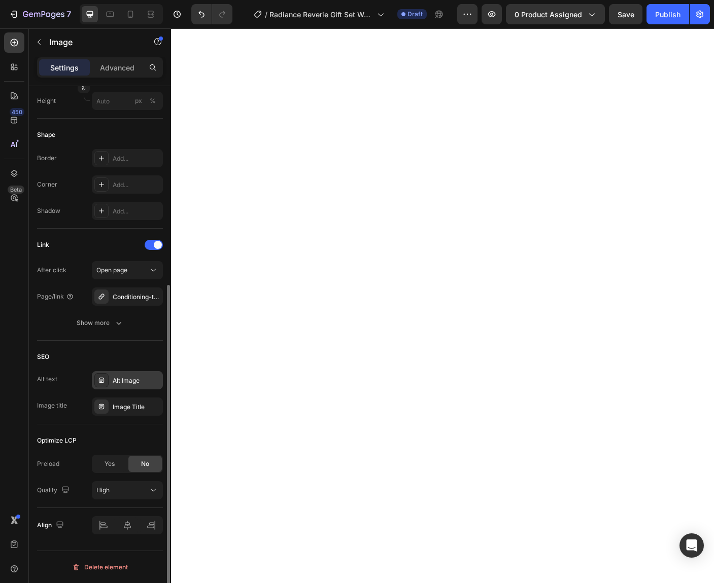
scroll to position [317, 0]
click at [152, 298] on icon "button" at bounding box center [152, 299] width 8 height 8
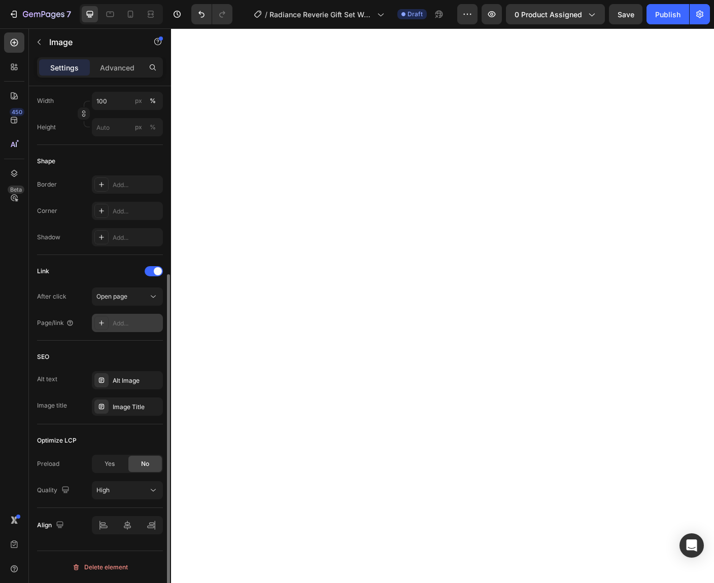
scroll to position [293, 0]
click at [127, 325] on div "Add..." at bounding box center [137, 323] width 48 height 9
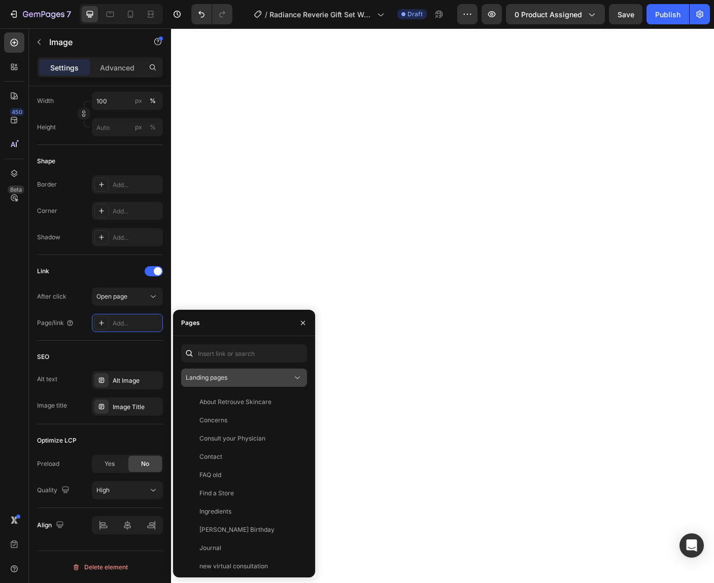
click at [231, 378] on div "Landing pages" at bounding box center [239, 377] width 107 height 9
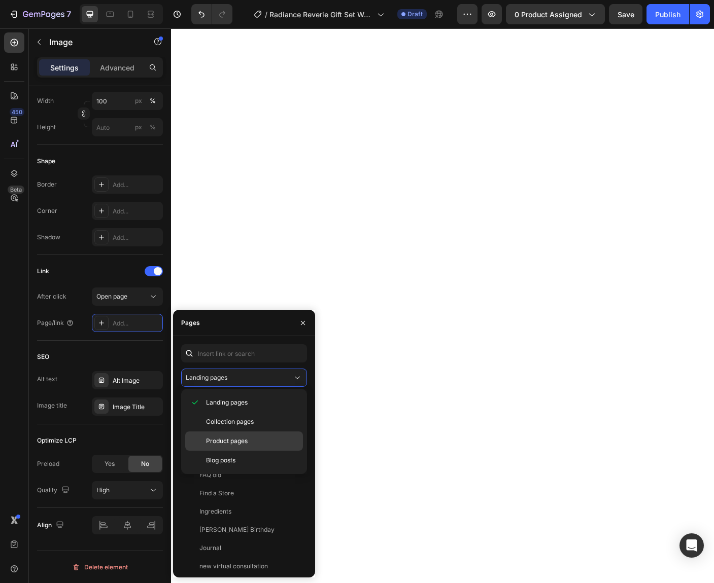
click at [223, 440] on span "Product pages" at bounding box center [227, 441] width 42 height 9
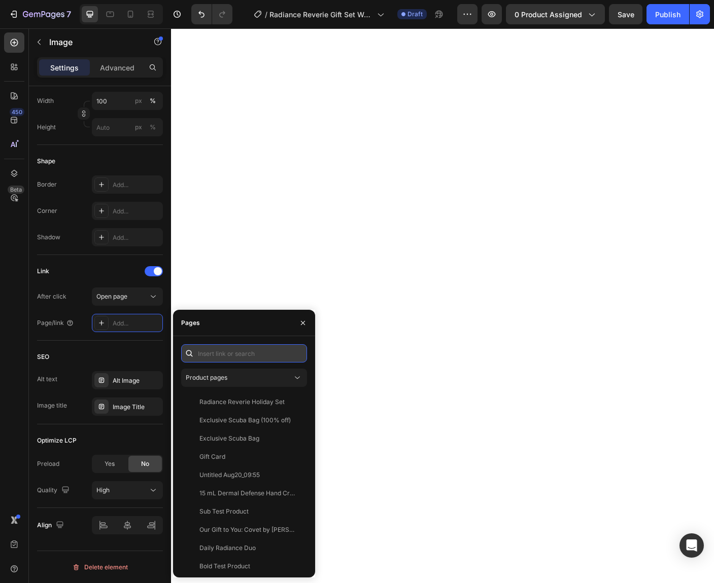
click at [218, 353] on input "text" at bounding box center [244, 353] width 126 height 18
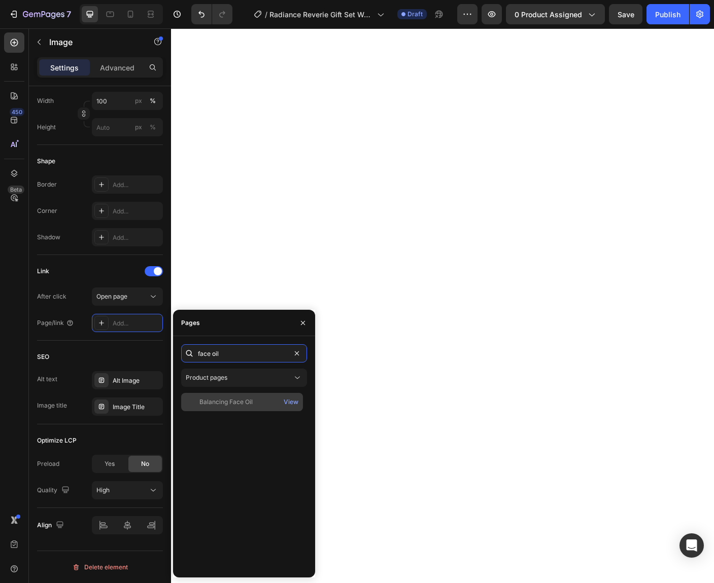
type input "face oil"
click at [236, 402] on div "Balancing Face Oil" at bounding box center [225, 402] width 53 height 9
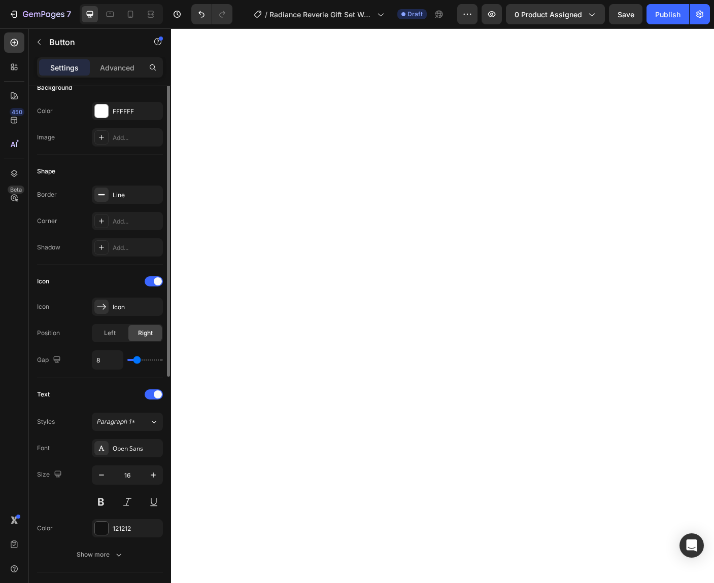
scroll to position [361, 0]
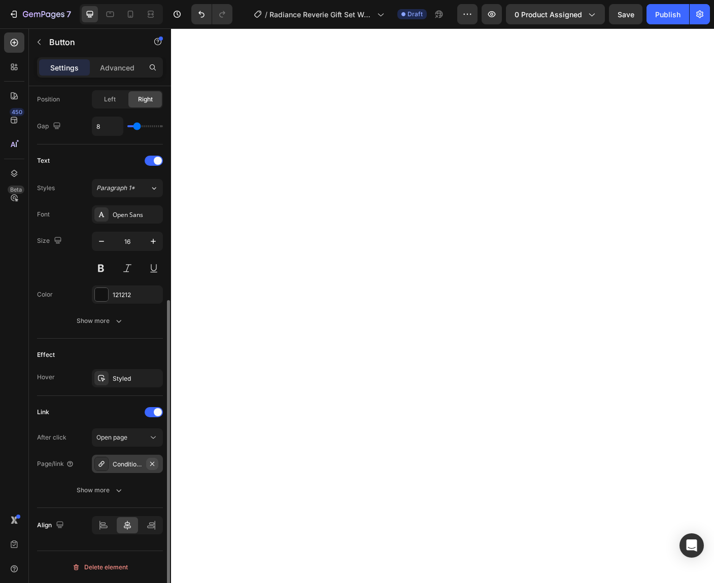
click at [152, 464] on icon "button" at bounding box center [152, 464] width 4 height 4
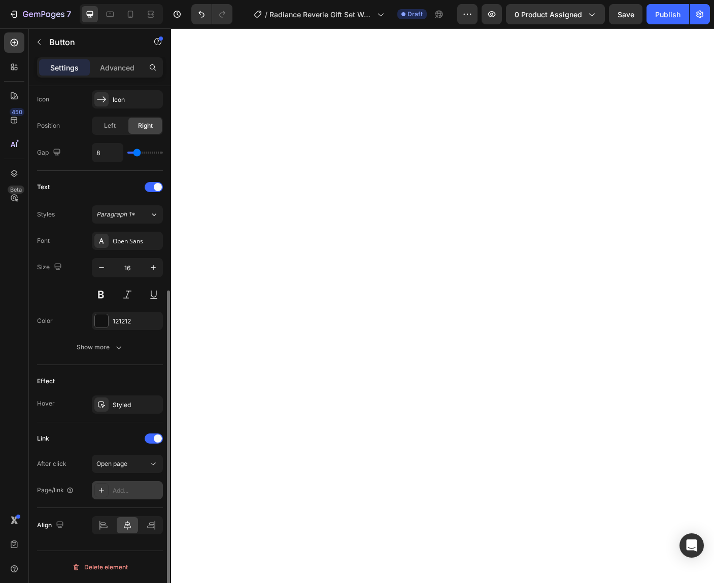
click at [139, 485] on div "Add..." at bounding box center [127, 490] width 71 height 18
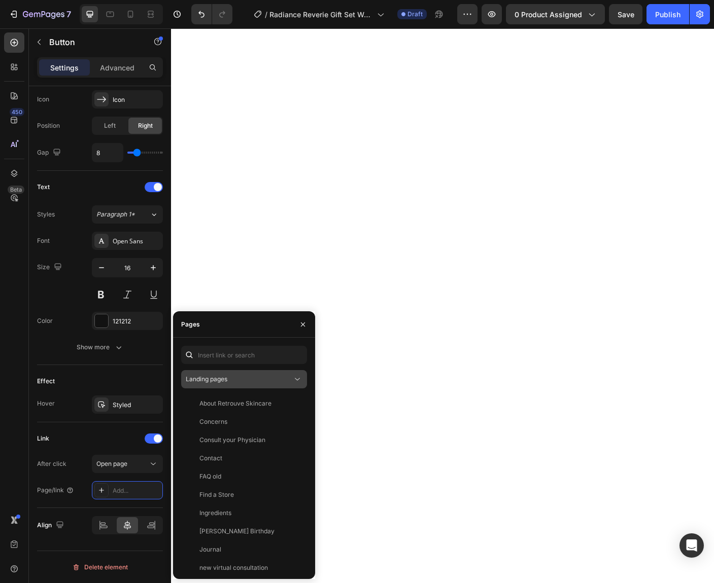
click at [246, 385] on button "Landing pages" at bounding box center [244, 379] width 126 height 18
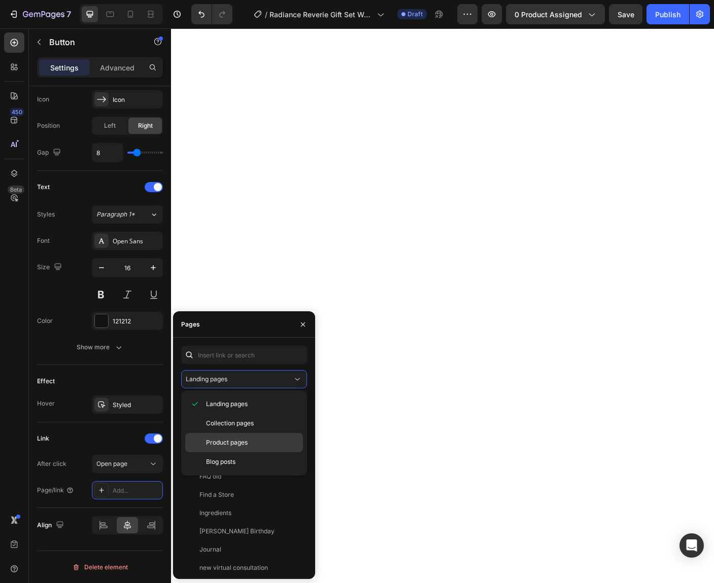
click at [234, 441] on span "Product pages" at bounding box center [227, 442] width 42 height 9
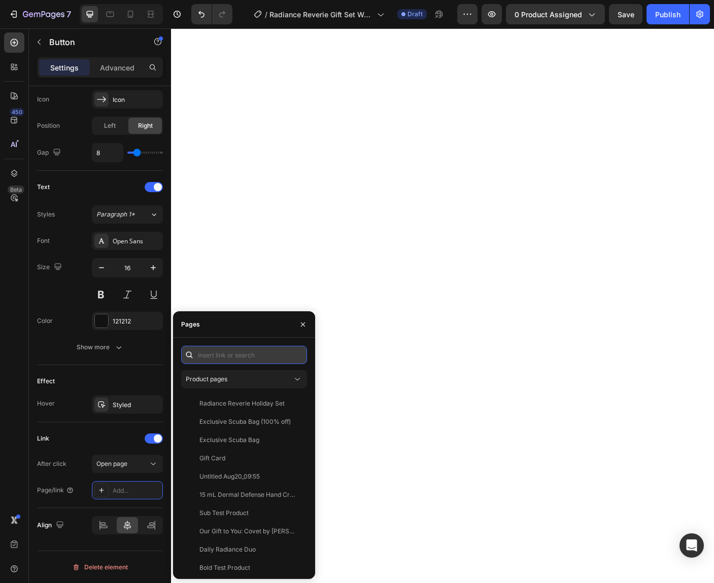
click at [215, 355] on input "text" at bounding box center [244, 355] width 126 height 18
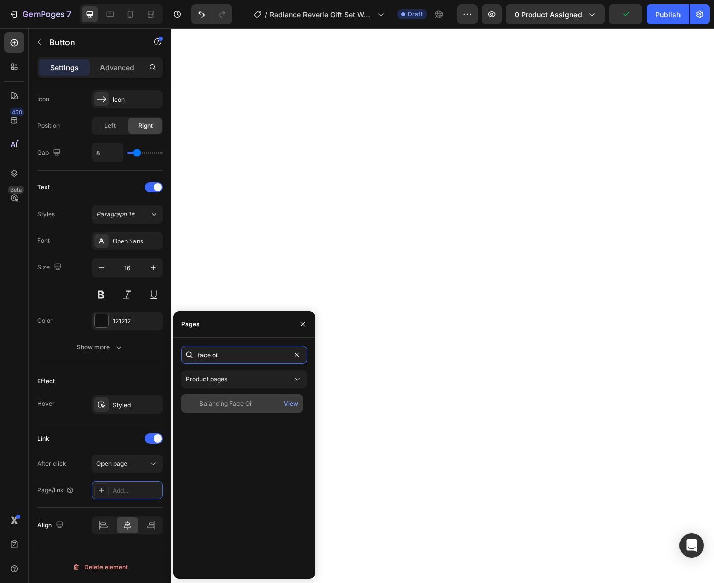
type input "face oil"
click at [246, 403] on div "Balancing Face Oil" at bounding box center [225, 403] width 53 height 9
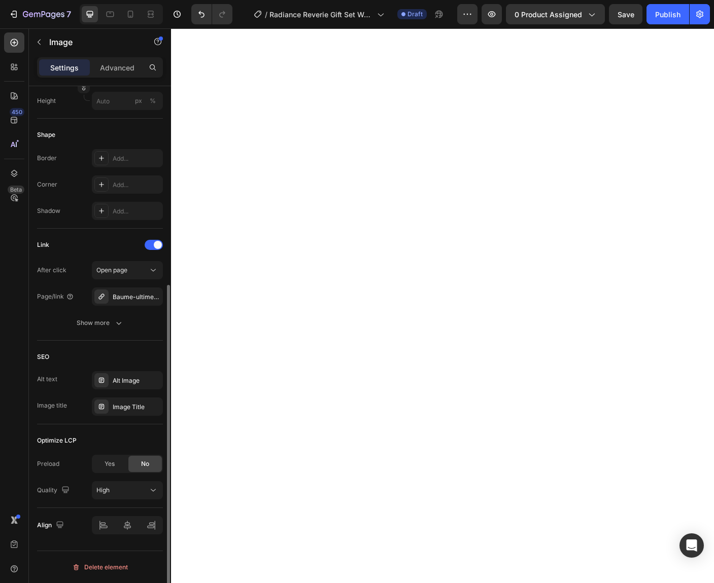
scroll to position [0, 0]
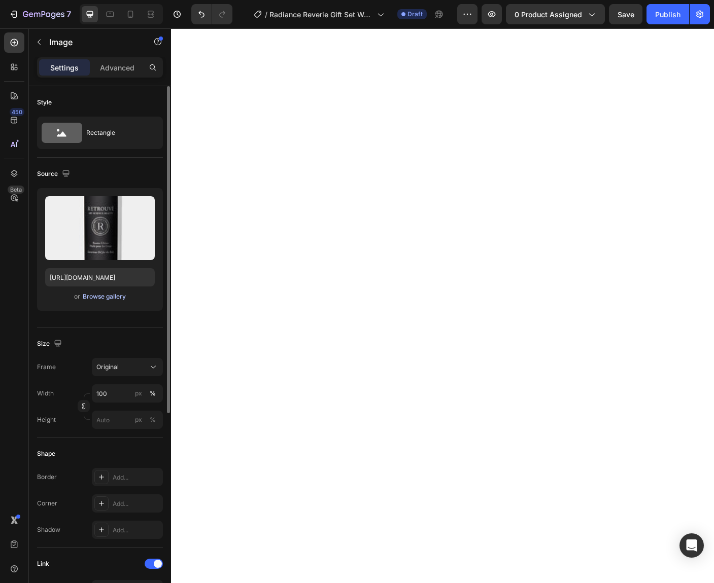
click at [95, 296] on div "Browse gallery" at bounding box center [104, 296] width 43 height 9
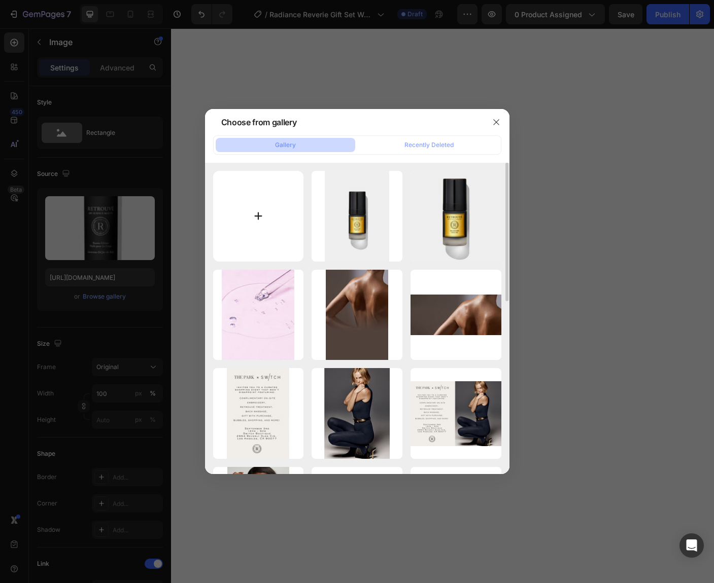
click at [253, 216] on input "file" at bounding box center [258, 216] width 91 height 91
type input "C:\fakepath\_Lip Serum Primed.jpg"
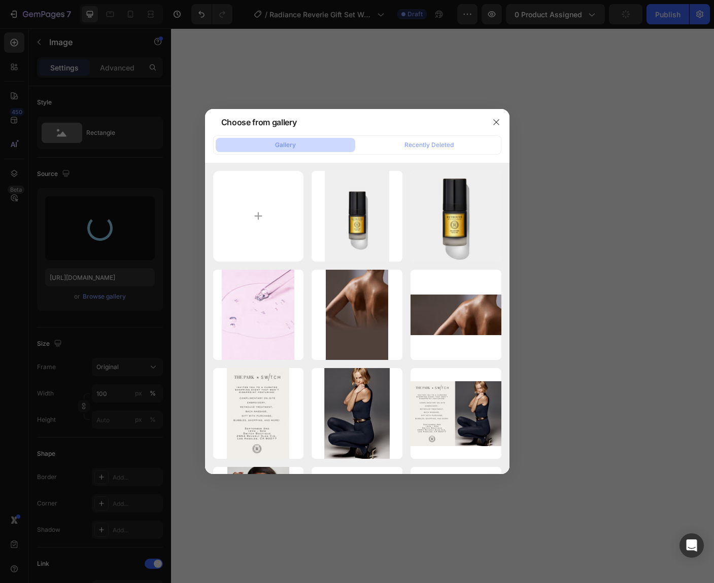
type input "https://cdn.shopify.com/s/files/1/0835/4260/6126/files/gempages_479927666422580…"
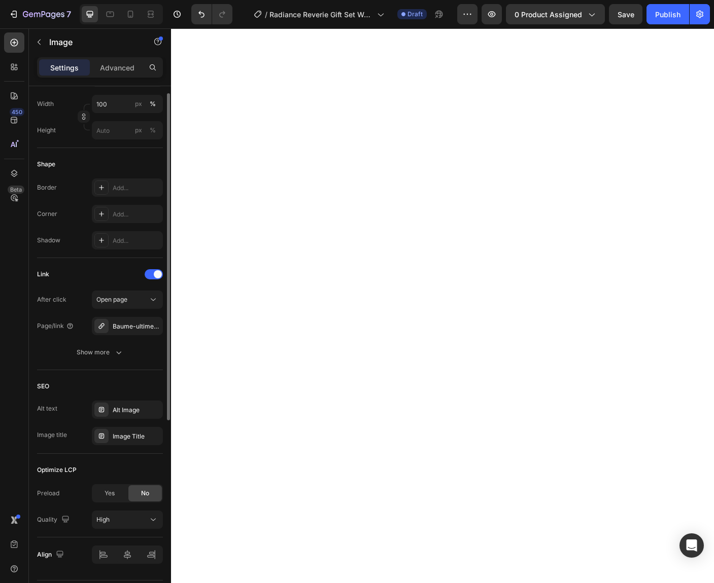
scroll to position [319, 0]
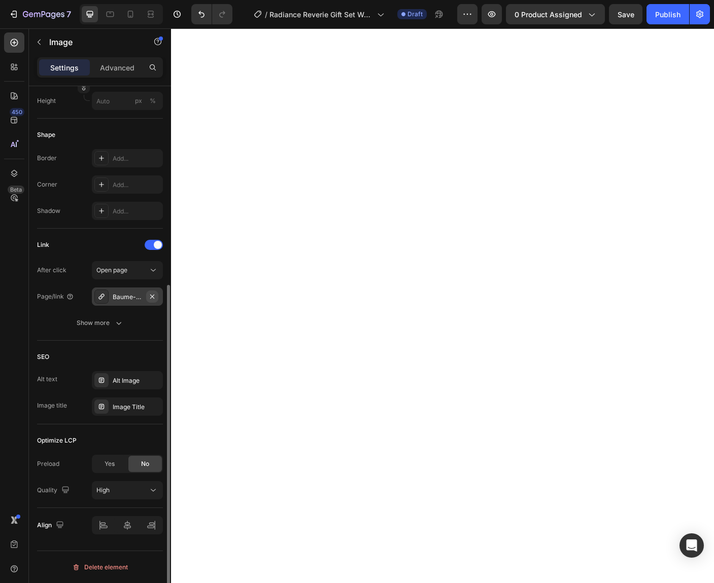
click at [153, 298] on icon "button" at bounding box center [152, 297] width 8 height 8
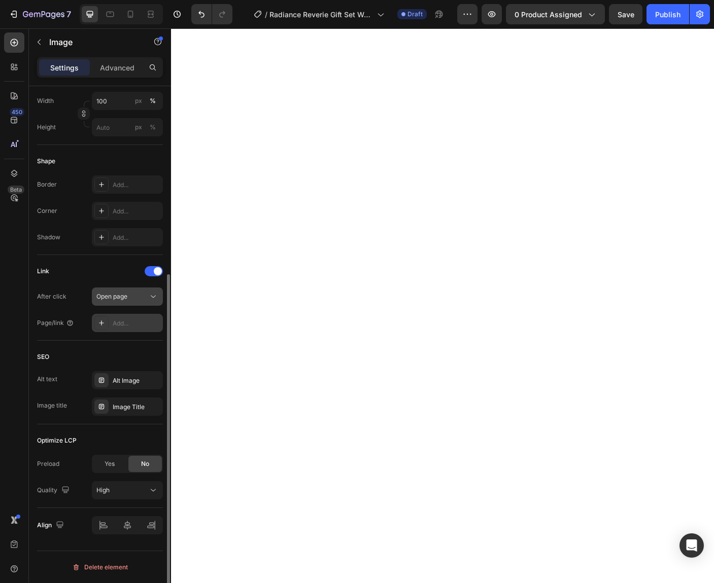
scroll to position [293, 0]
click at [123, 326] on div "Add..." at bounding box center [137, 323] width 48 height 9
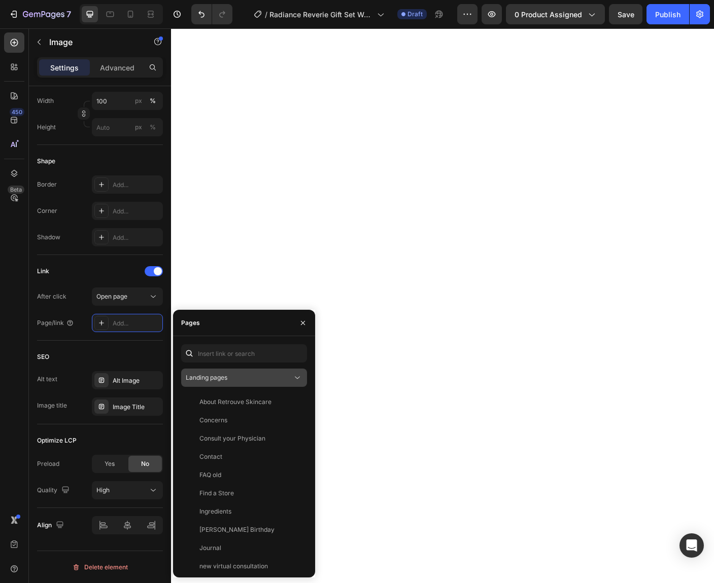
click at [226, 378] on span "Landing pages" at bounding box center [207, 378] width 42 height 8
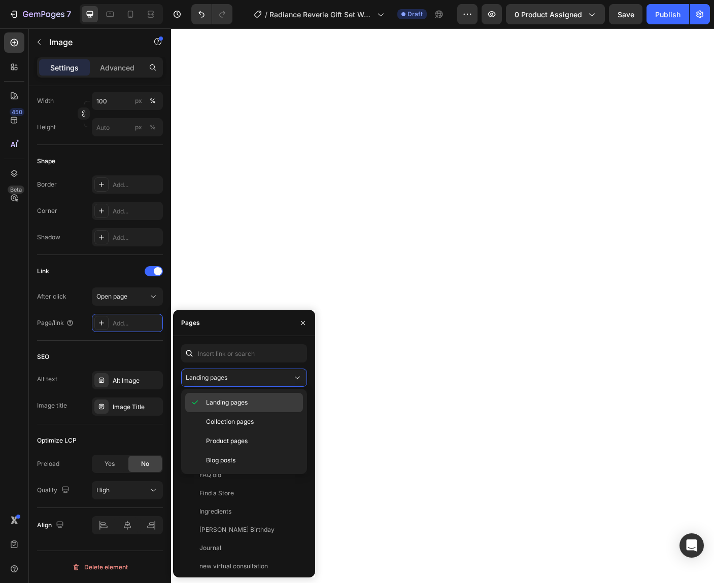
drag, startPoint x: 225, startPoint y: 440, endPoint x: 224, endPoint y: 410, distance: 29.9
click at [225, 439] on span "Product pages" at bounding box center [227, 441] width 42 height 9
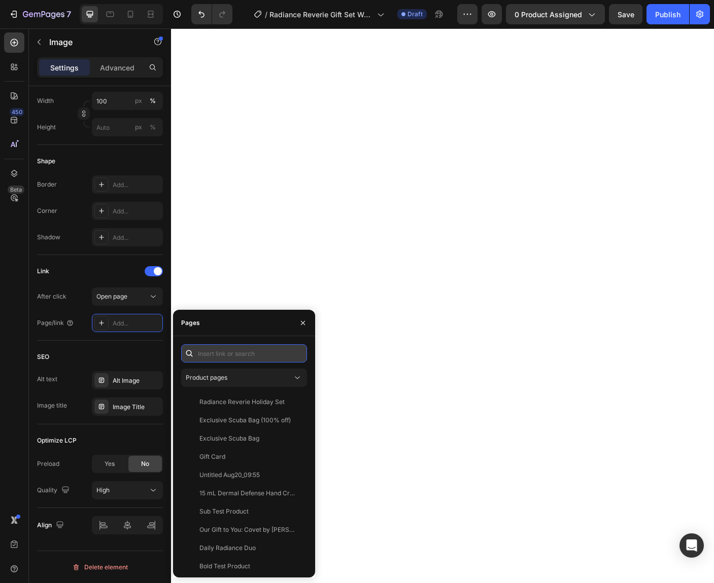
click at [220, 353] on input "text" at bounding box center [244, 353] width 126 height 18
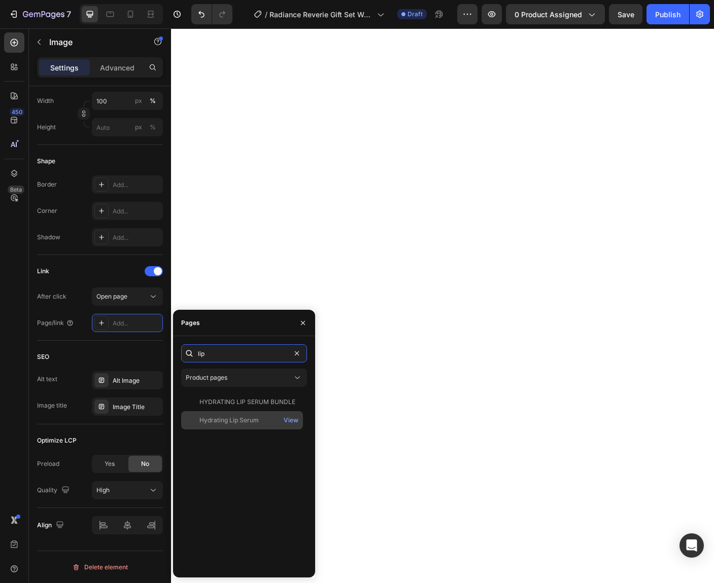
type input "lip"
click at [242, 423] on div "Hydrating Lip Serum" at bounding box center [228, 420] width 59 height 9
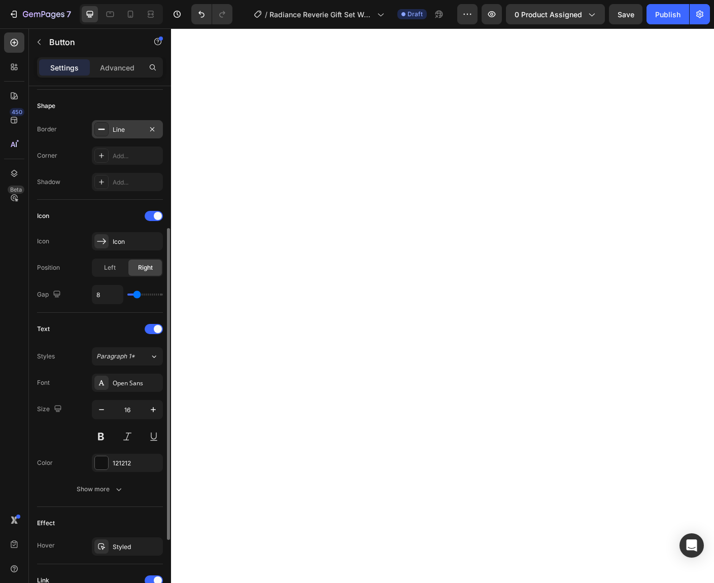
scroll to position [321, 0]
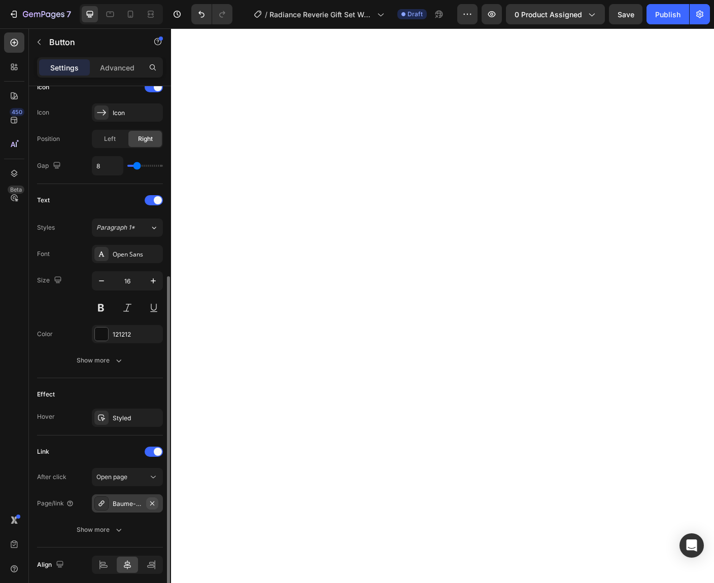
click at [151, 504] on icon "button" at bounding box center [152, 504] width 8 height 8
click at [149, 504] on div "Add..." at bounding box center [137, 504] width 48 height 9
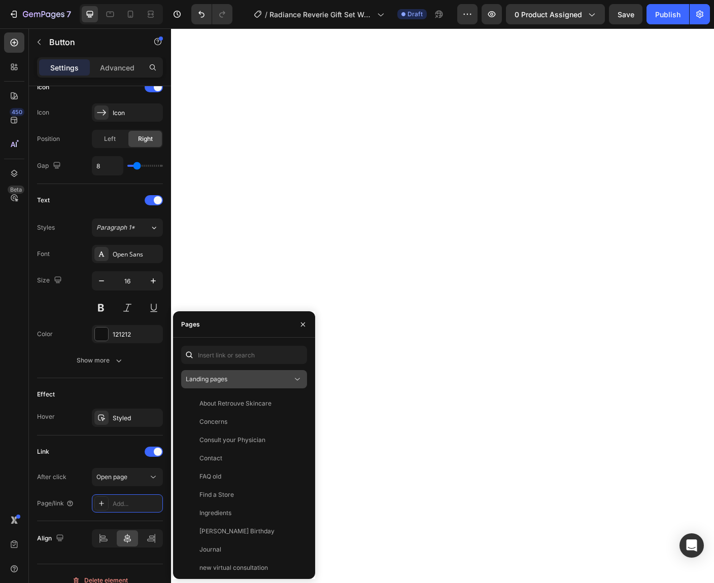
click at [228, 385] on button "Landing pages" at bounding box center [244, 379] width 126 height 18
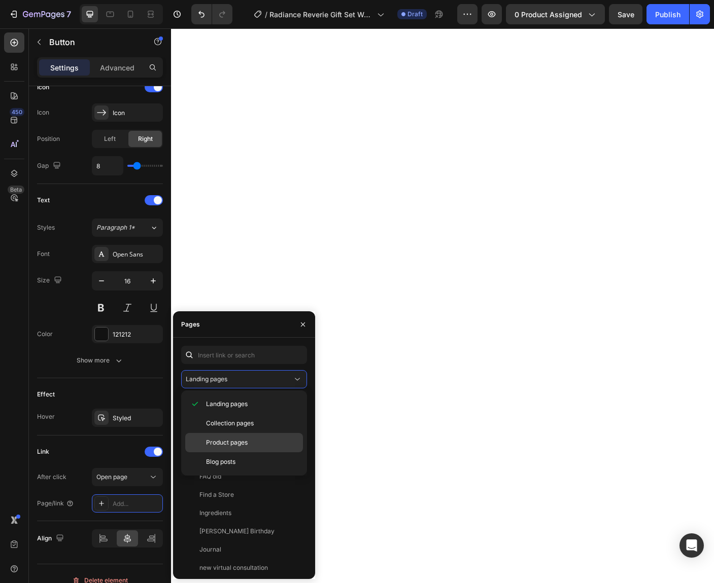
click at [224, 441] on span "Product pages" at bounding box center [227, 442] width 42 height 9
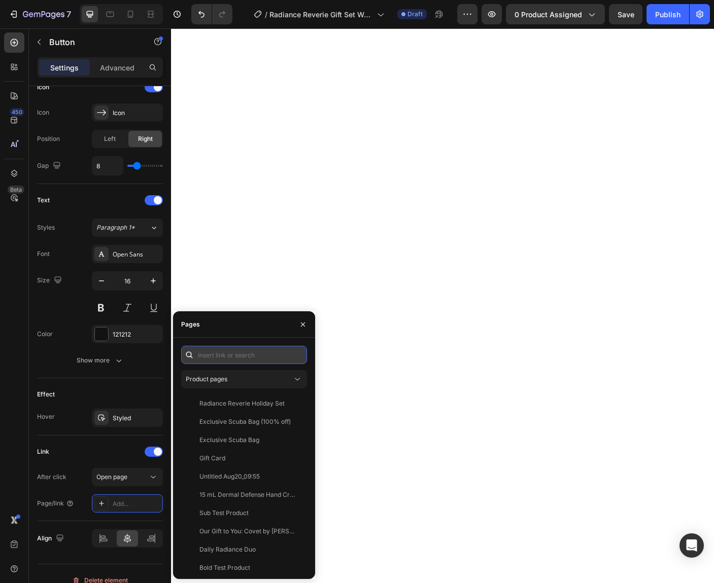
click at [221, 356] on input "text" at bounding box center [244, 355] width 126 height 18
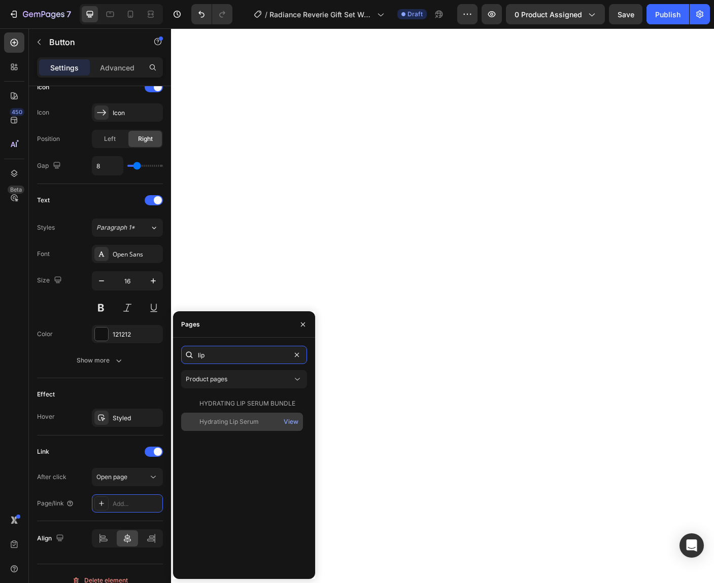
type input "lip"
click at [252, 427] on div "Hydrating Lip Serum View" at bounding box center [242, 422] width 122 height 18
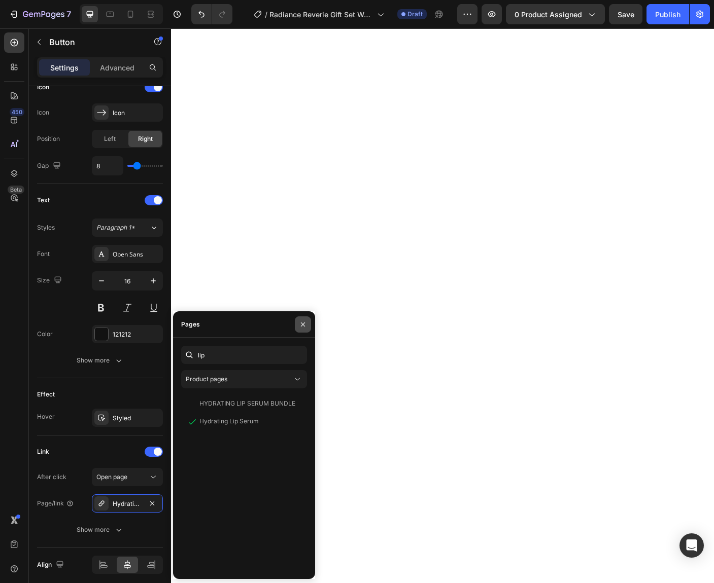
click at [302, 325] on icon "button" at bounding box center [303, 325] width 8 height 8
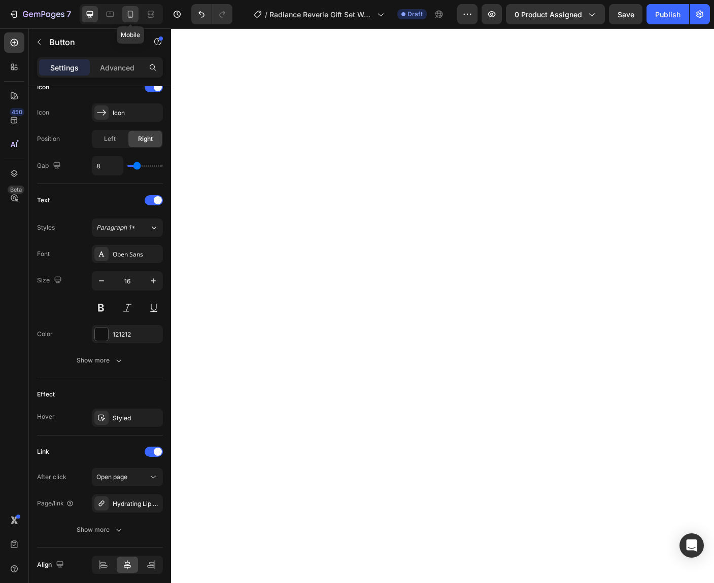
click at [126, 17] on icon at bounding box center [130, 14] width 10 height 10
type input "14"
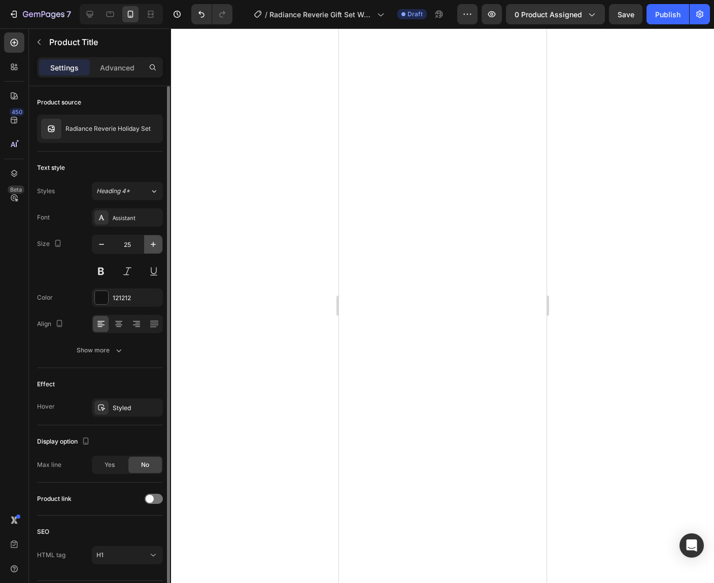
click at [149, 243] on icon "button" at bounding box center [153, 244] width 10 height 10
click at [101, 248] on icon "button" at bounding box center [101, 244] width 10 height 10
click at [85, 14] on icon at bounding box center [90, 14] width 10 height 10
type input "35"
